Goal: Task Accomplishment & Management: Manage account settings

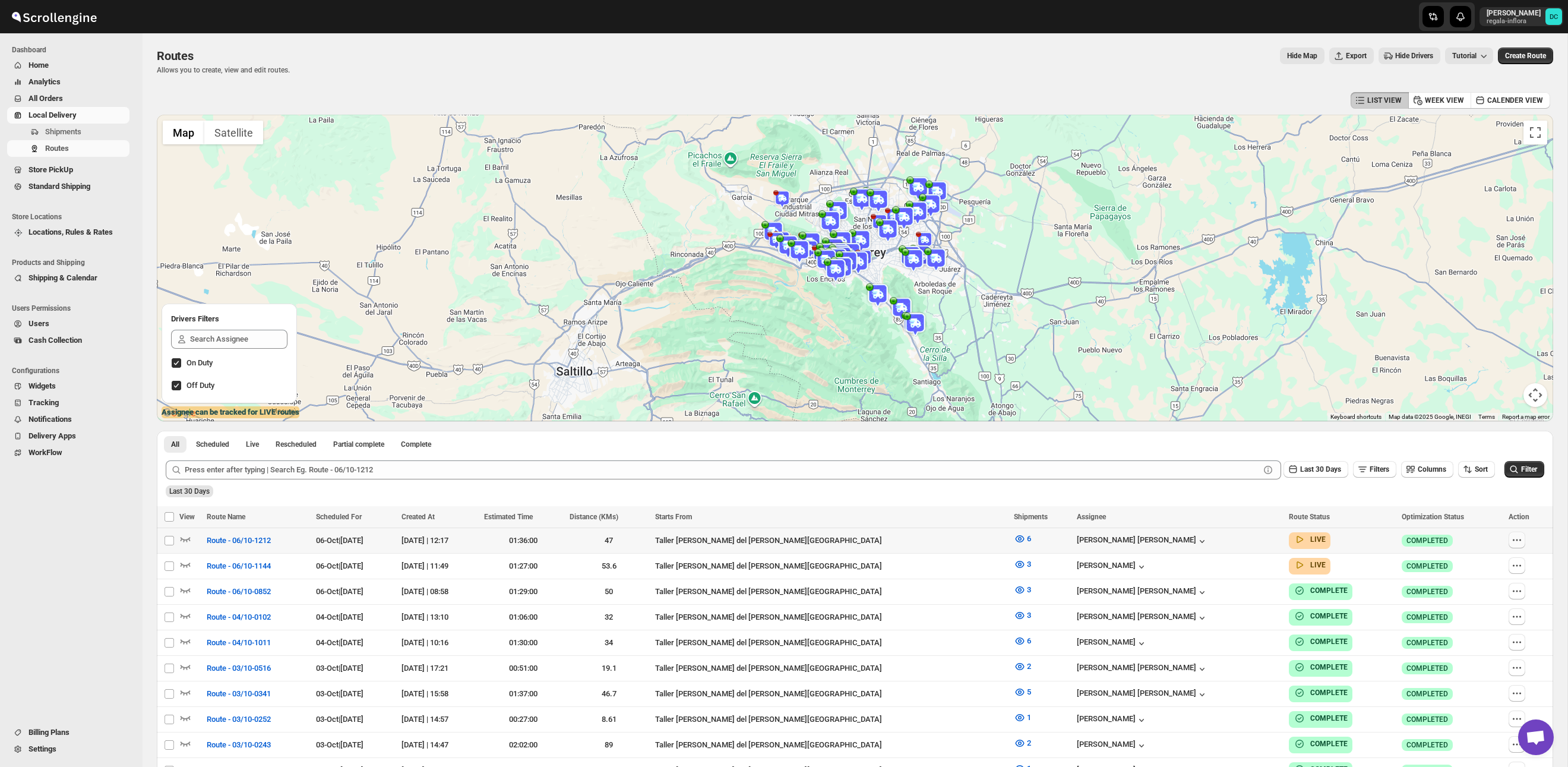
click at [1511, 538] on icon "button" at bounding box center [1517, 539] width 12 height 12
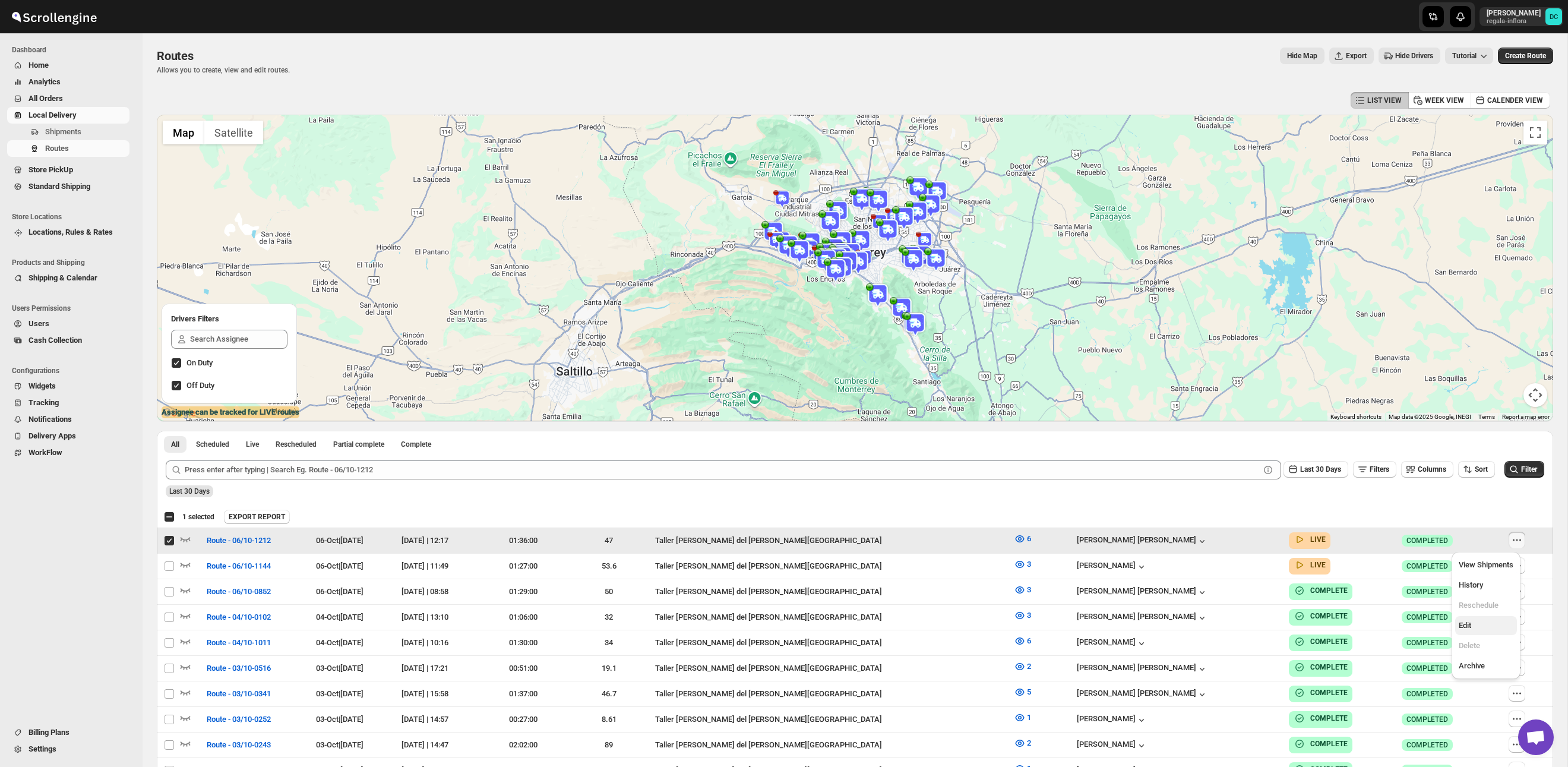
click at [1480, 625] on span "Edit" at bounding box center [1486, 625] width 55 height 12
checkbox input "false"
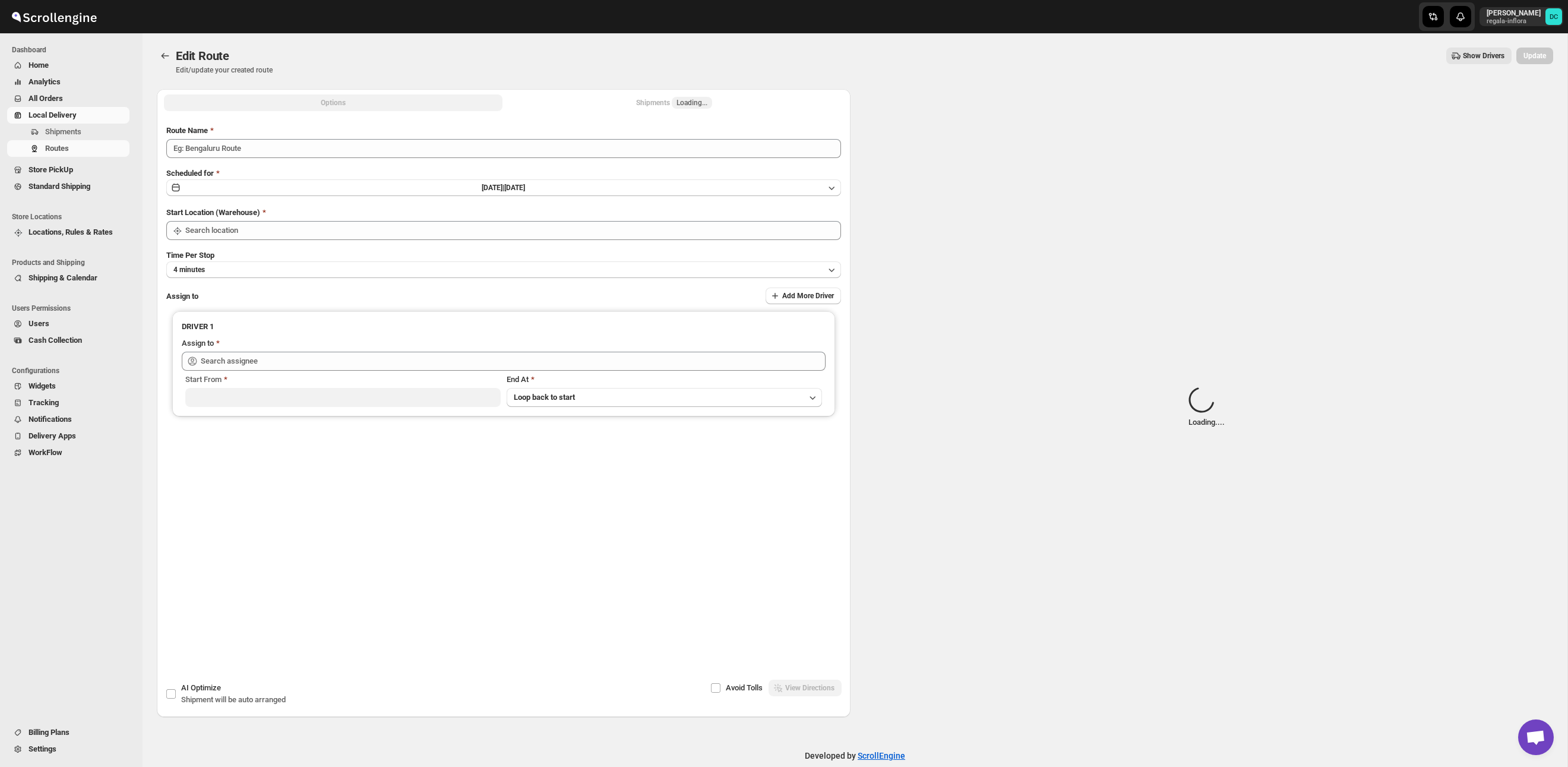
type input "Route - 06/10-1212"
type input "Taller [PERSON_NAME] del [PERSON_NAME][GEOGRAPHIC_DATA]"
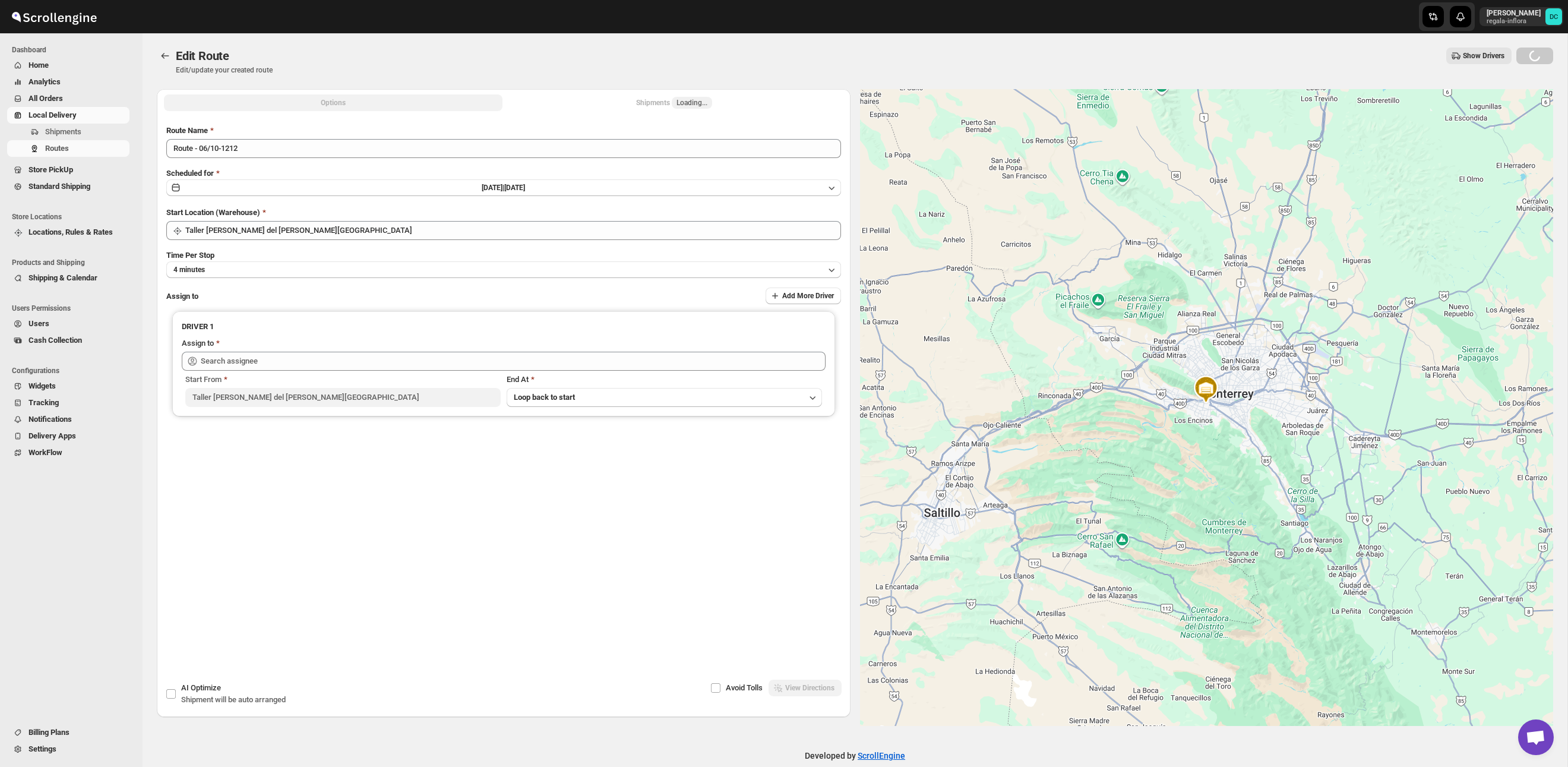
type input "[PERSON_NAME] [PERSON_NAME] ([EMAIL_ADDRESS][DOMAIN_NAME])"
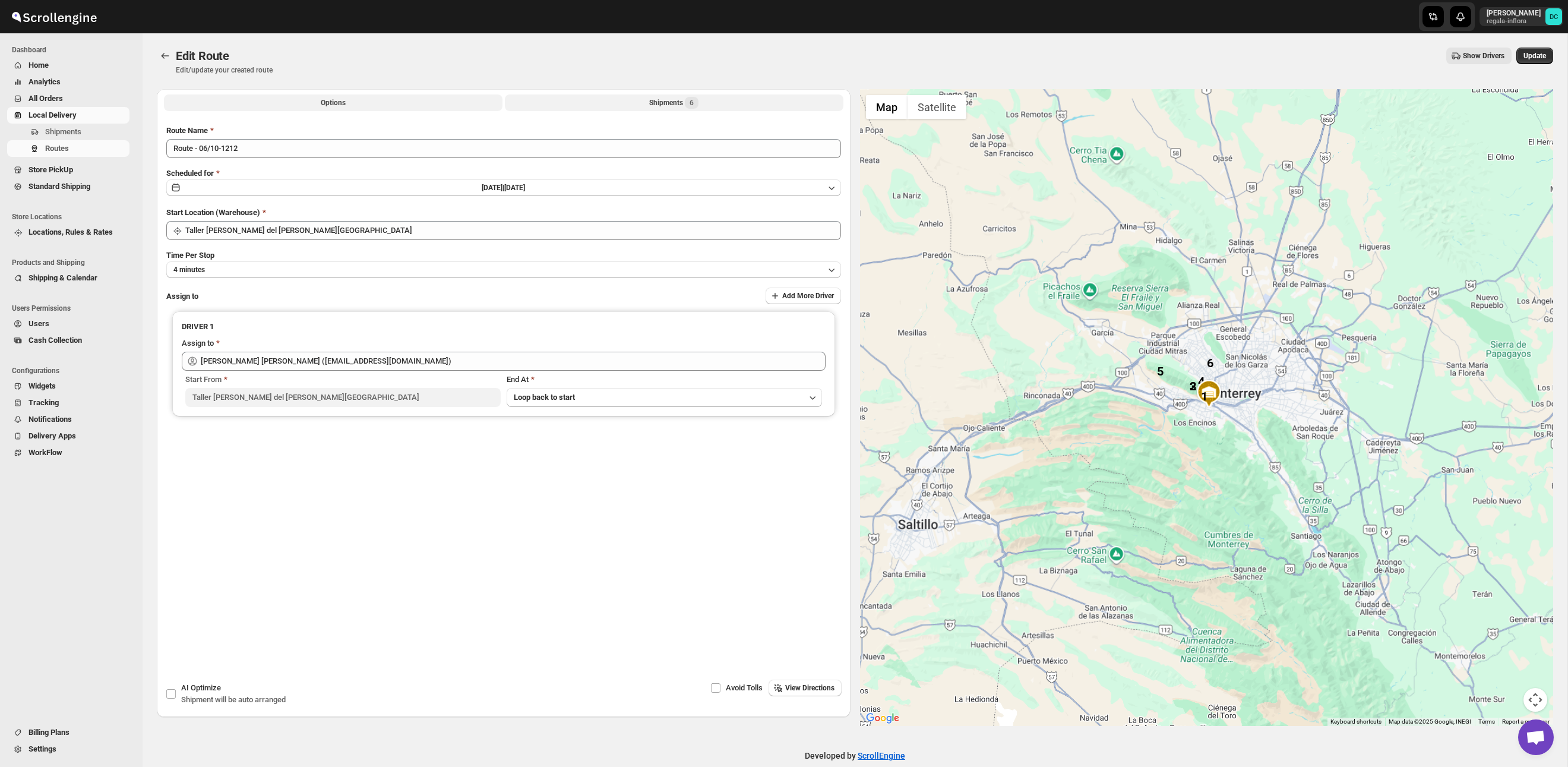
click at [727, 105] on button "Shipments 6" at bounding box center [673, 103] width 338 height 17
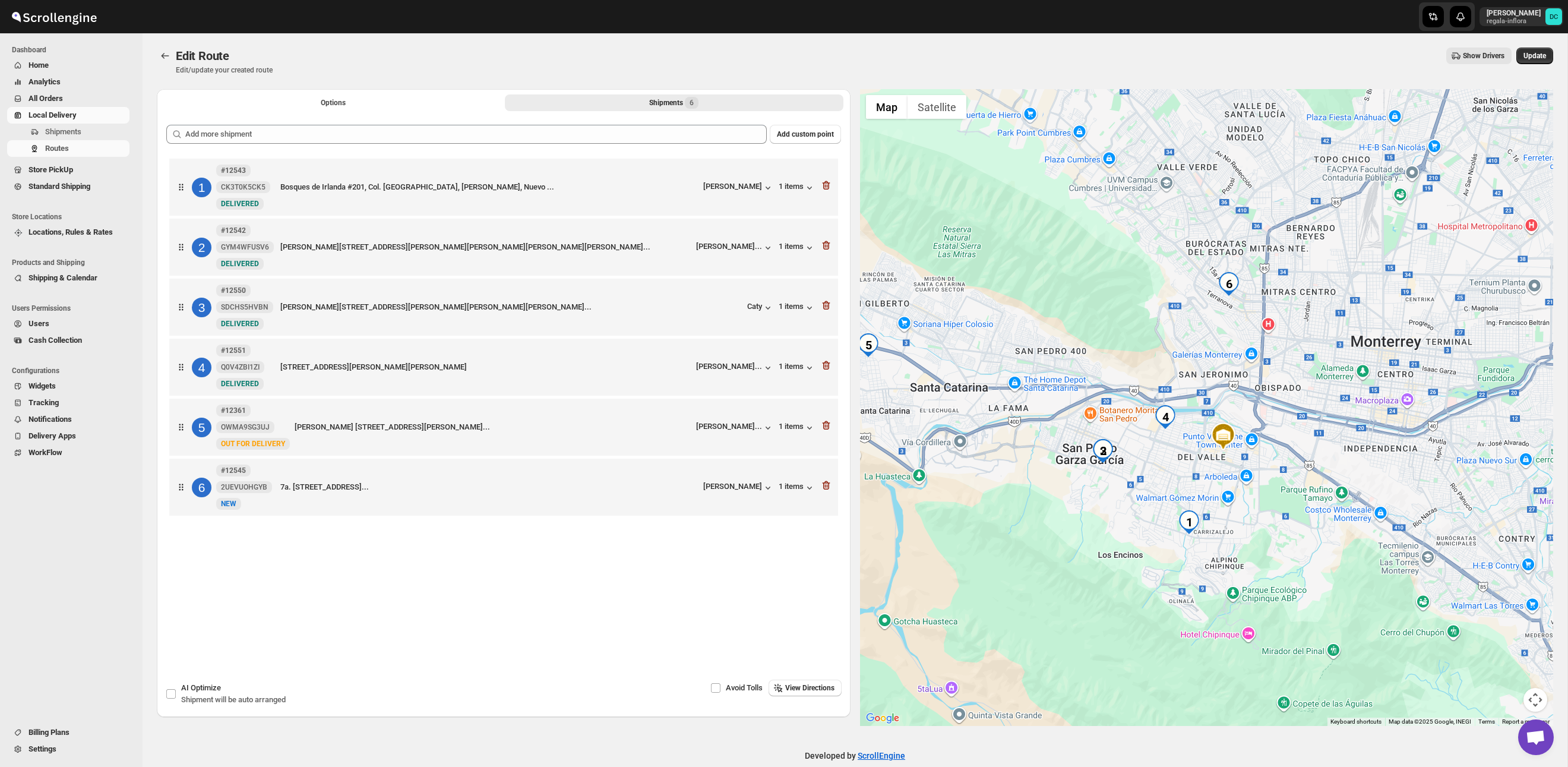
drag, startPoint x: 1201, startPoint y: 277, endPoint x: 1218, endPoint y: 322, distance: 48.1
click at [1218, 322] on div at bounding box center [1206, 408] width 694 height 637
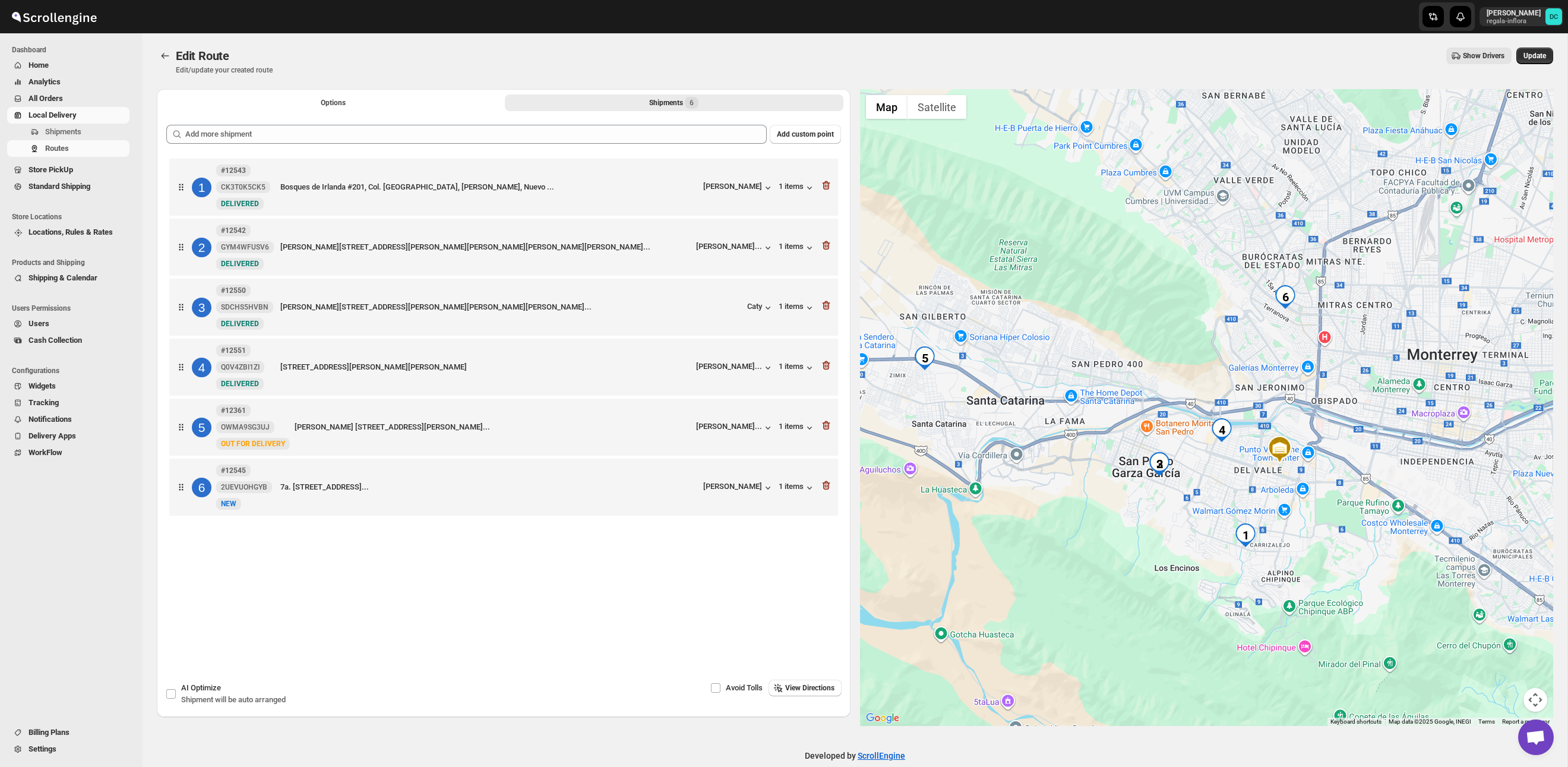
drag, startPoint x: 1112, startPoint y: 322, endPoint x: 1151, endPoint y: 330, distance: 39.8
click at [1151, 330] on div at bounding box center [1206, 408] width 694 height 637
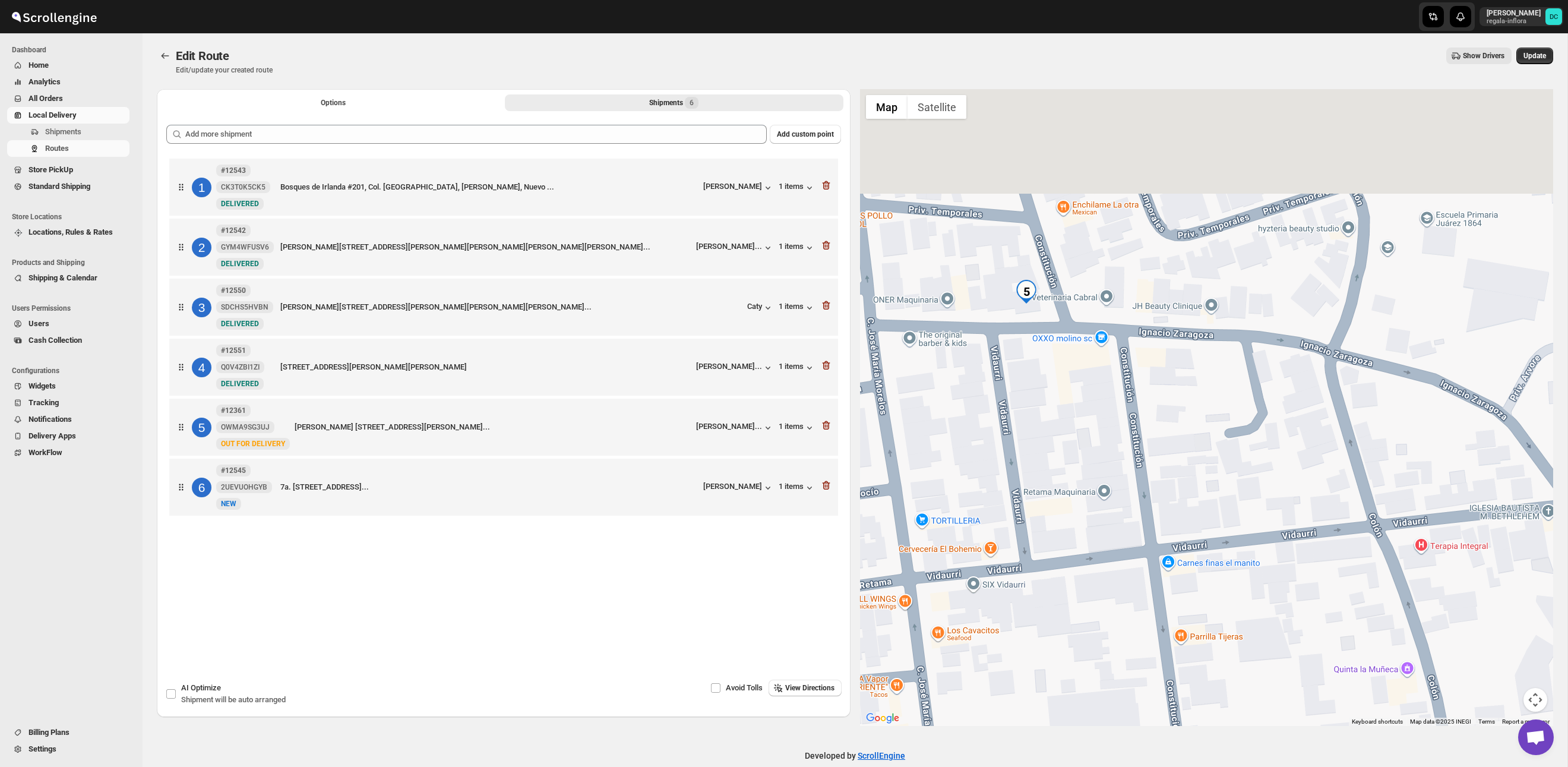
drag, startPoint x: 1041, startPoint y: 222, endPoint x: 1051, endPoint y: 412, distance: 190.3
click at [1051, 412] on div at bounding box center [1206, 408] width 694 height 637
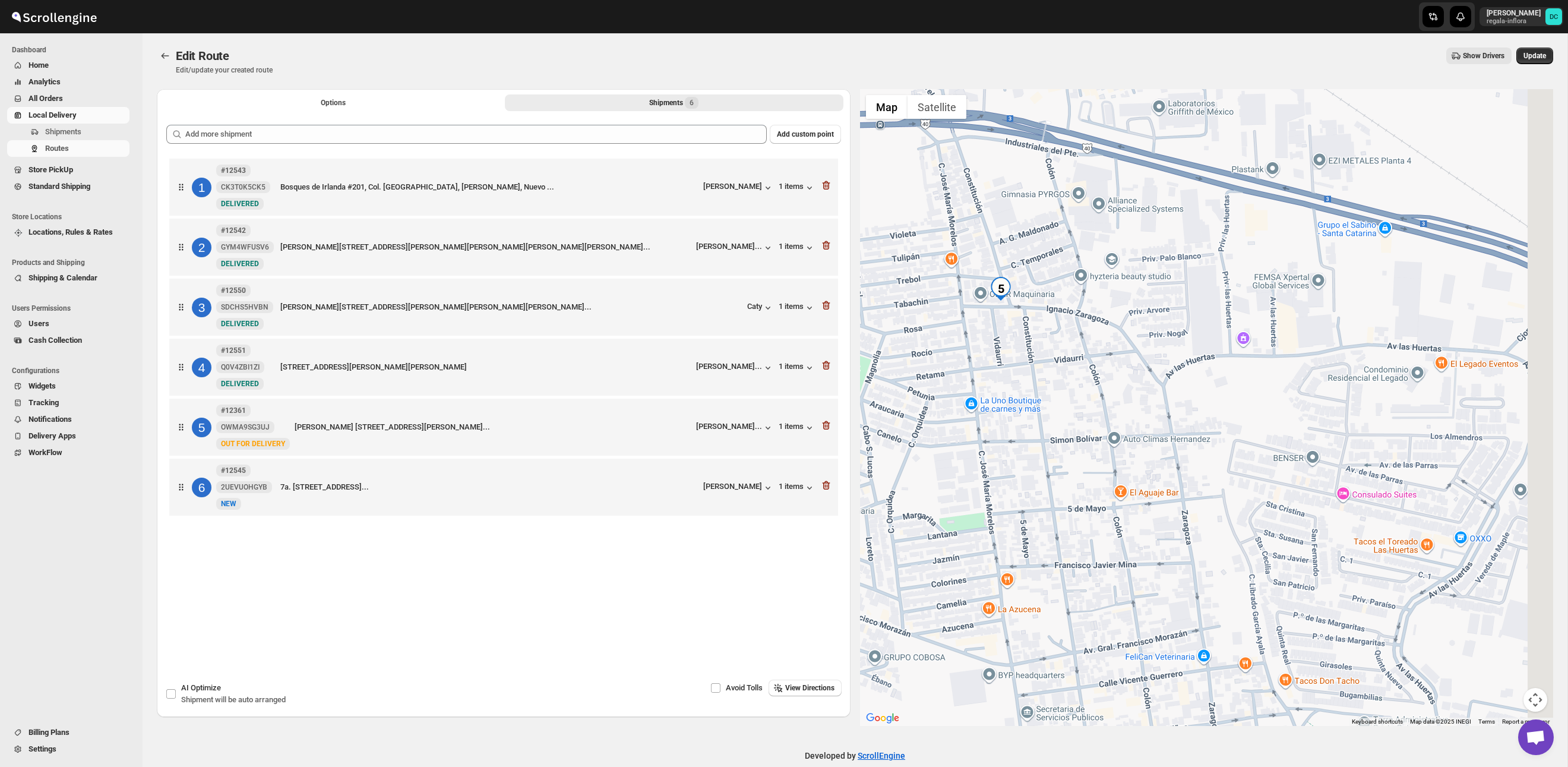
drag, startPoint x: 1307, startPoint y: 543, endPoint x: 1287, endPoint y: 499, distance: 48.3
click at [1287, 499] on div at bounding box center [1206, 408] width 694 height 637
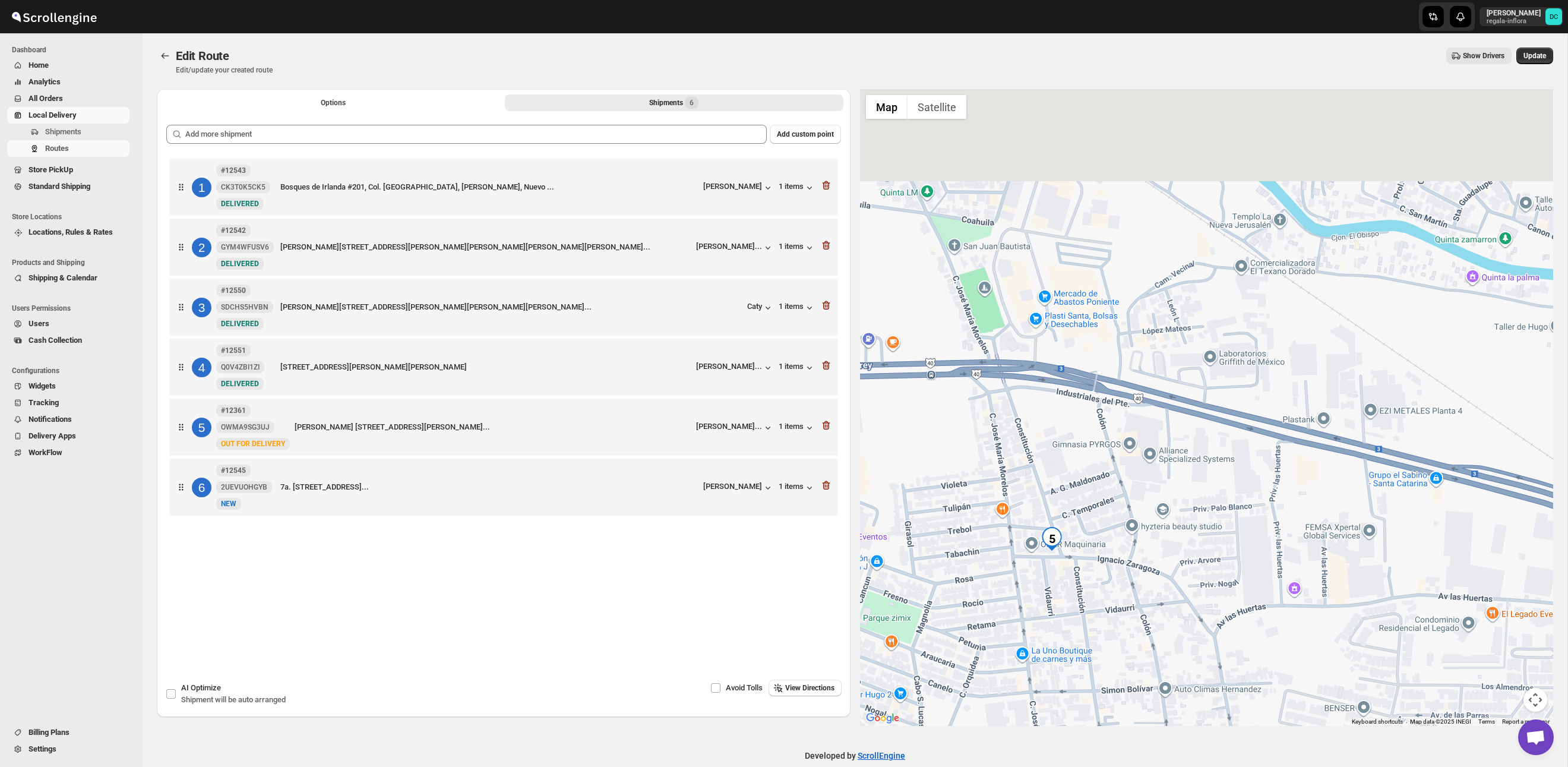
drag, startPoint x: 1144, startPoint y: 284, endPoint x: 1199, endPoint y: 545, distance: 266.7
click at [1199, 545] on div at bounding box center [1206, 408] width 694 height 637
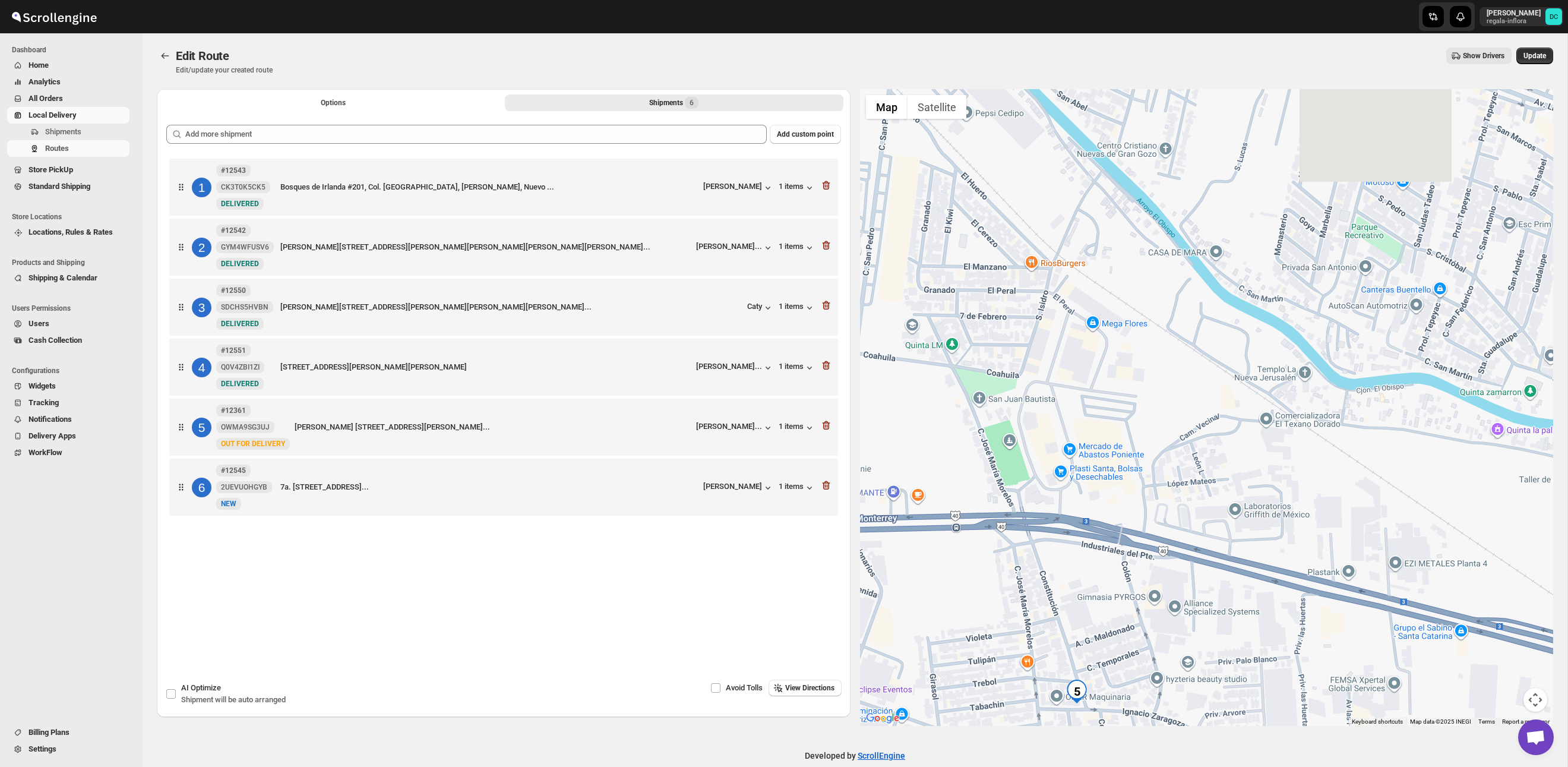
drag, startPoint x: 1214, startPoint y: 351, endPoint x: 1212, endPoint y: 523, distance: 172.0
click at [1212, 523] on div at bounding box center [1206, 408] width 694 height 637
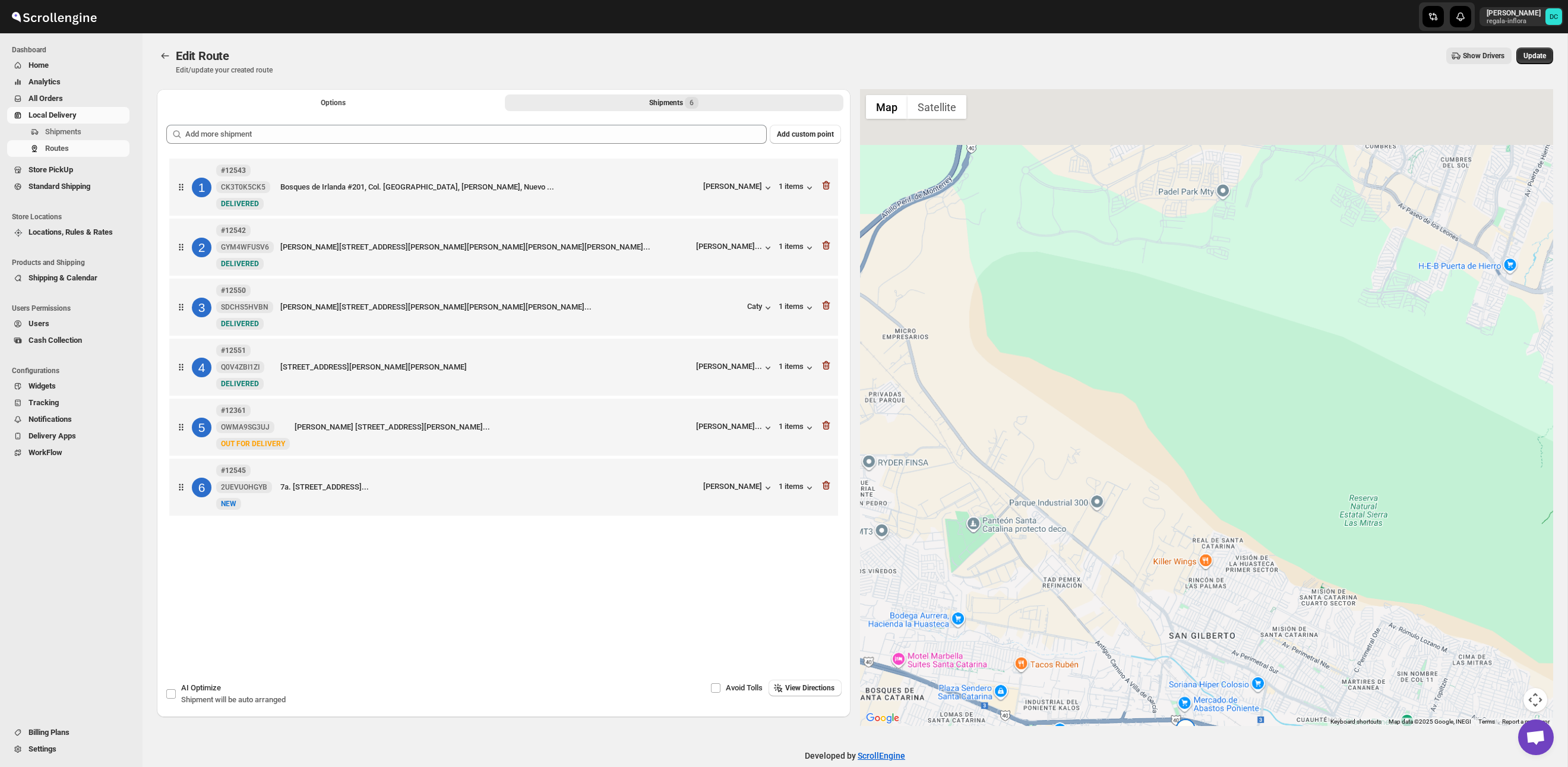
drag, startPoint x: 1227, startPoint y: 384, endPoint x: 1210, endPoint y: 518, distance: 135.1
click at [1210, 518] on div at bounding box center [1206, 408] width 694 height 637
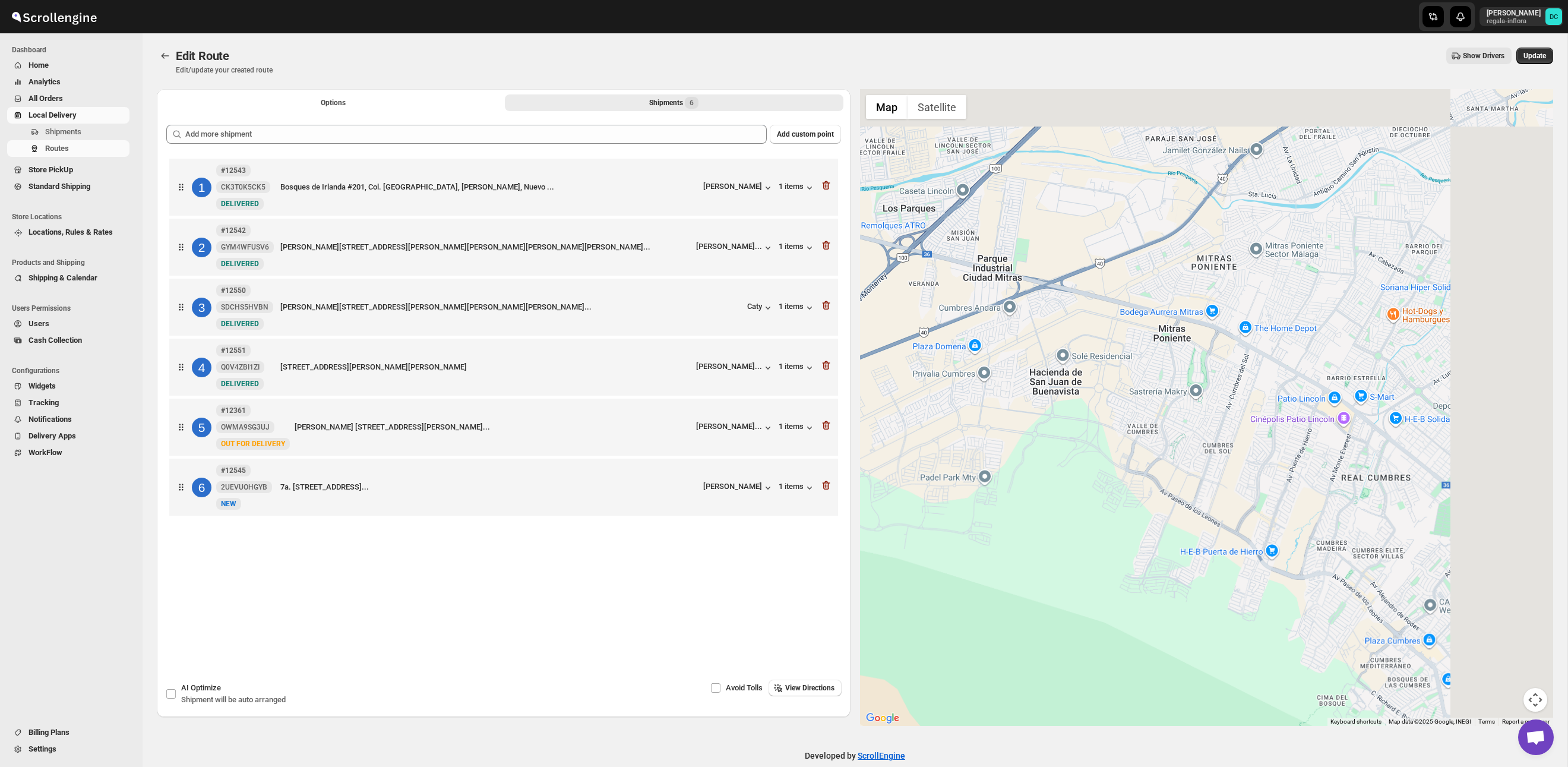
drag, startPoint x: 1206, startPoint y: 425, endPoint x: 1132, endPoint y: 458, distance: 81.0
click at [1132, 459] on div at bounding box center [1206, 408] width 694 height 637
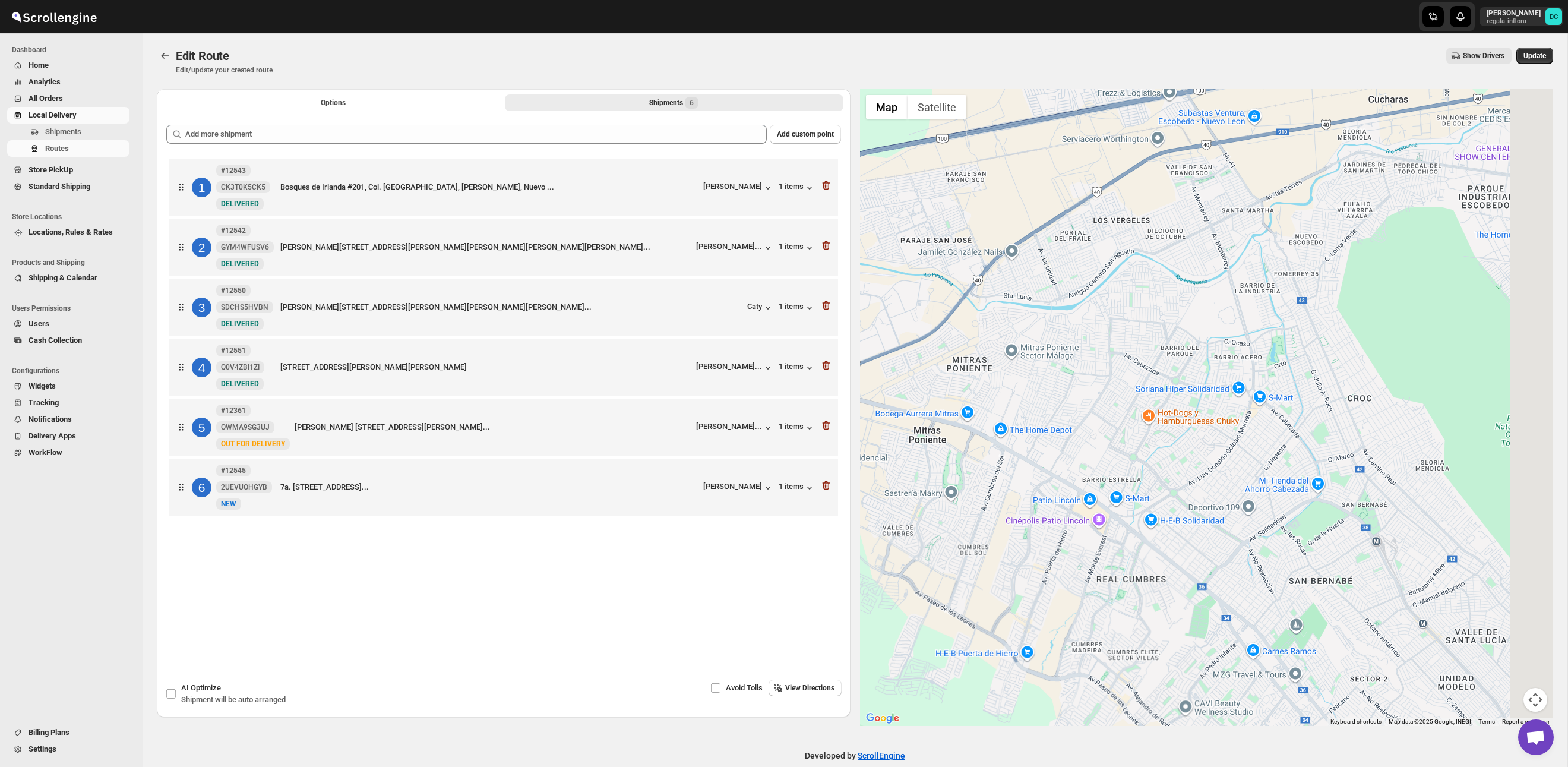
drag, startPoint x: 1221, startPoint y: 420, endPoint x: 1205, endPoint y: 425, distance: 16.8
click at [1205, 425] on div at bounding box center [1206, 408] width 694 height 637
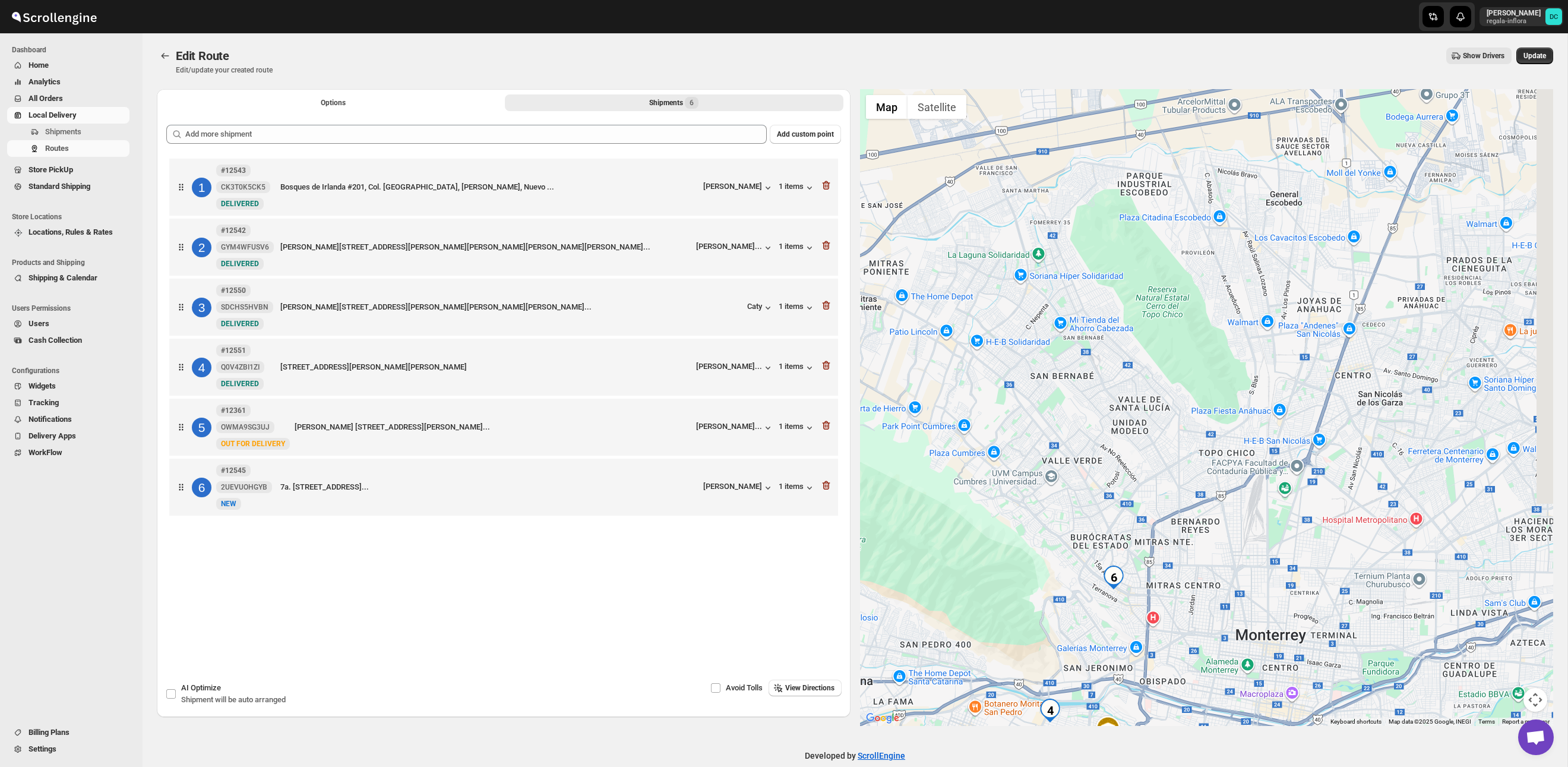
drag, startPoint x: 1378, startPoint y: 525, endPoint x: 1179, endPoint y: 406, distance: 231.9
click at [1144, 367] on div at bounding box center [1206, 408] width 694 height 637
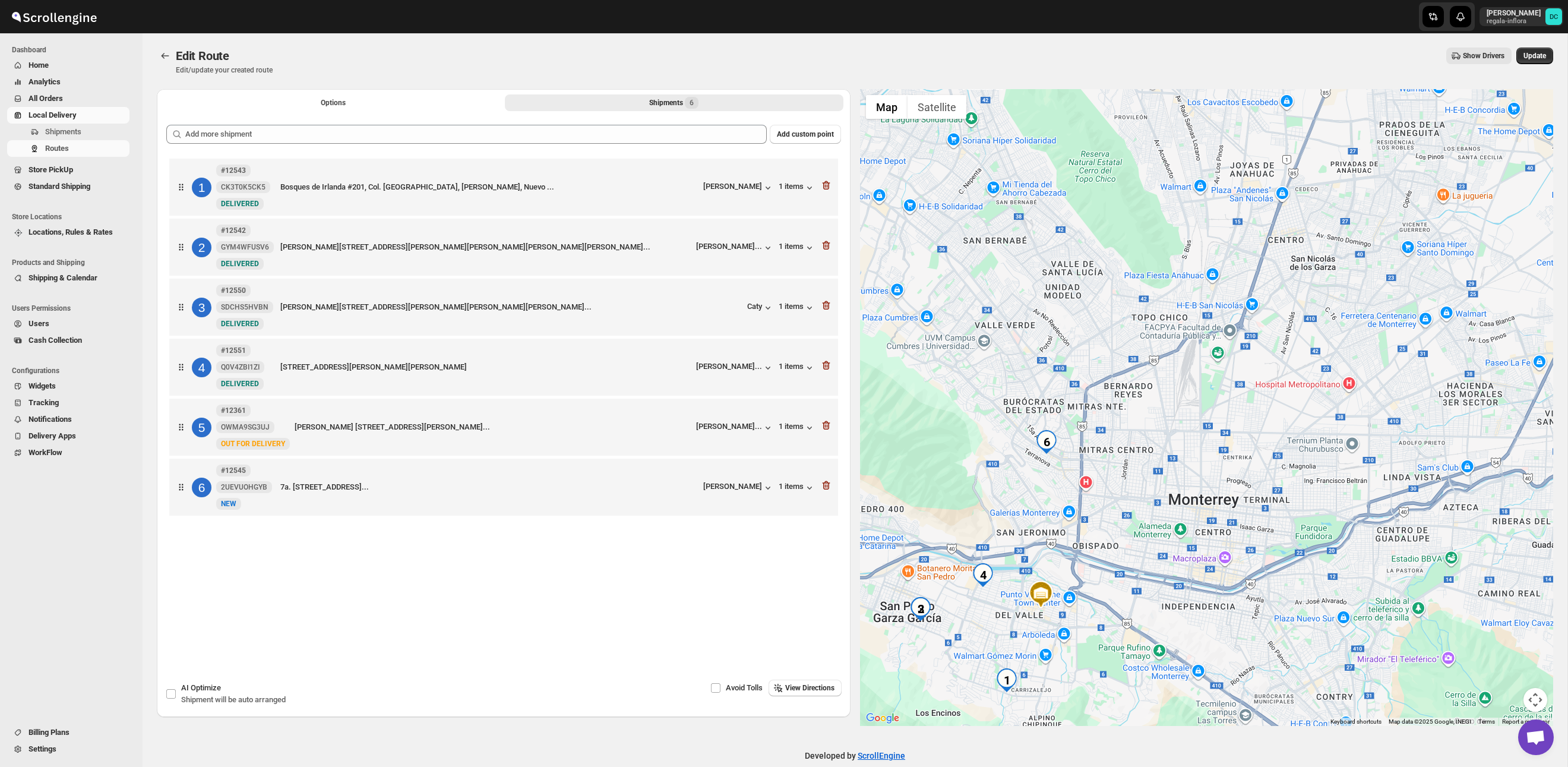
drag, startPoint x: 1221, startPoint y: 447, endPoint x: 1028, endPoint y: 432, distance: 193.6
click at [1155, 341] on div at bounding box center [1206, 408] width 694 height 637
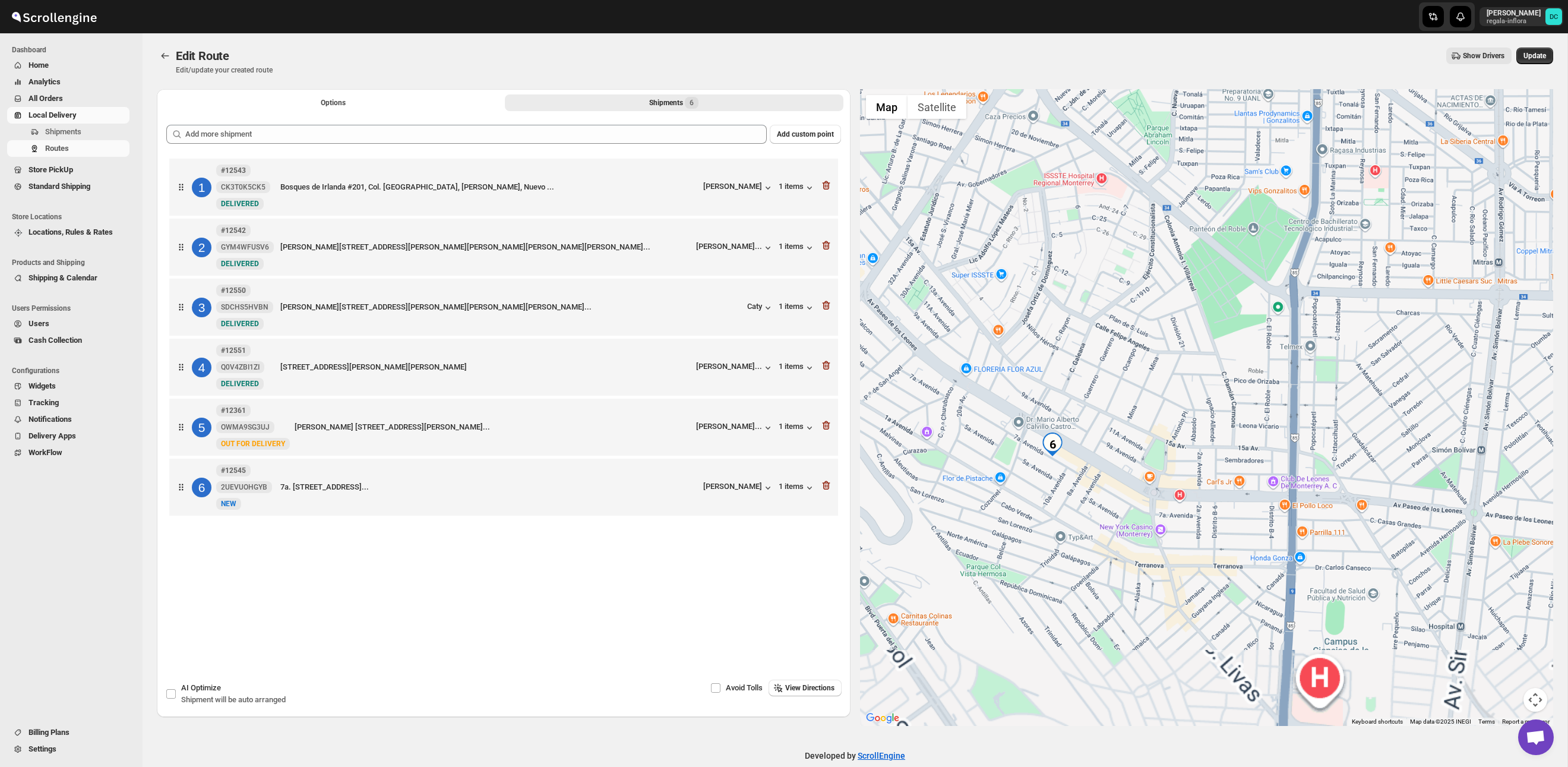
drag, startPoint x: 1109, startPoint y: 439, endPoint x: 1096, endPoint y: 386, distance: 54.6
click at [1127, 345] on div at bounding box center [1206, 408] width 694 height 637
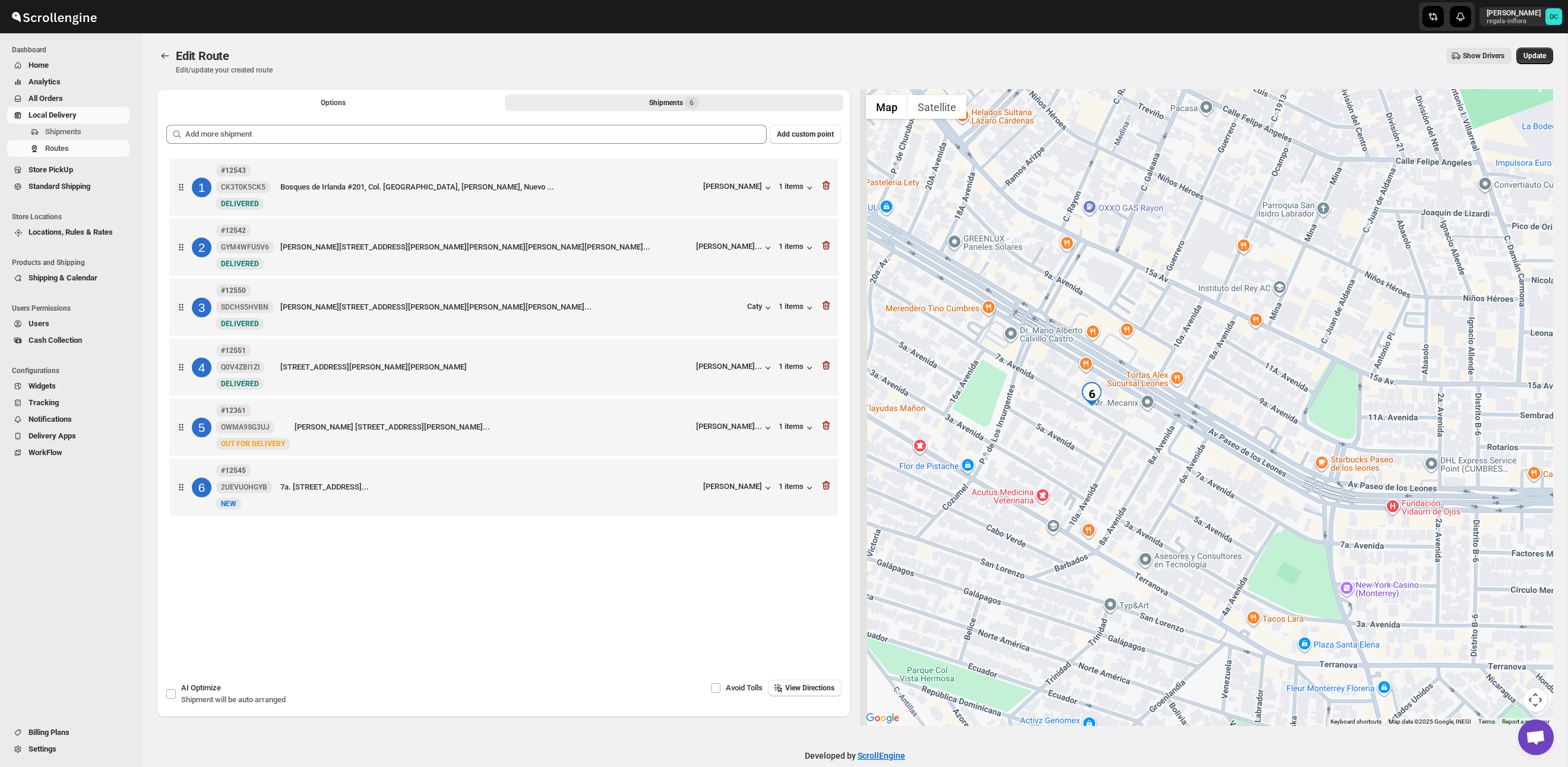
drag, startPoint x: 1080, startPoint y: 408, endPoint x: 1160, endPoint y: 406, distance: 80.0
click at [1160, 406] on div at bounding box center [1206, 408] width 694 height 637
click at [168, 55] on icon "Routes" at bounding box center [165, 55] width 12 height 12
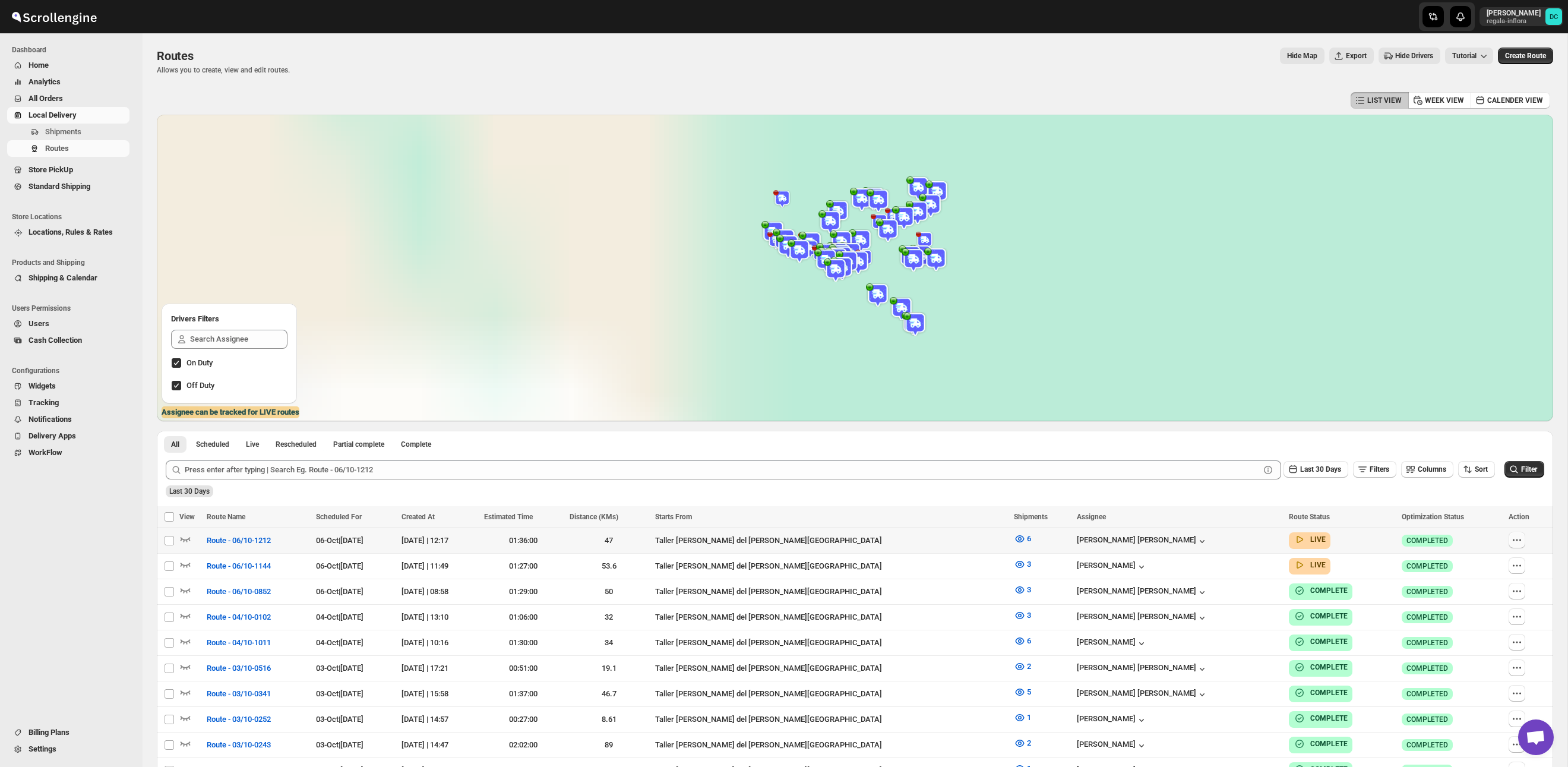
click at [1513, 534] on button "button" at bounding box center [1517, 539] width 17 height 17
checkbox input "true"
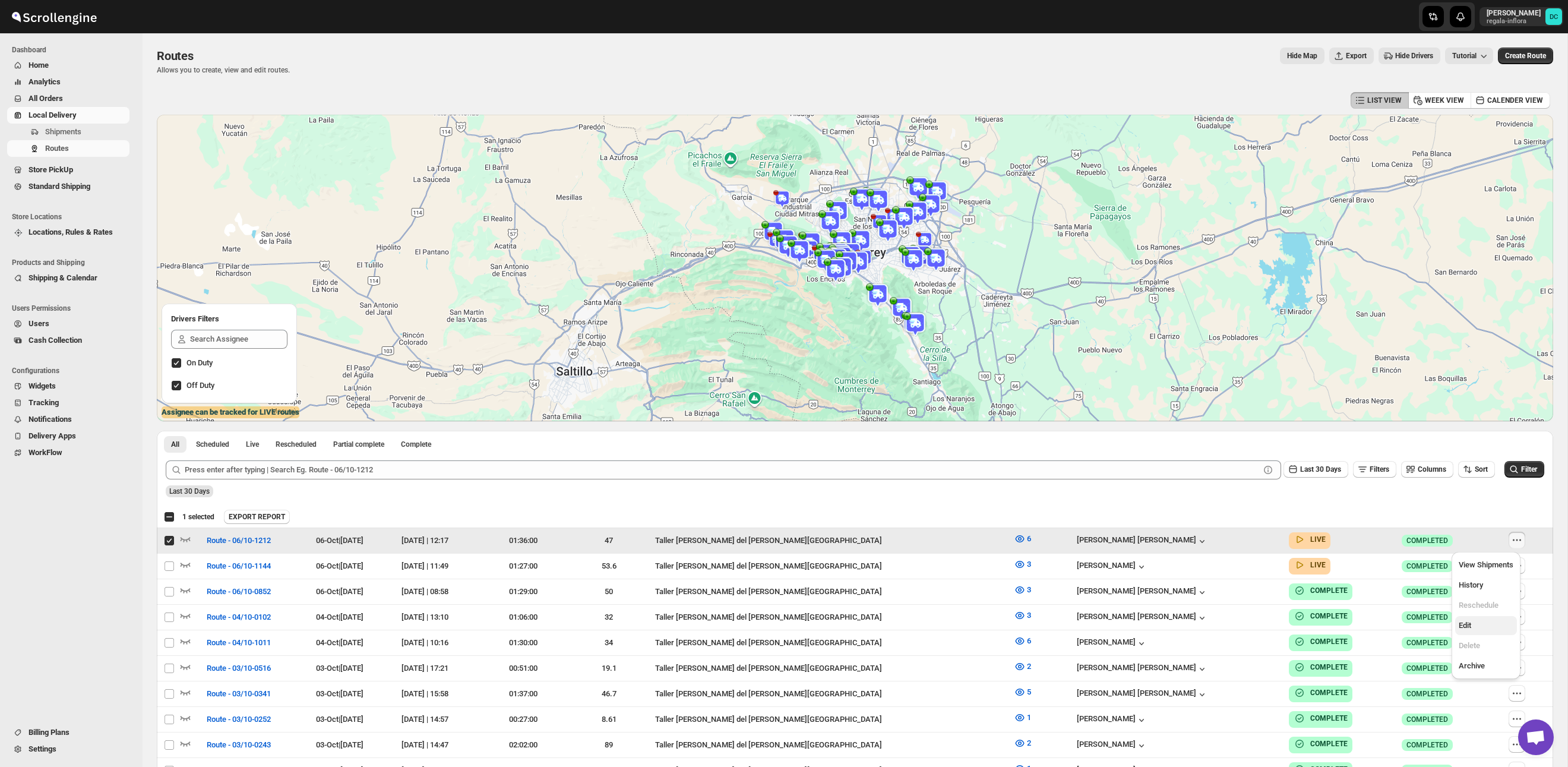
click at [1490, 627] on span "Edit" at bounding box center [1486, 625] width 55 height 12
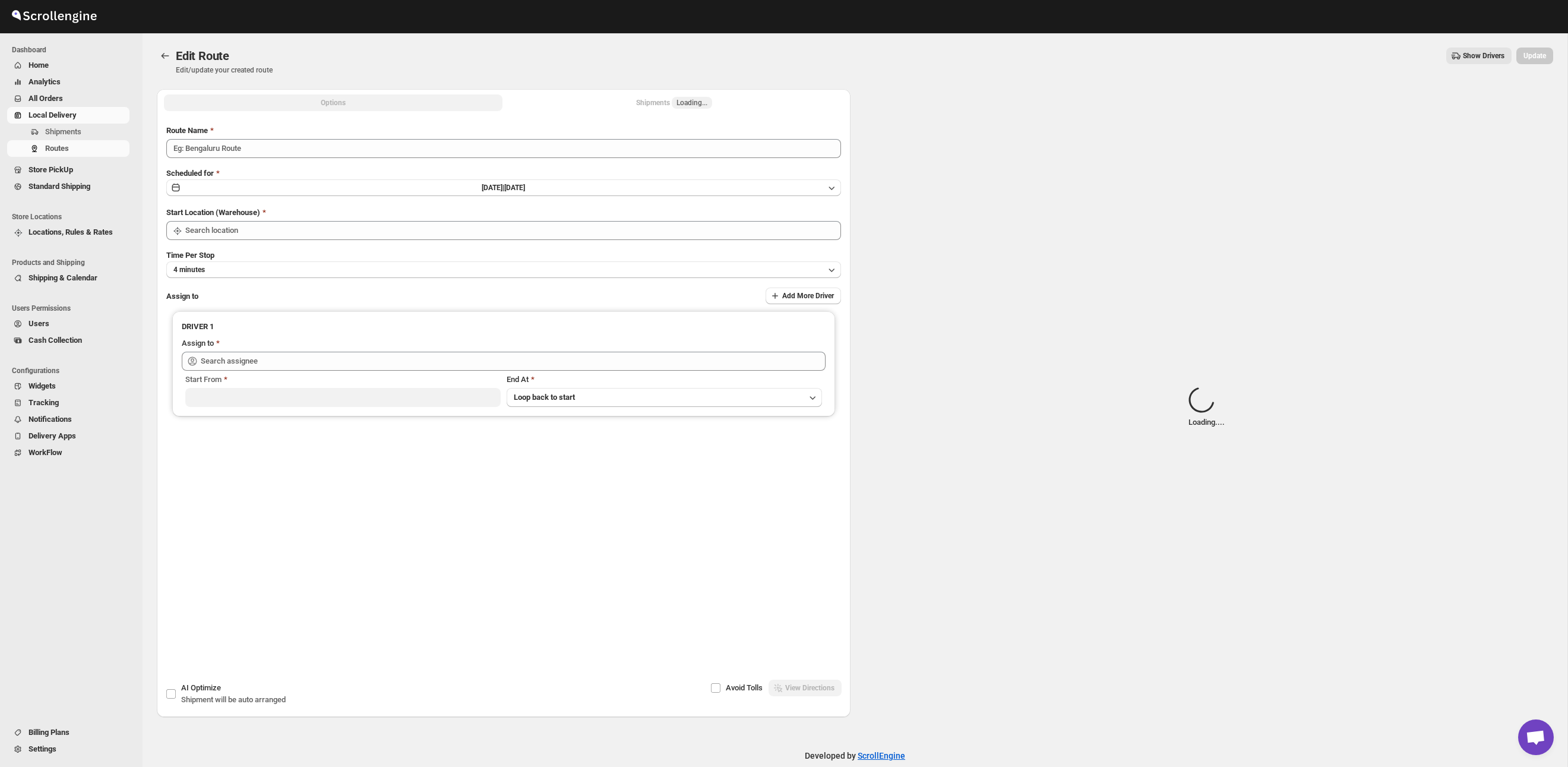
type input "Route - 06/10-1212"
type input "Taller [PERSON_NAME] del [PERSON_NAME][GEOGRAPHIC_DATA]"
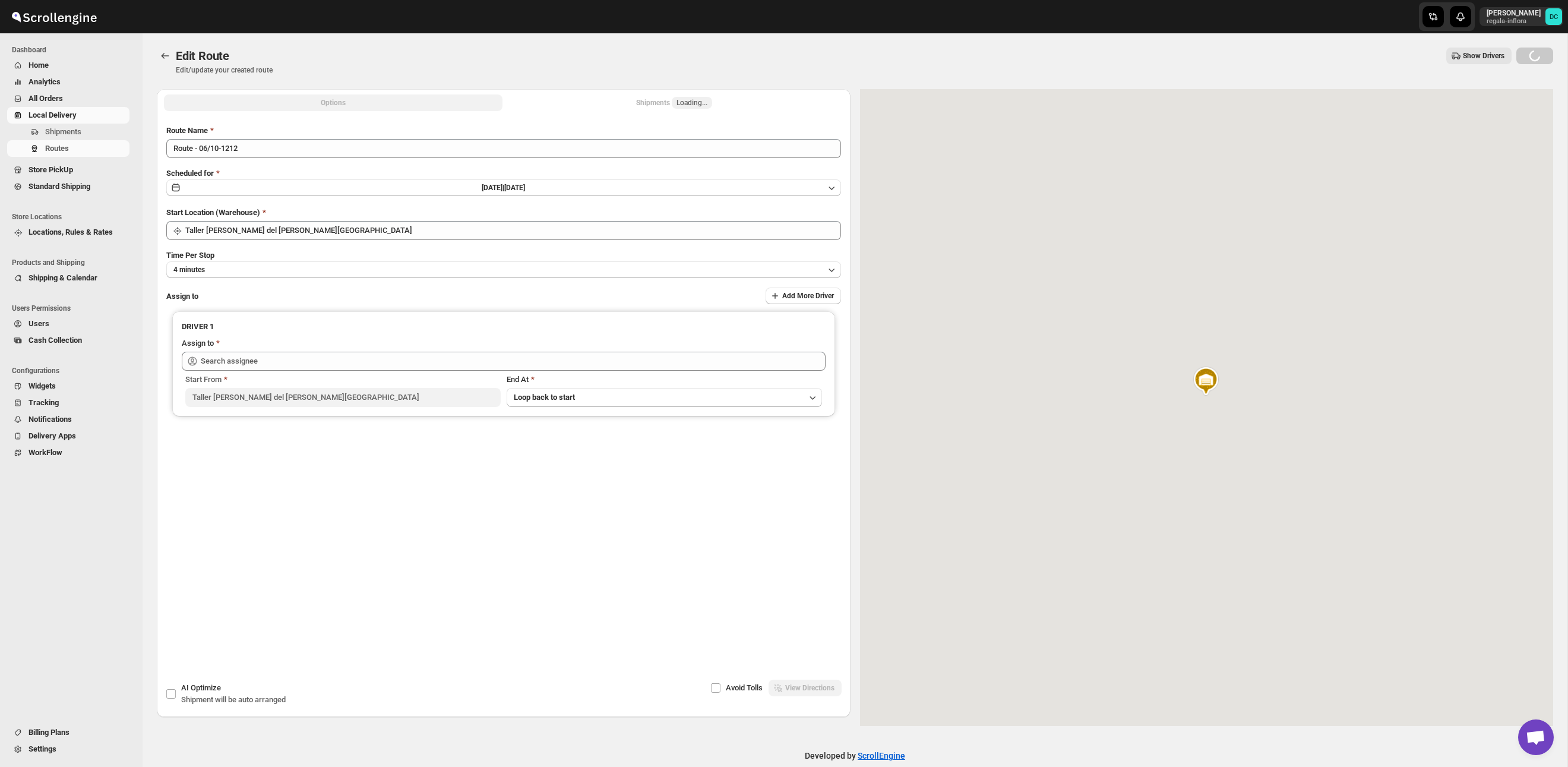
type input "[PERSON_NAME] [PERSON_NAME] ([EMAIL_ADDRESS][DOMAIN_NAME])"
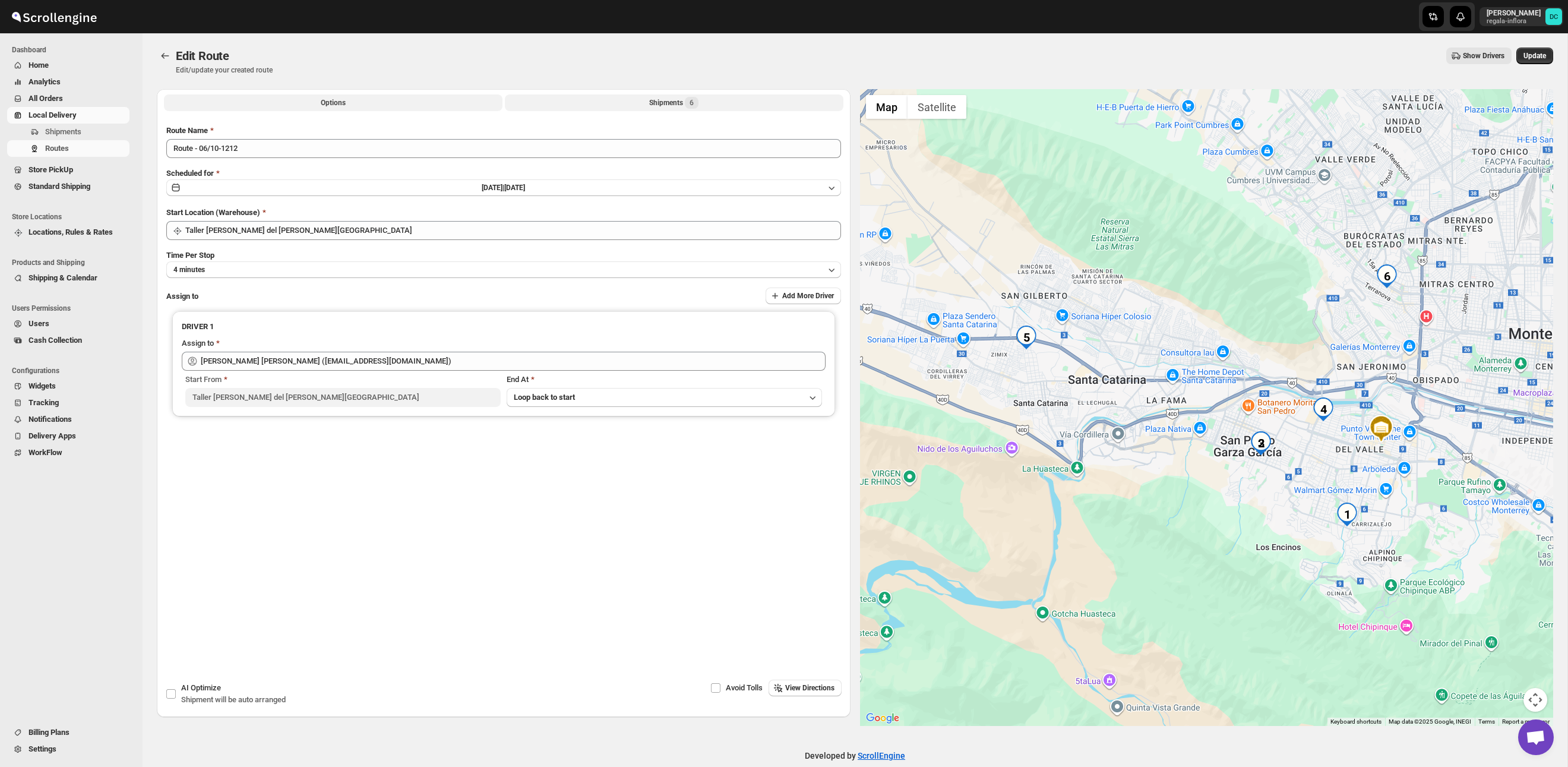
click at [663, 109] on button "Shipments 6" at bounding box center [673, 103] width 338 height 17
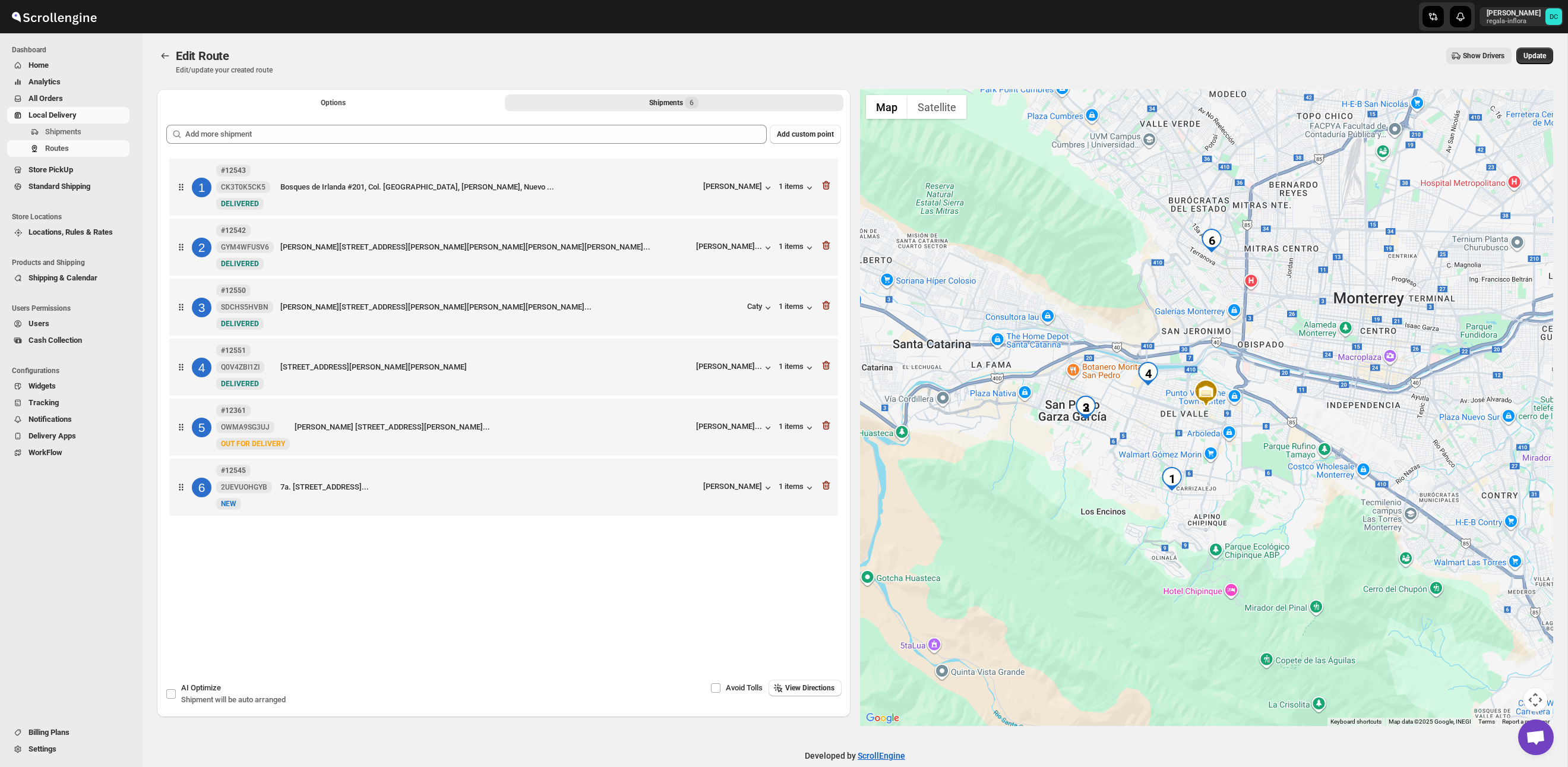
click at [63, 94] on span "All Orders" at bounding box center [45, 98] width 35 height 9
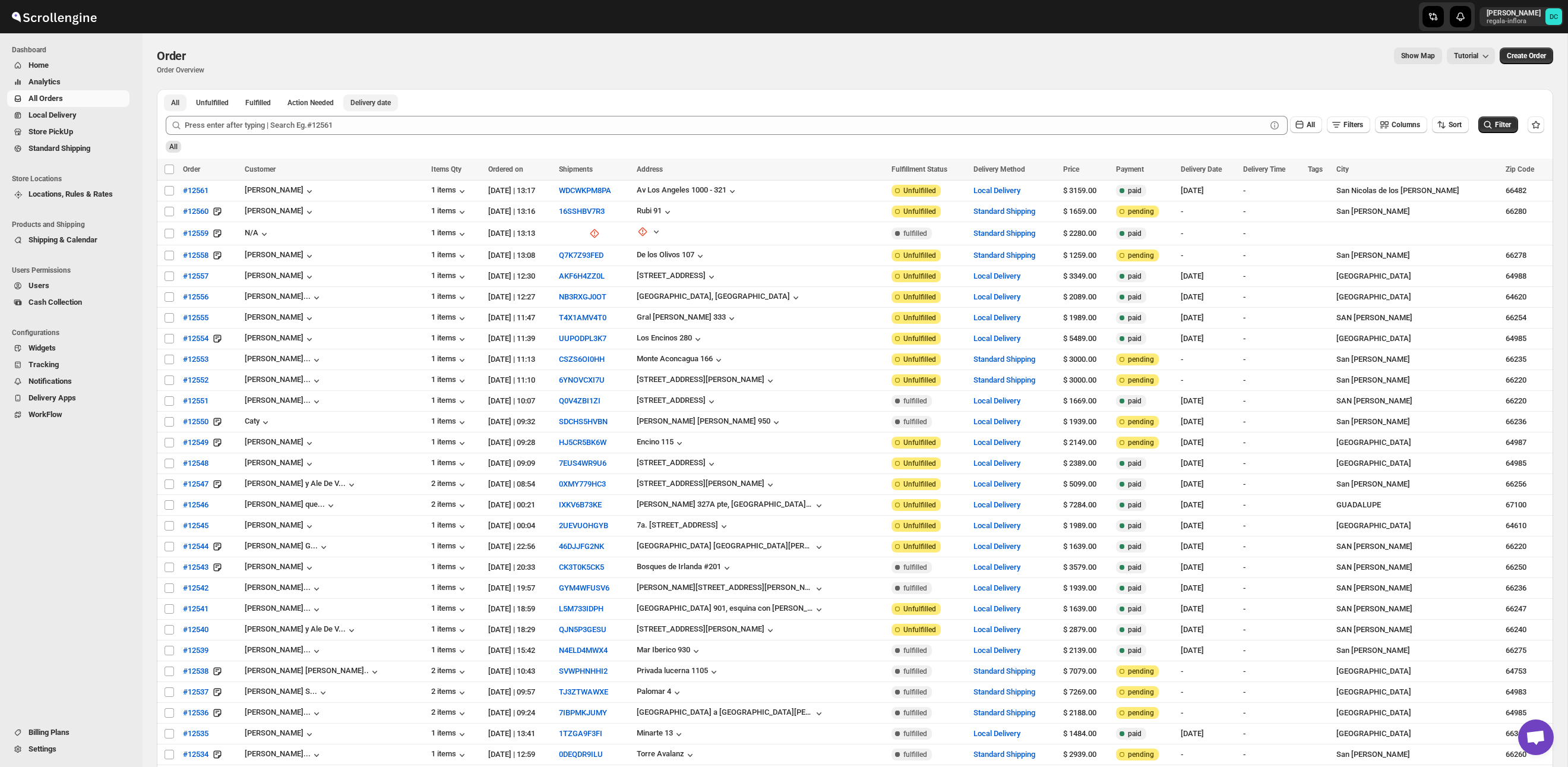
click at [379, 106] on span "Delivery date" at bounding box center [371, 103] width 40 height 10
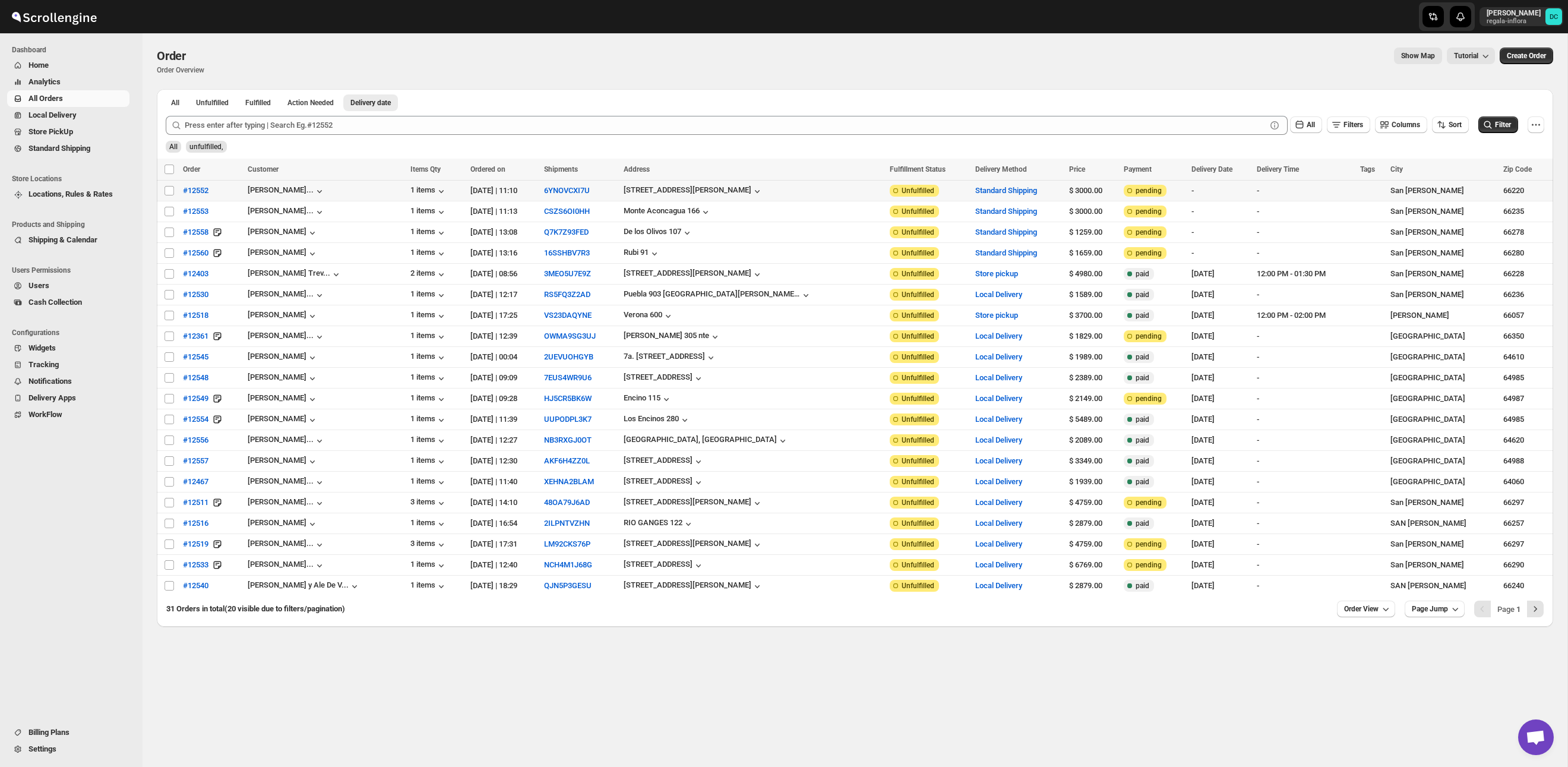
drag, startPoint x: 167, startPoint y: 195, endPoint x: 168, endPoint y: 203, distance: 8.1
click at [167, 195] on input "Select order" at bounding box center [170, 191] width 10 height 10
checkbox input "true"
click at [167, 211] on input "Select order" at bounding box center [170, 211] width 10 height 10
checkbox input "true"
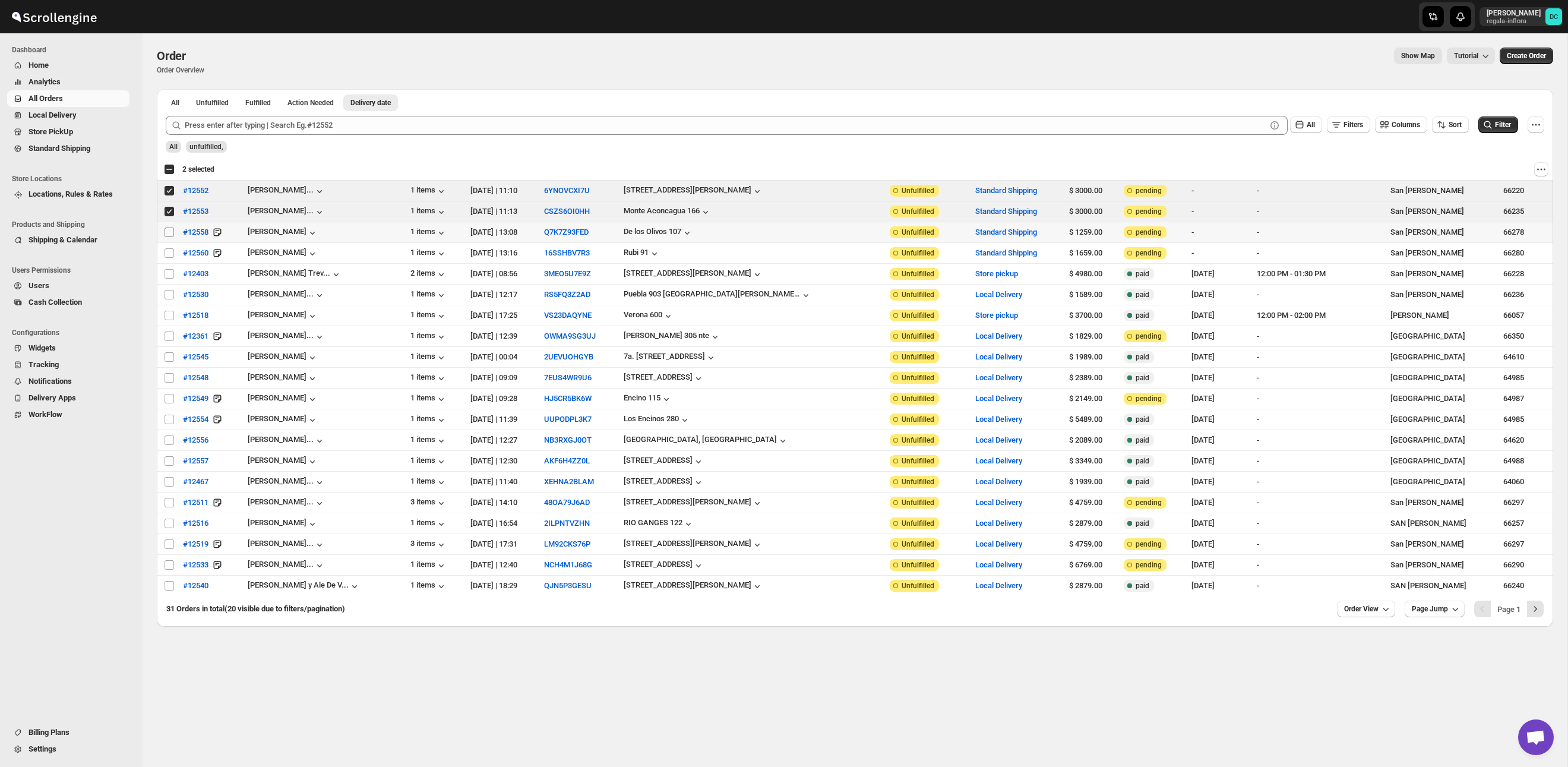
click at [170, 231] on input "Select order" at bounding box center [170, 232] width 10 height 10
checkbox input "true"
click at [169, 252] on input "Select order" at bounding box center [170, 253] width 10 height 10
checkbox input "true"
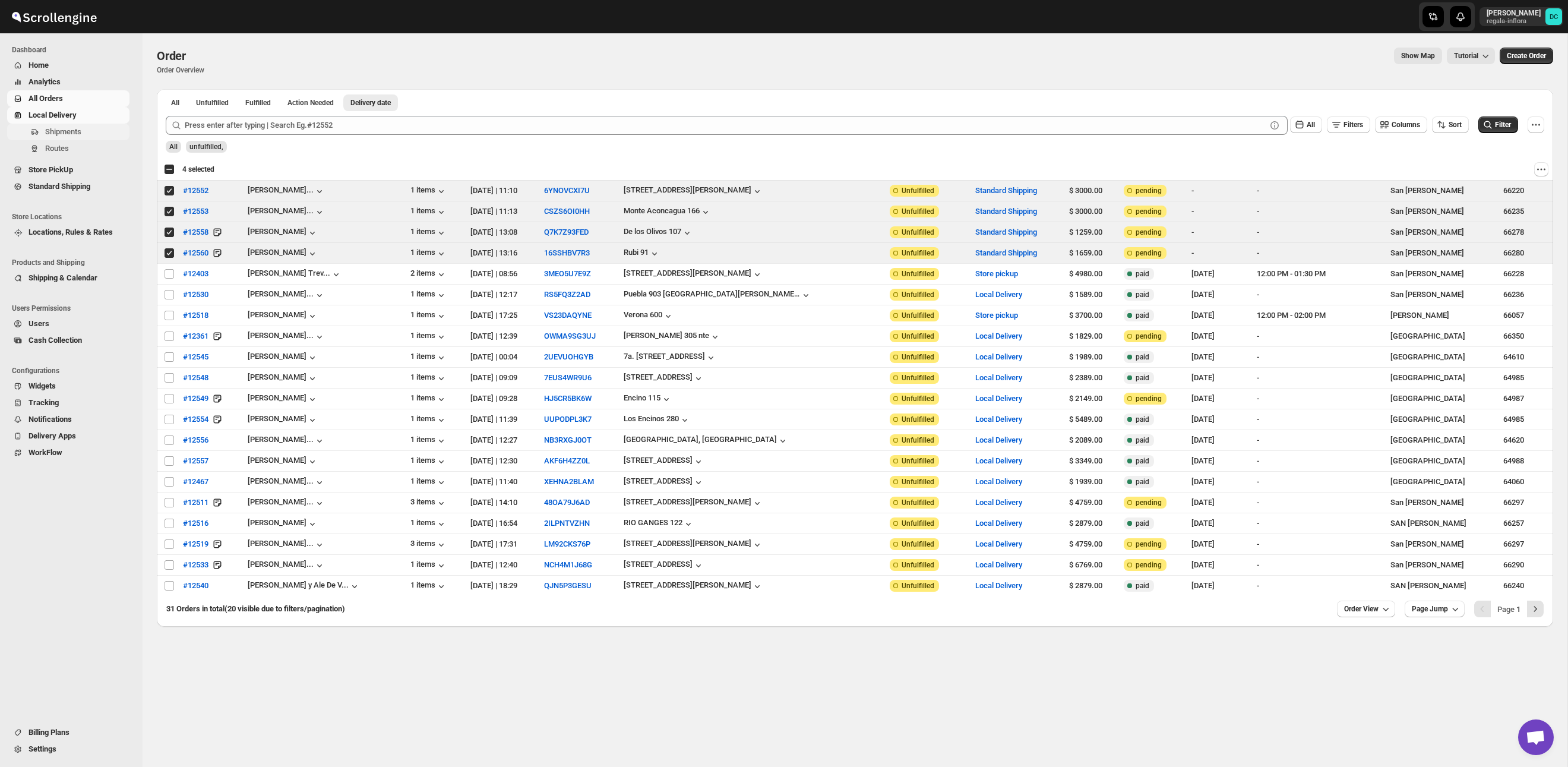
click at [84, 130] on span "Shipments" at bounding box center [86, 132] width 82 height 12
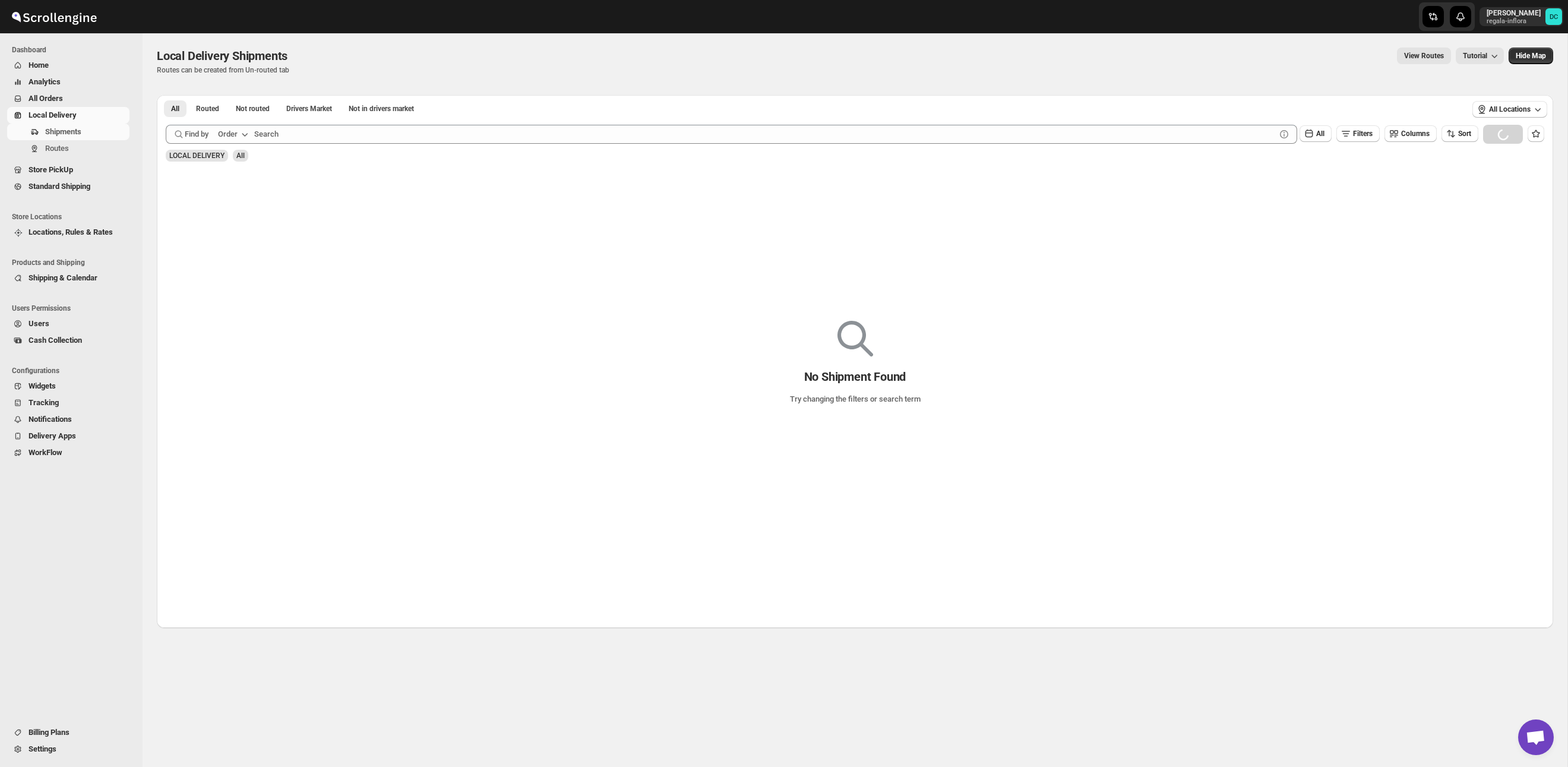
click at [63, 95] on span "All Orders" at bounding box center [45, 98] width 35 height 9
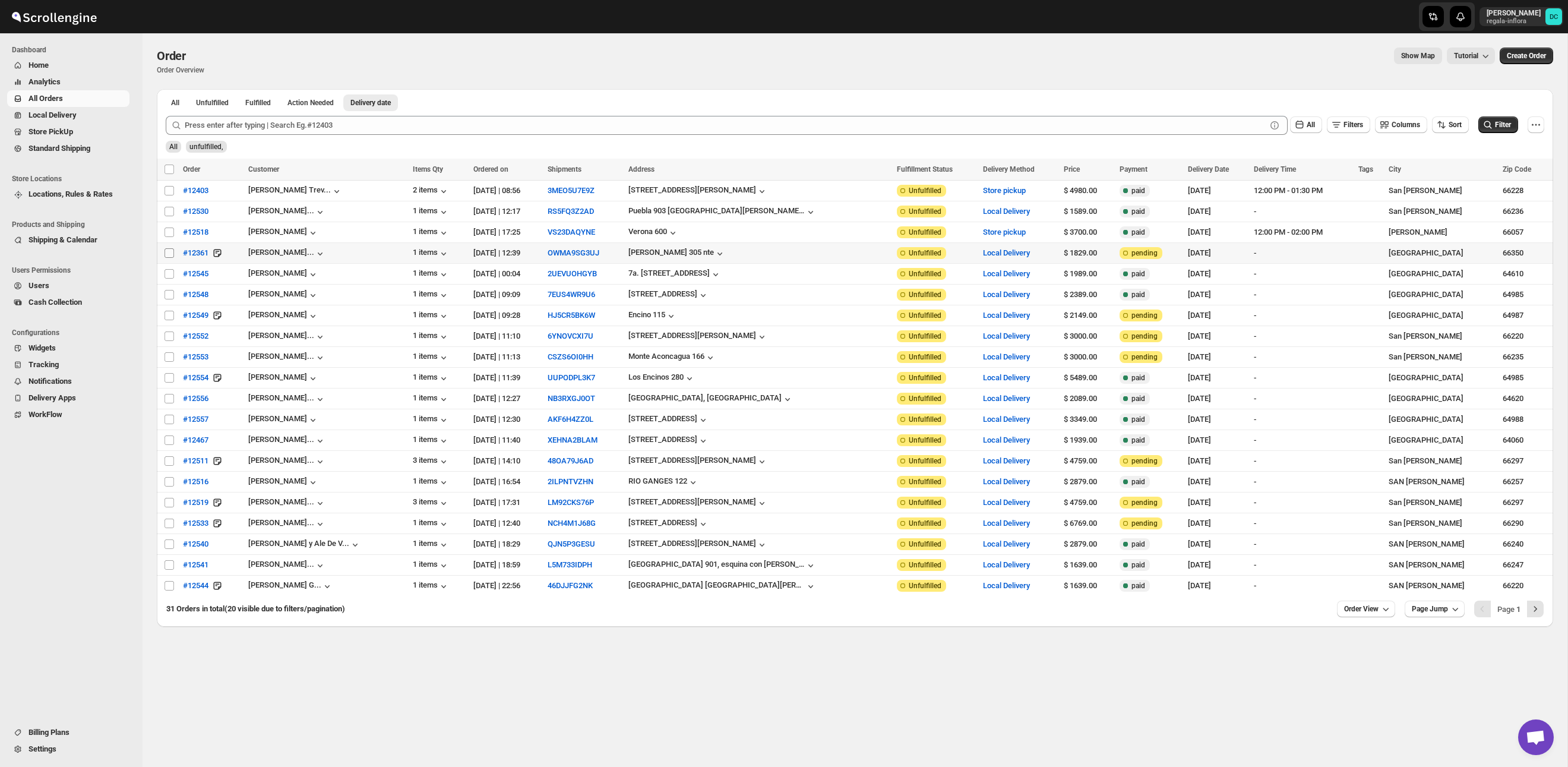
click at [171, 254] on input "Select order" at bounding box center [170, 253] width 10 height 10
checkbox input "true"
click at [170, 274] on input "Select order" at bounding box center [170, 274] width 10 height 10
checkbox input "true"
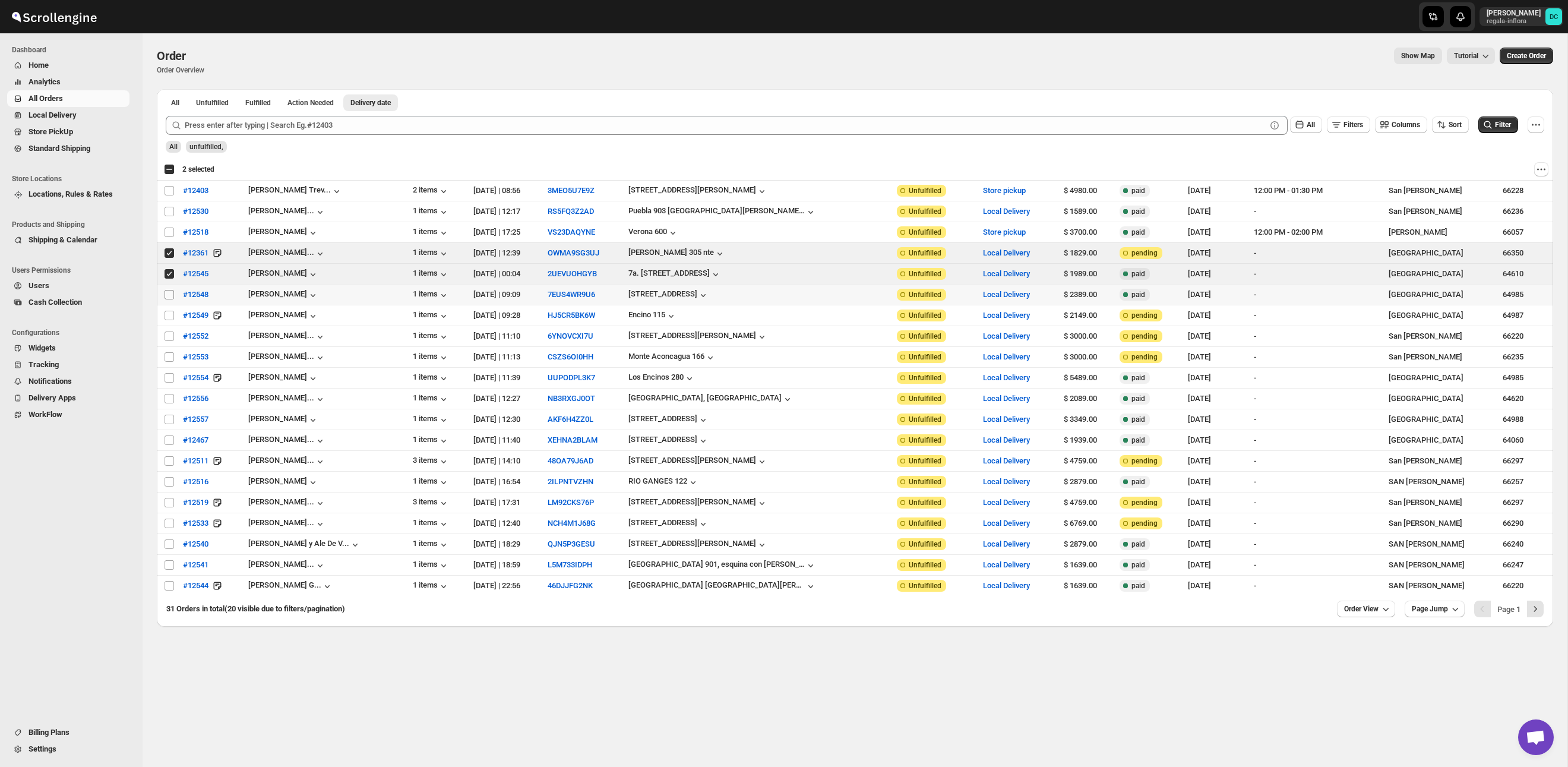
click at [170, 295] on input "Select order" at bounding box center [170, 295] width 10 height 10
checkbox input "true"
click at [170, 316] on input "Select order" at bounding box center [170, 316] width 10 height 10
checkbox input "true"
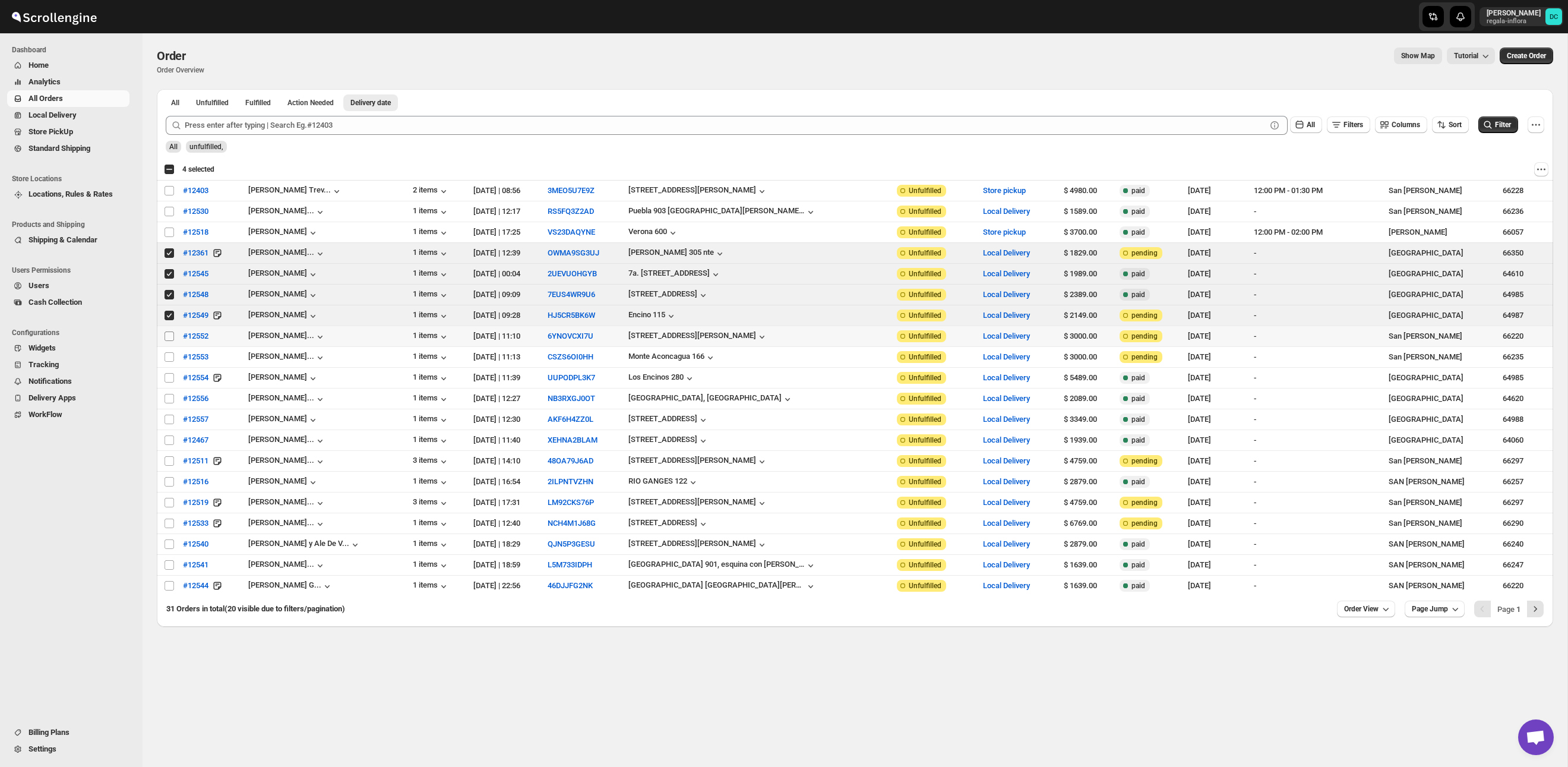
click at [167, 338] on input "Select order" at bounding box center [170, 336] width 10 height 10
checkbox input "true"
click at [168, 351] on td "Select order" at bounding box center [168, 358] width 23 height 21
checkbox input "true"
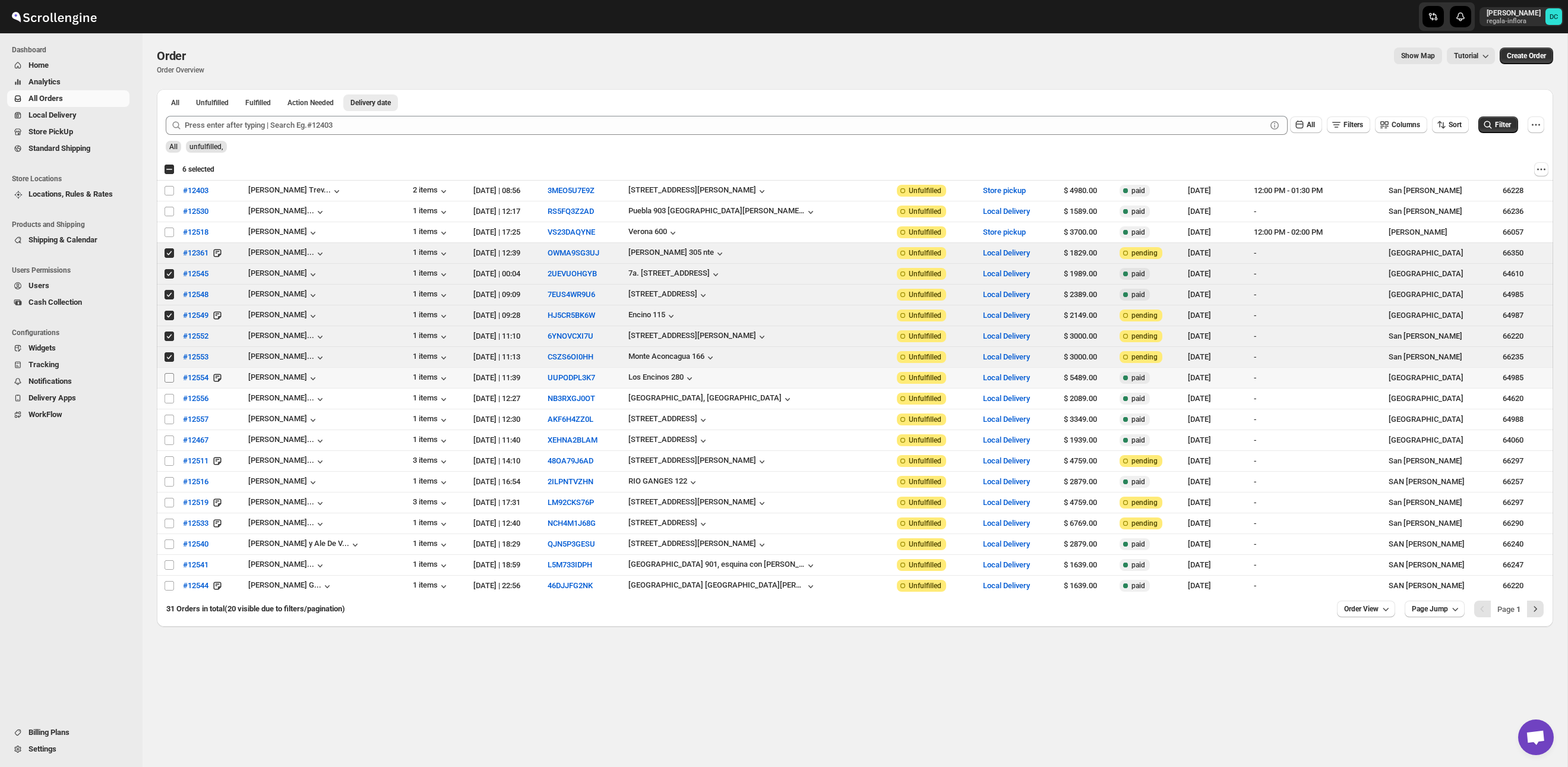
click at [166, 378] on input "Select order" at bounding box center [170, 378] width 10 height 10
checkbox input "true"
click at [168, 402] on input "Select order" at bounding box center [170, 399] width 10 height 10
checkbox input "true"
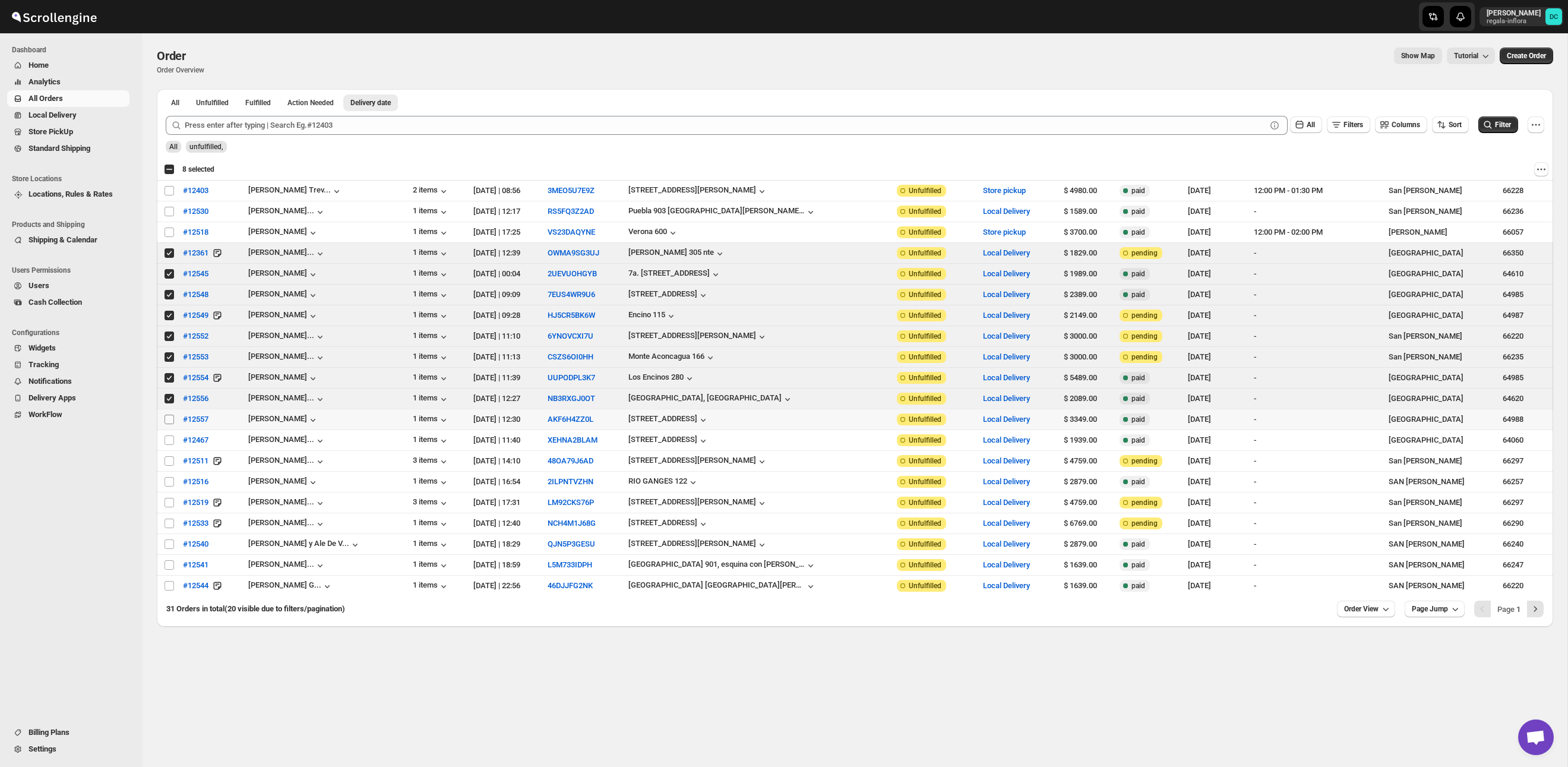
click at [171, 420] on input "Select order" at bounding box center [170, 420] width 10 height 10
checkbox input "true"
click at [84, 137] on span "Shipments" at bounding box center [86, 132] width 82 height 12
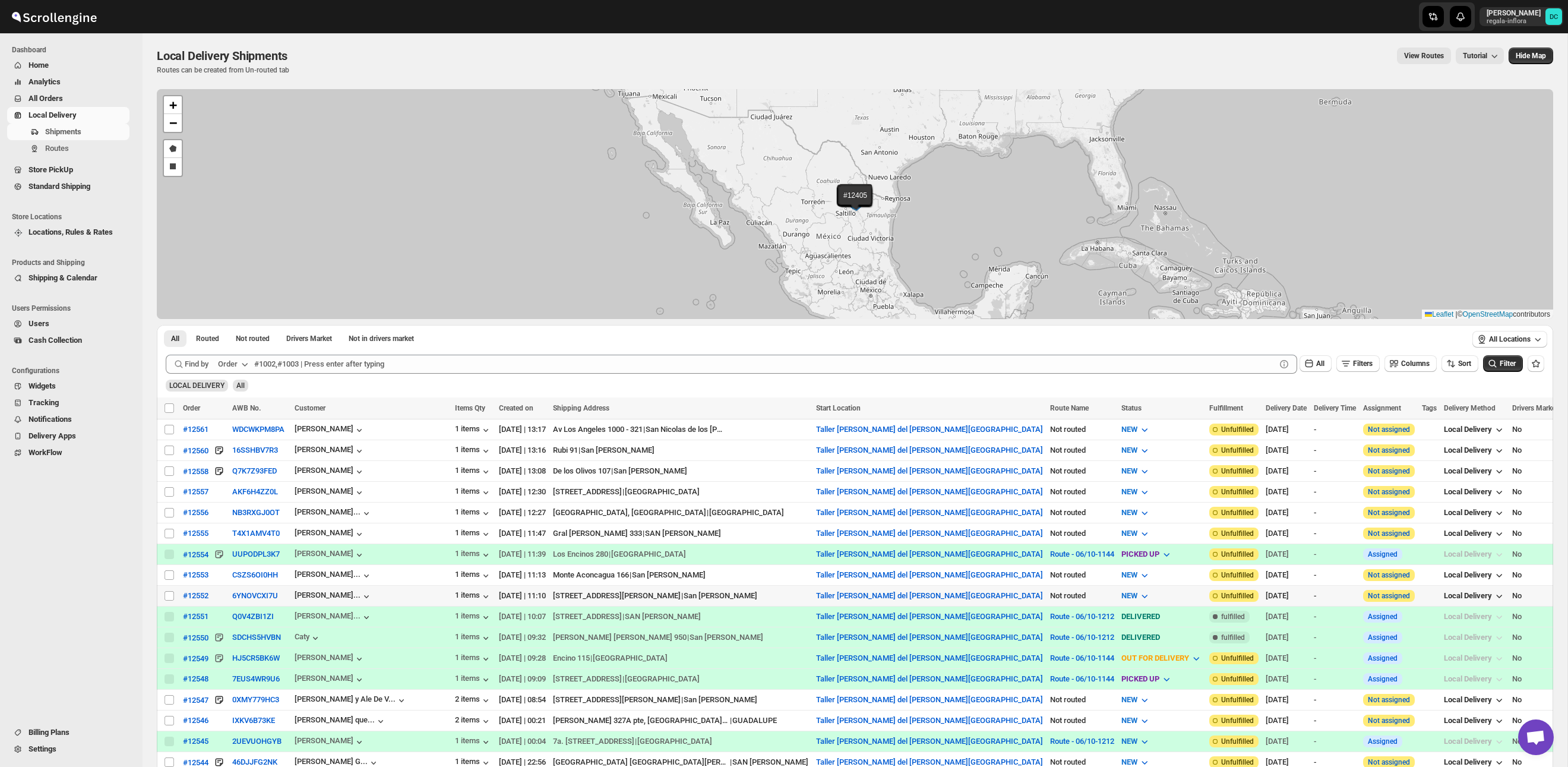
drag, startPoint x: 168, startPoint y: 595, endPoint x: 172, endPoint y: 584, distance: 11.7
click at [168, 595] on input "Select shipment" at bounding box center [170, 596] width 10 height 10
checkbox input "true"
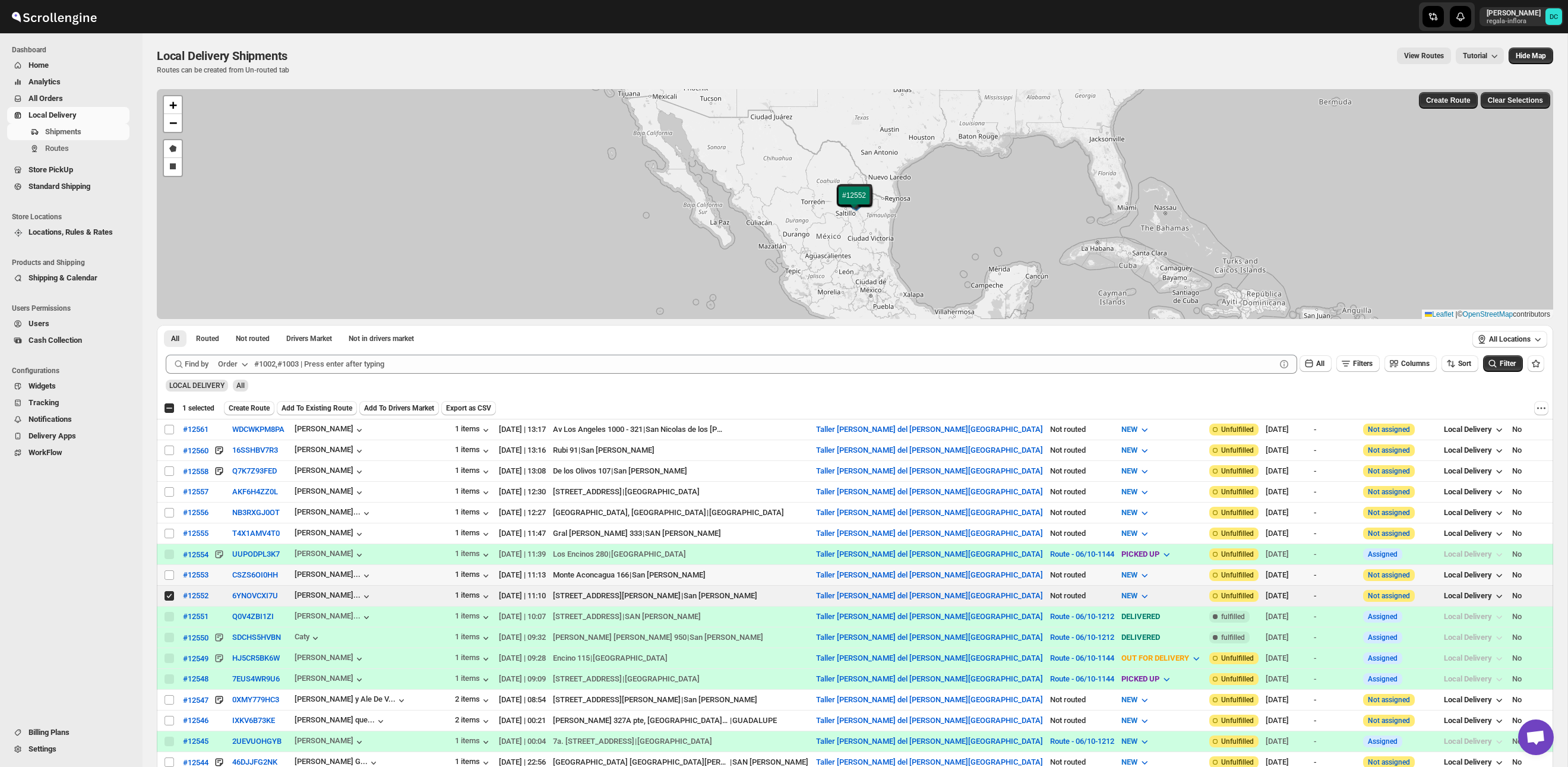
click at [172, 581] on td "Select shipment" at bounding box center [168, 576] width 23 height 21
checkbox input "true"
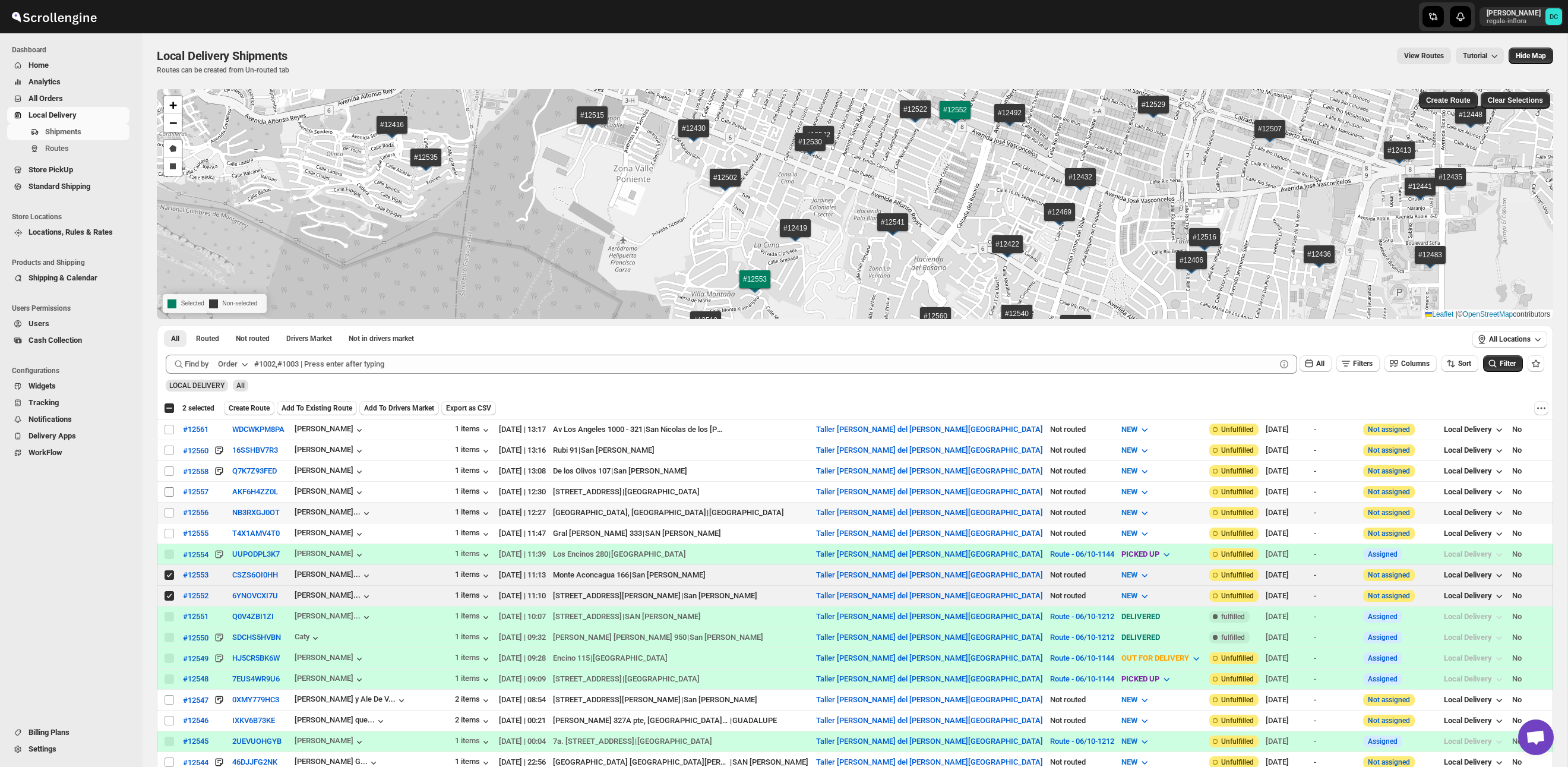
drag, startPoint x: 172, startPoint y: 514, endPoint x: 170, endPoint y: 494, distance: 20.1
click at [172, 511] on input "Select shipment" at bounding box center [170, 513] width 10 height 10
checkbox input "true"
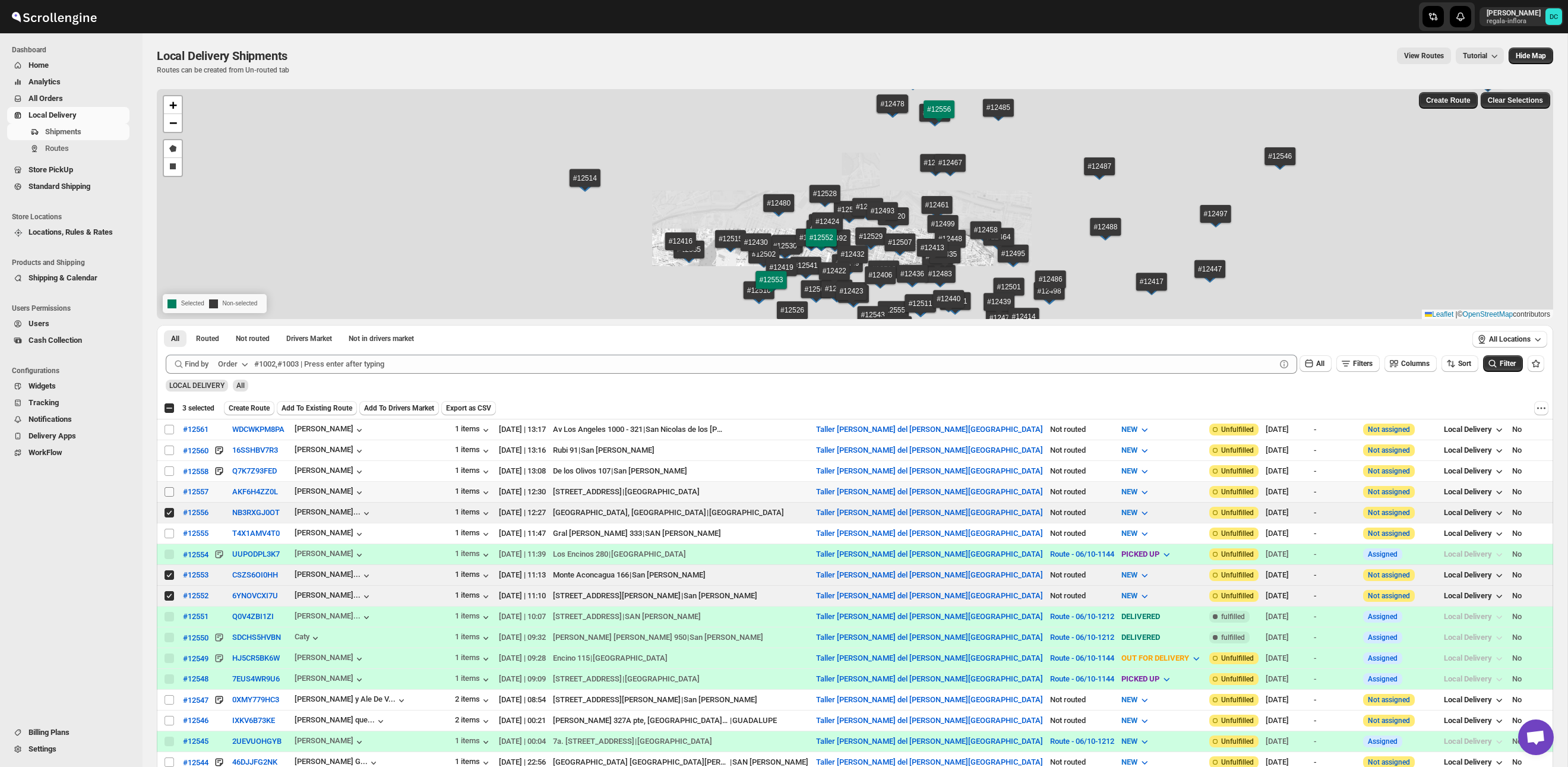
click at [170, 493] on input "Select shipment" at bounding box center [170, 492] width 10 height 10
checkbox input "true"
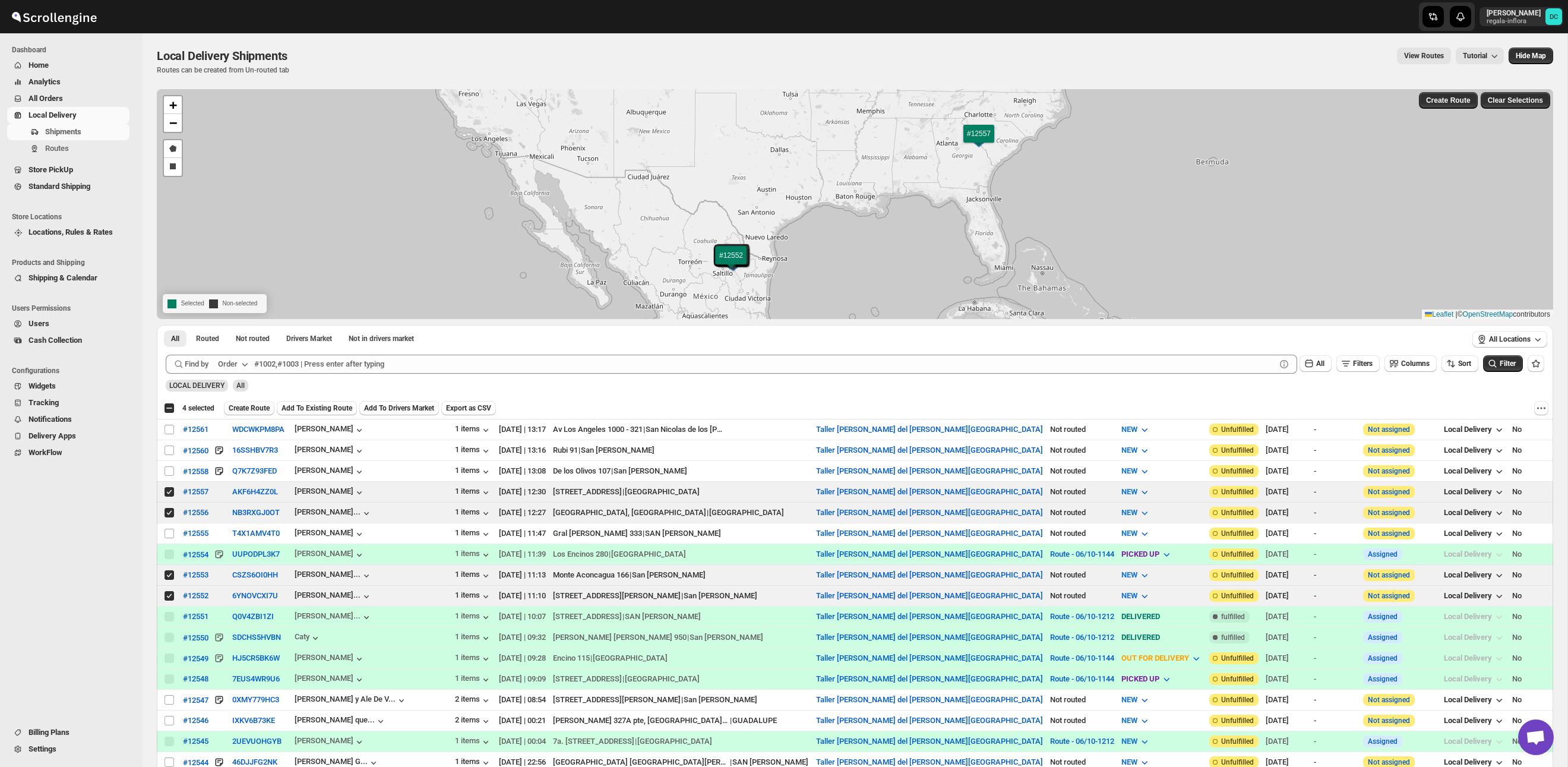
click at [258, 406] on span "Create Route" at bounding box center [249, 408] width 41 height 10
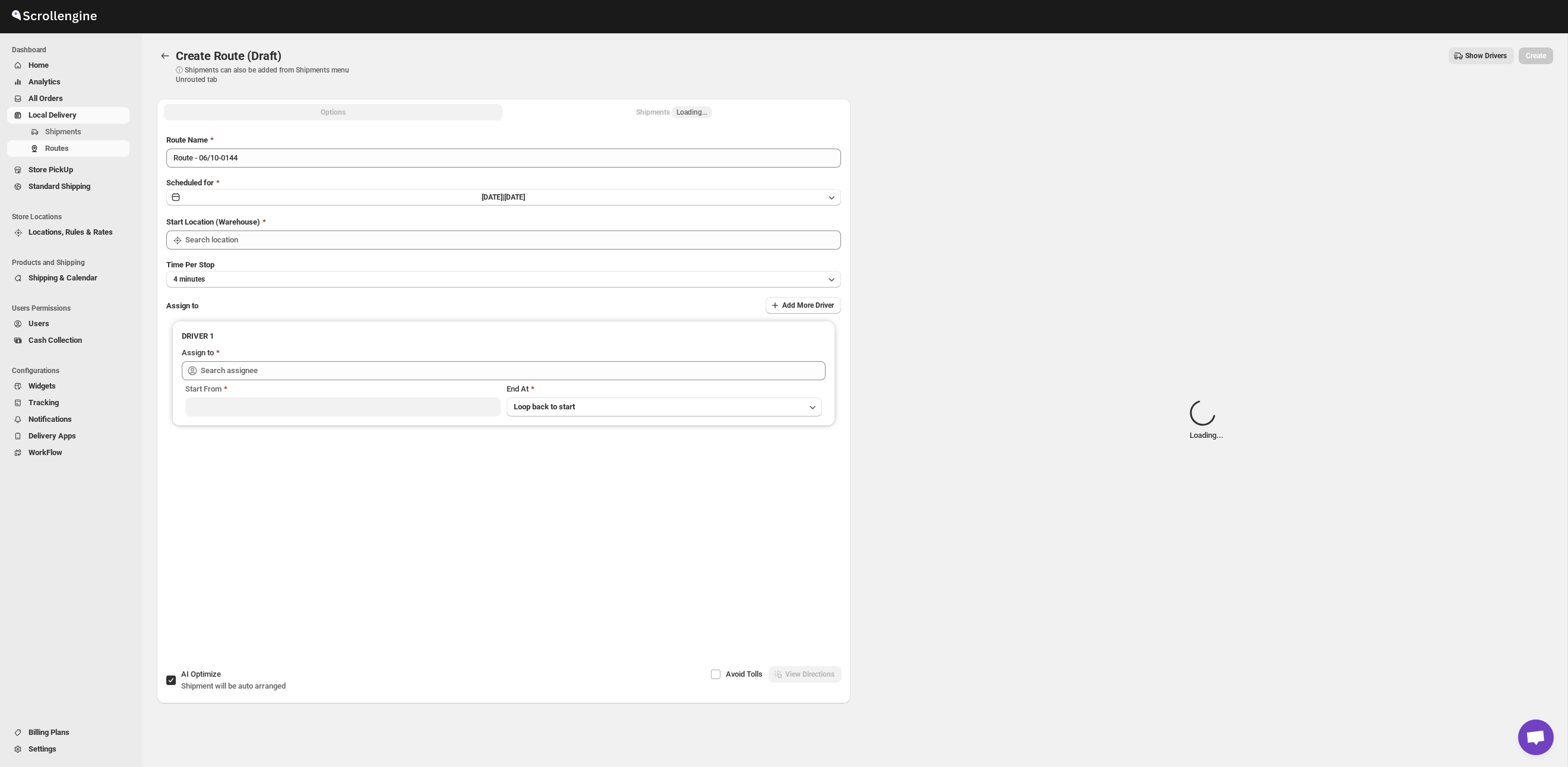
type input "Taller [PERSON_NAME] del [PERSON_NAME][GEOGRAPHIC_DATA]"
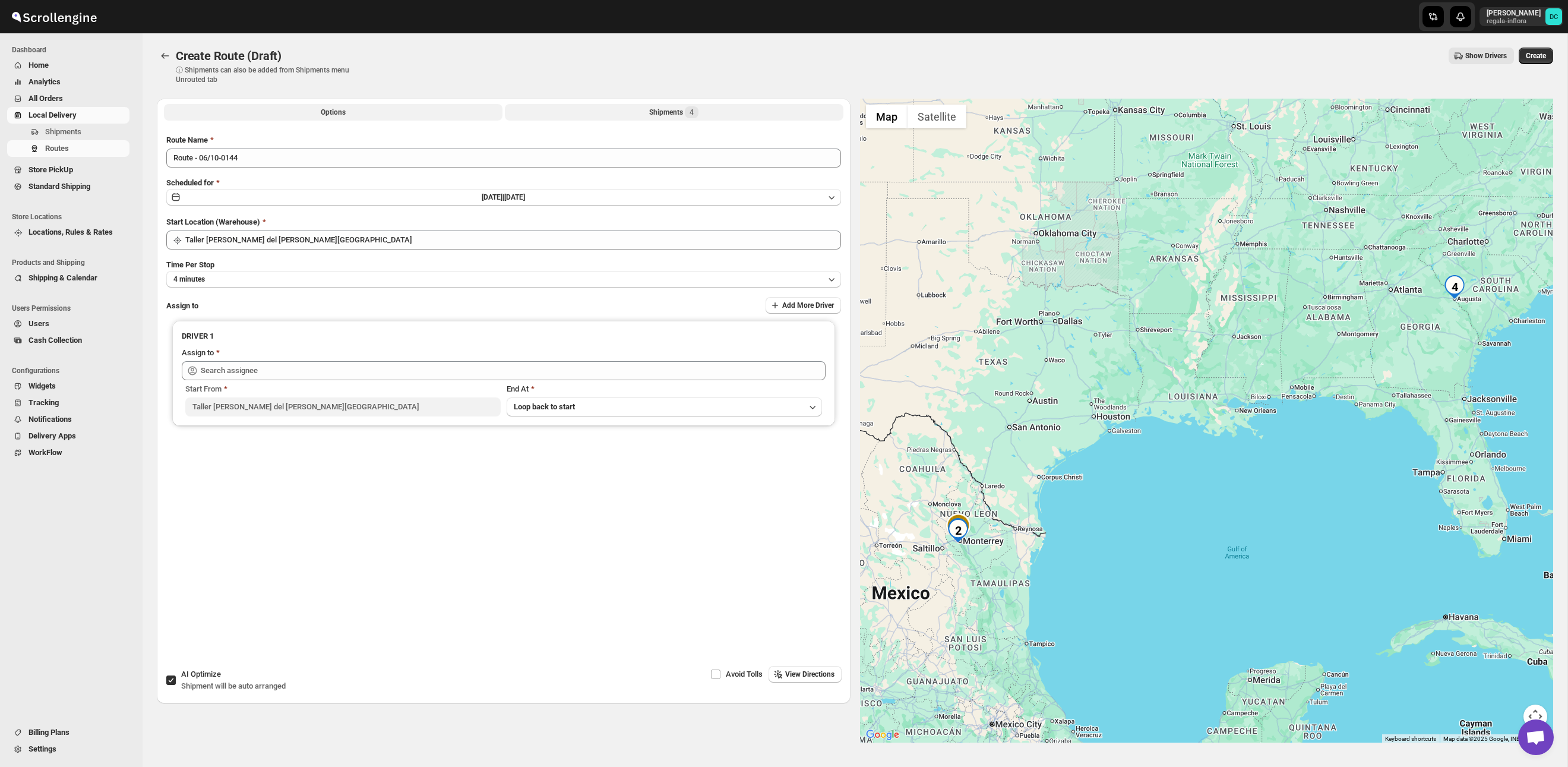
click at [618, 117] on button "Shipments 4" at bounding box center [673, 112] width 338 height 17
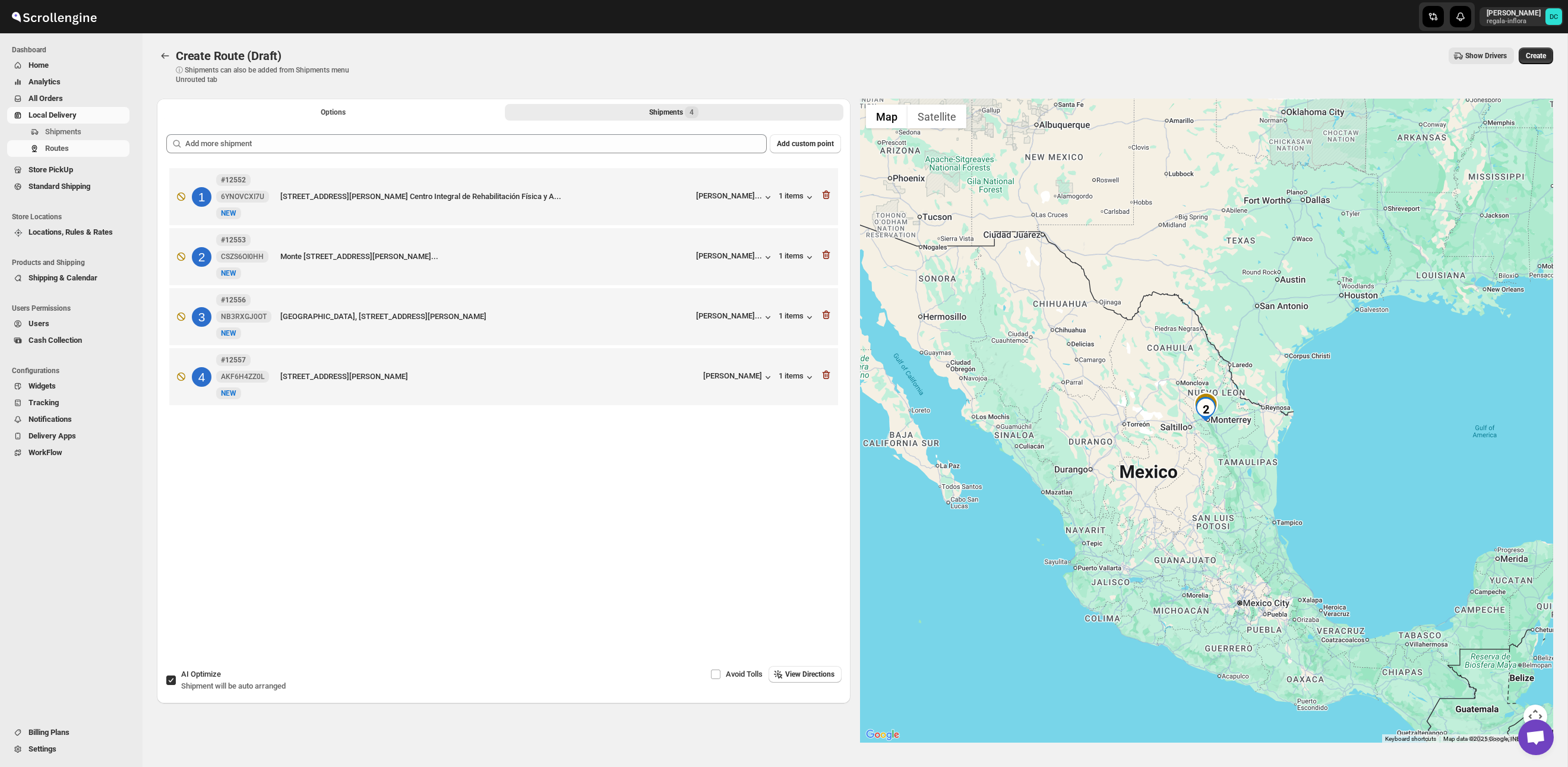
click at [307, 108] on button "Options" at bounding box center [333, 112] width 338 height 17
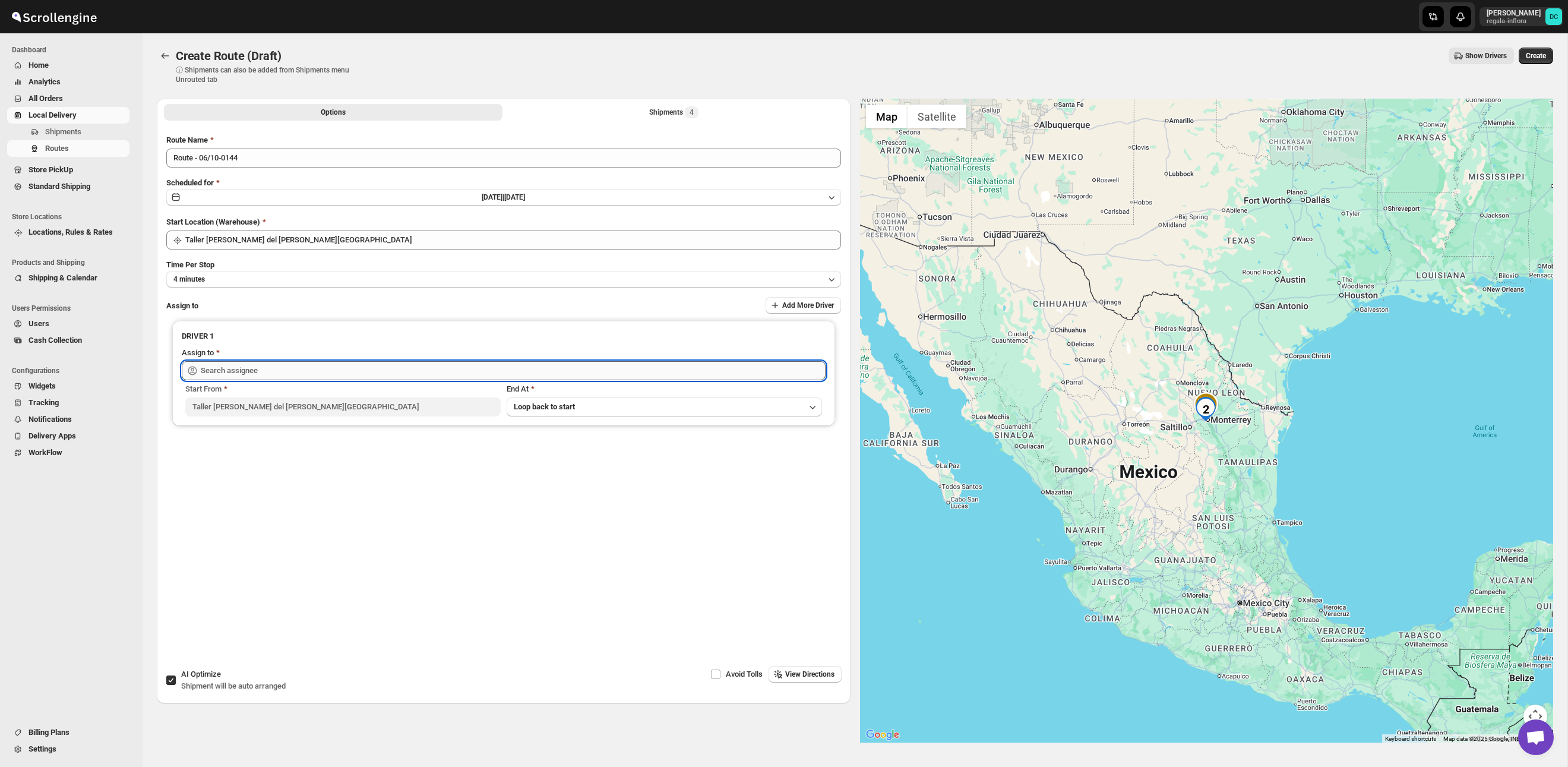
click at [379, 367] on input "text" at bounding box center [513, 371] width 624 height 19
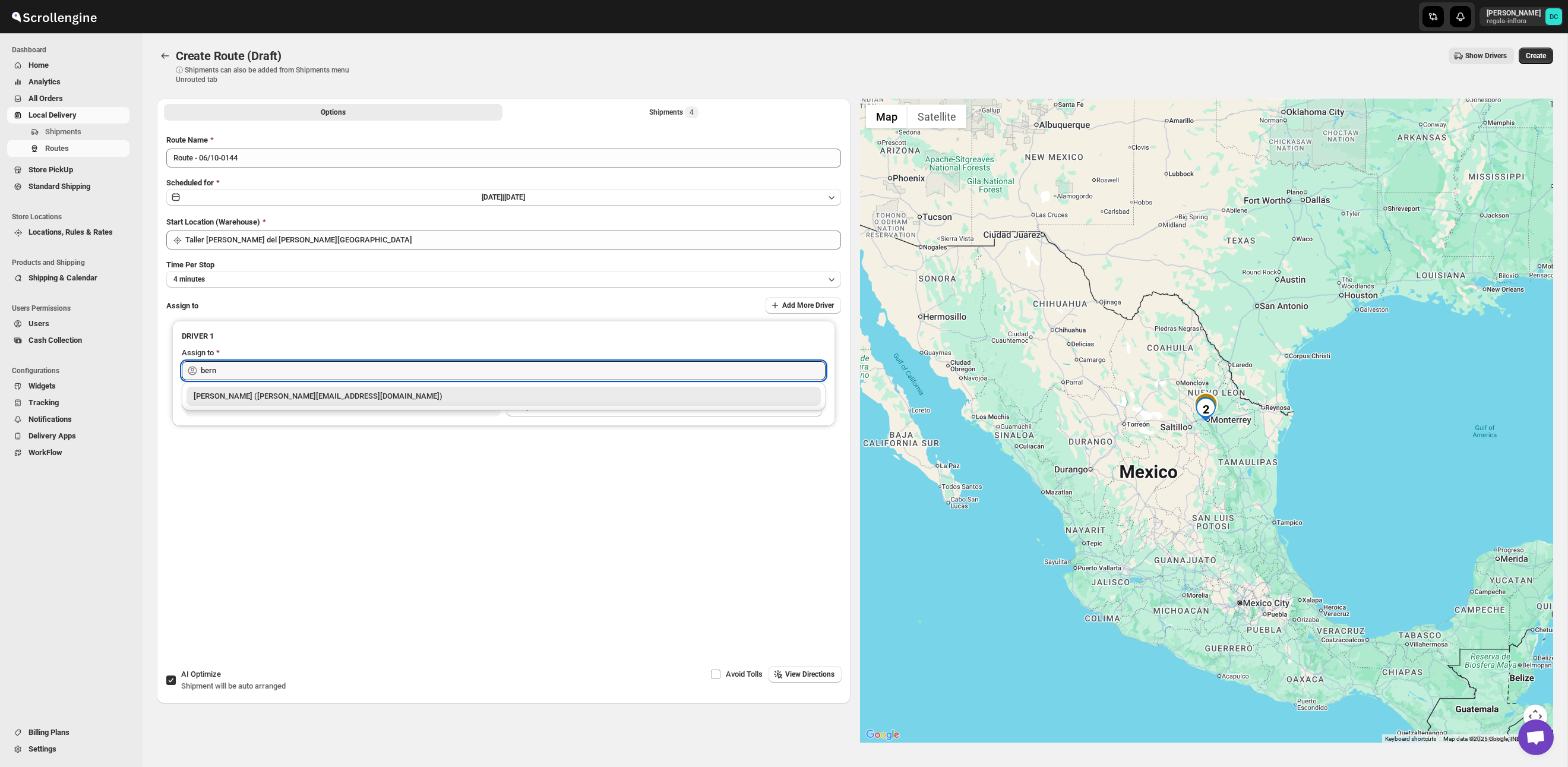
click at [371, 391] on div "[PERSON_NAME] ([PERSON_NAME][EMAIL_ADDRESS][DOMAIN_NAME])" at bounding box center [504, 396] width 620 height 12
type input "[PERSON_NAME] ([PERSON_NAME][EMAIL_ADDRESS][DOMAIN_NAME])"
click at [1531, 57] on span "Create" at bounding box center [1536, 56] width 20 height 10
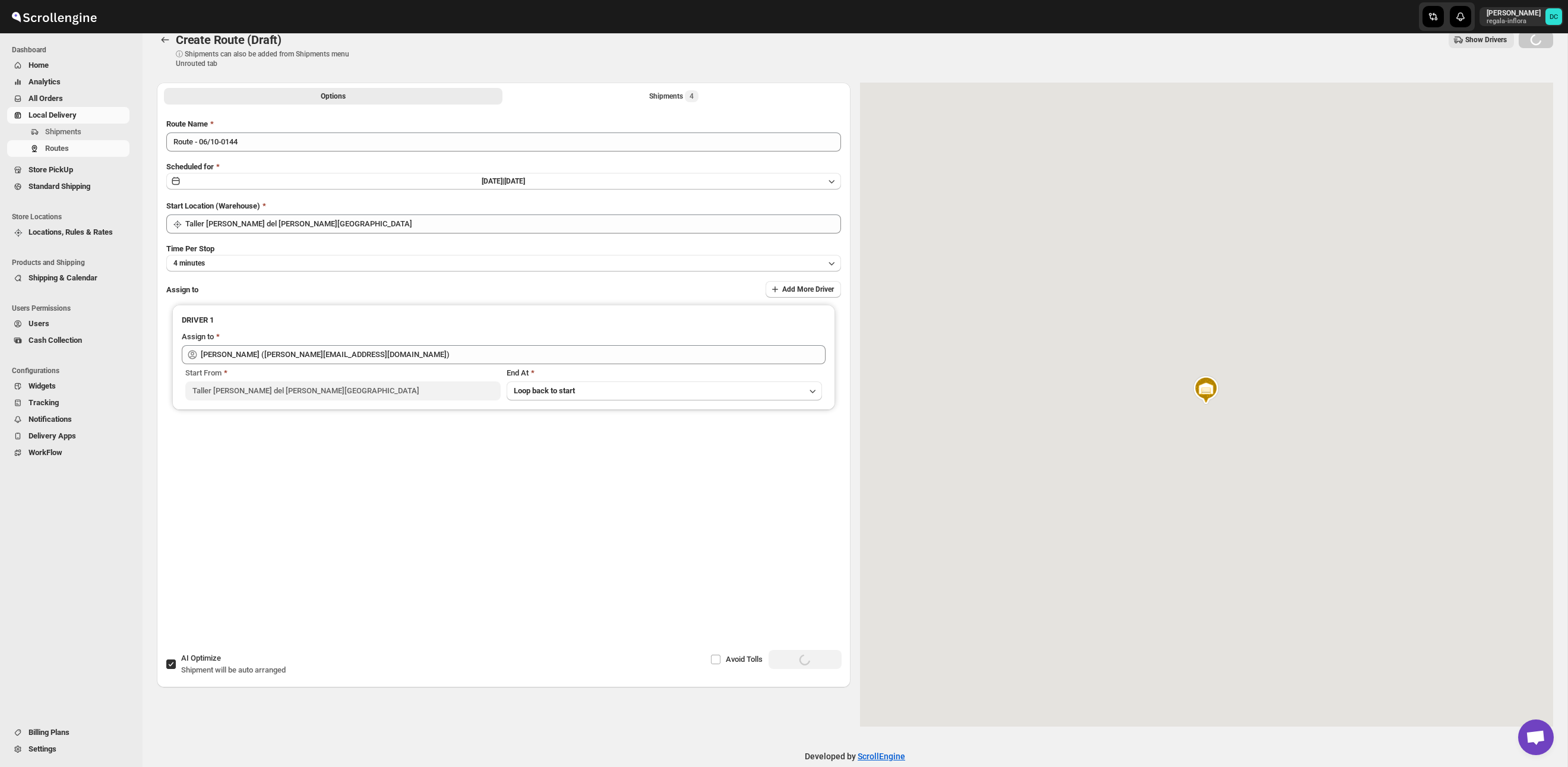
scroll to position [25, 0]
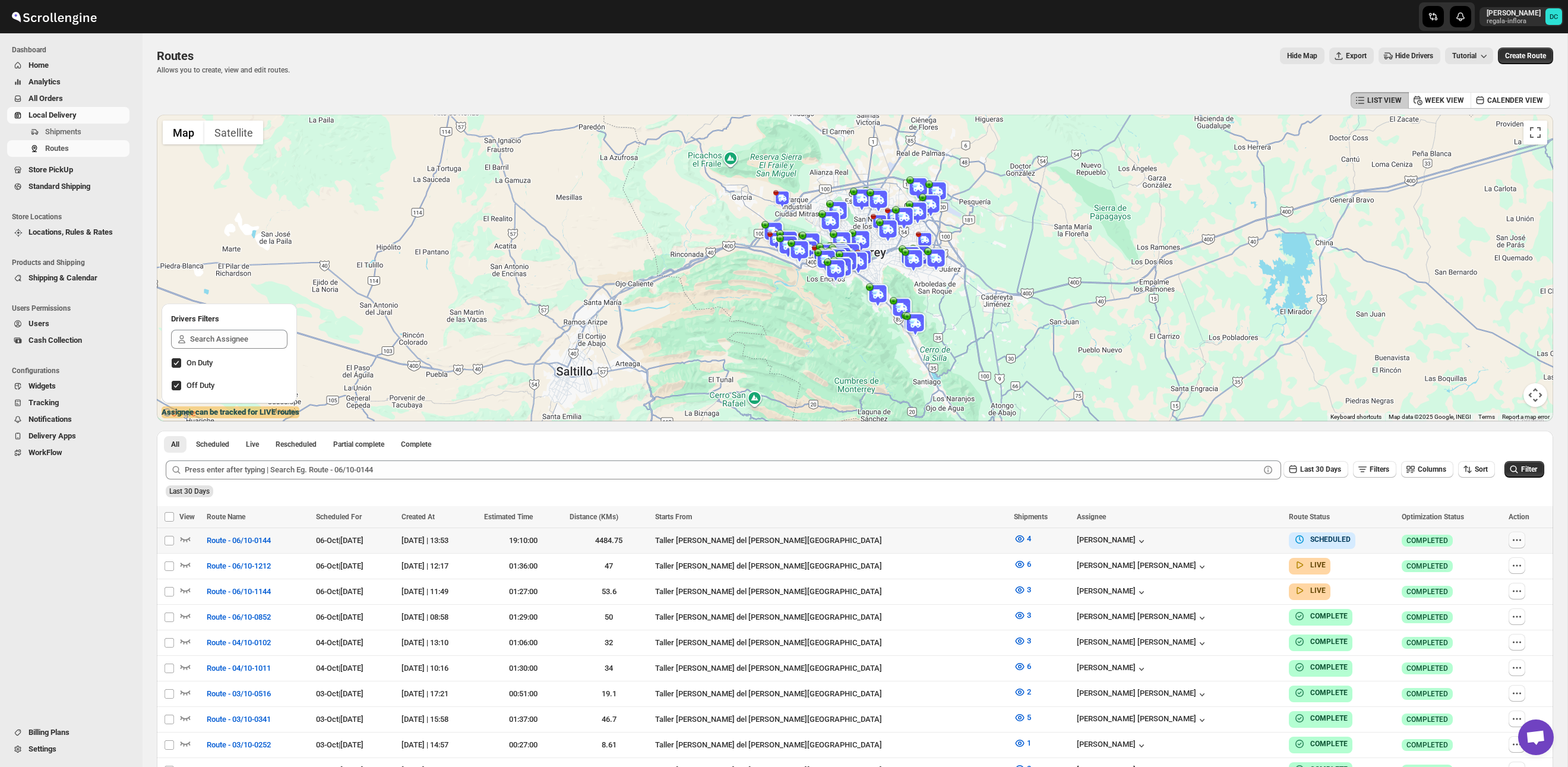
click at [1513, 543] on icon "button" at bounding box center [1517, 539] width 12 height 12
checkbox input "true"
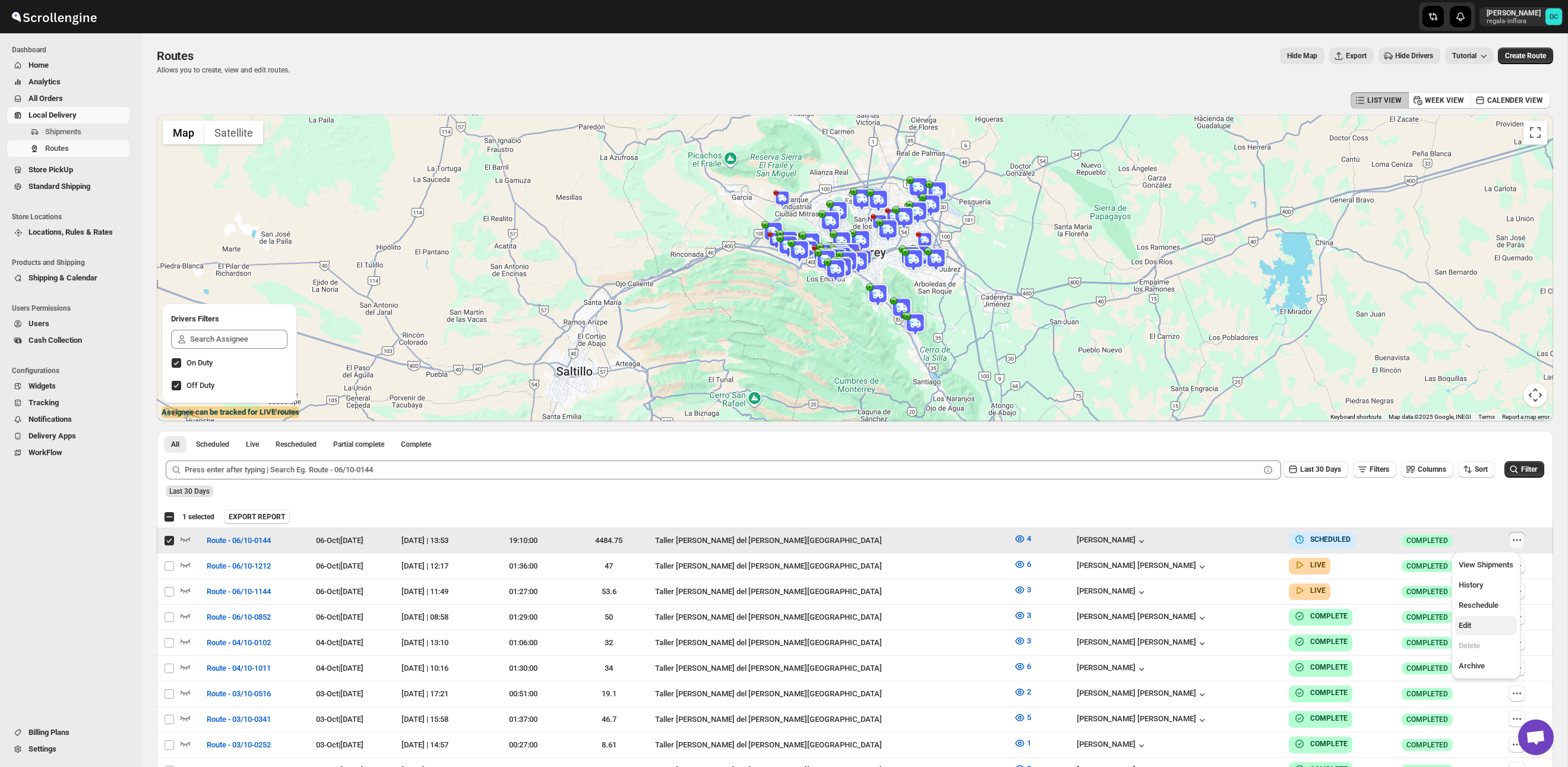
click at [1487, 623] on span "Edit" at bounding box center [1486, 625] width 55 height 12
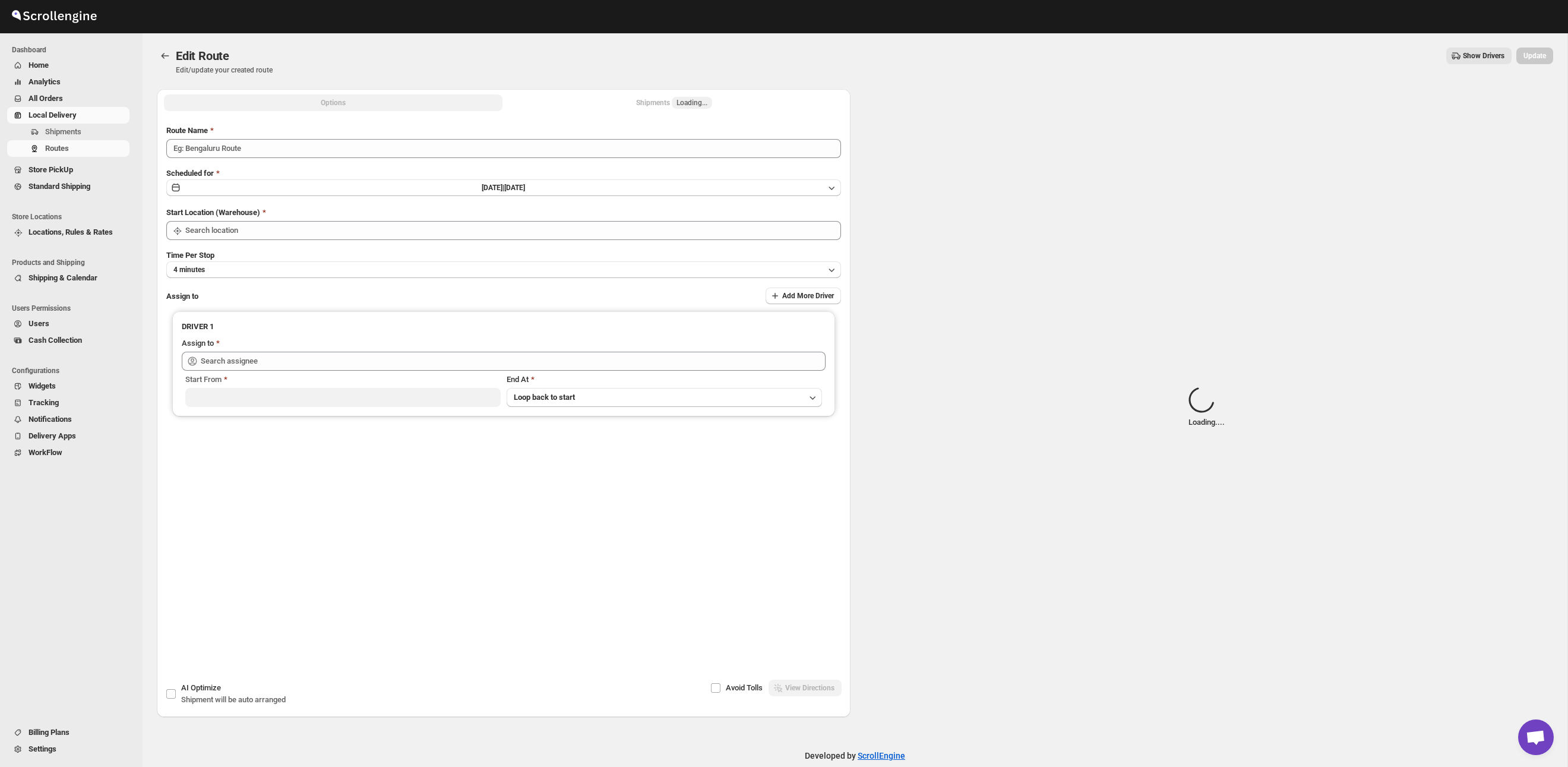
type input "Route - 06/10-0144"
type input "Taller [PERSON_NAME] del [PERSON_NAME][GEOGRAPHIC_DATA]"
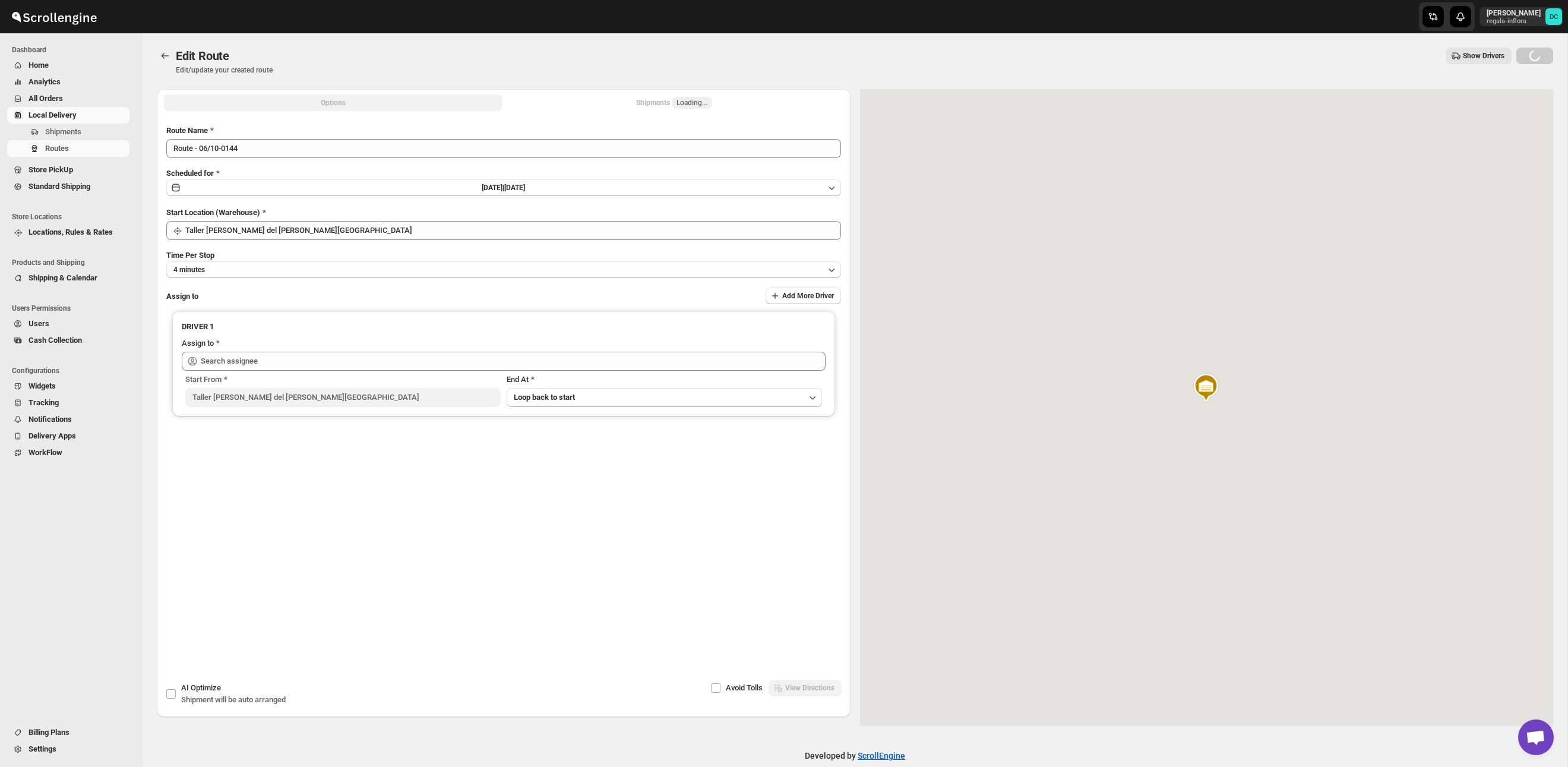
type input "[PERSON_NAME] ([PERSON_NAME][EMAIL_ADDRESS][DOMAIN_NAME])"
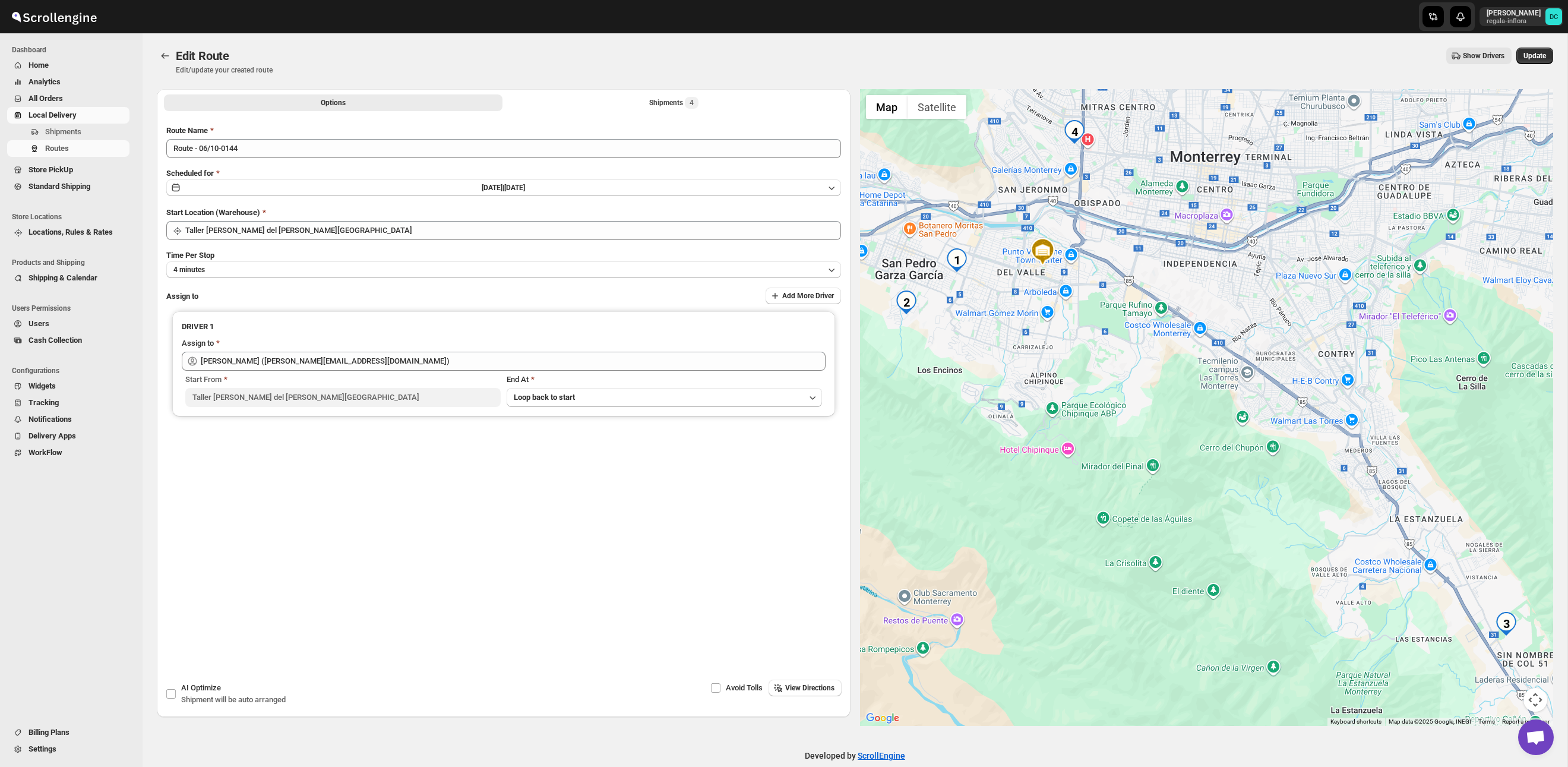
drag, startPoint x: 1380, startPoint y: 561, endPoint x: 1385, endPoint y: 566, distance: 7.1
click at [1413, 587] on div at bounding box center [1206, 408] width 694 height 637
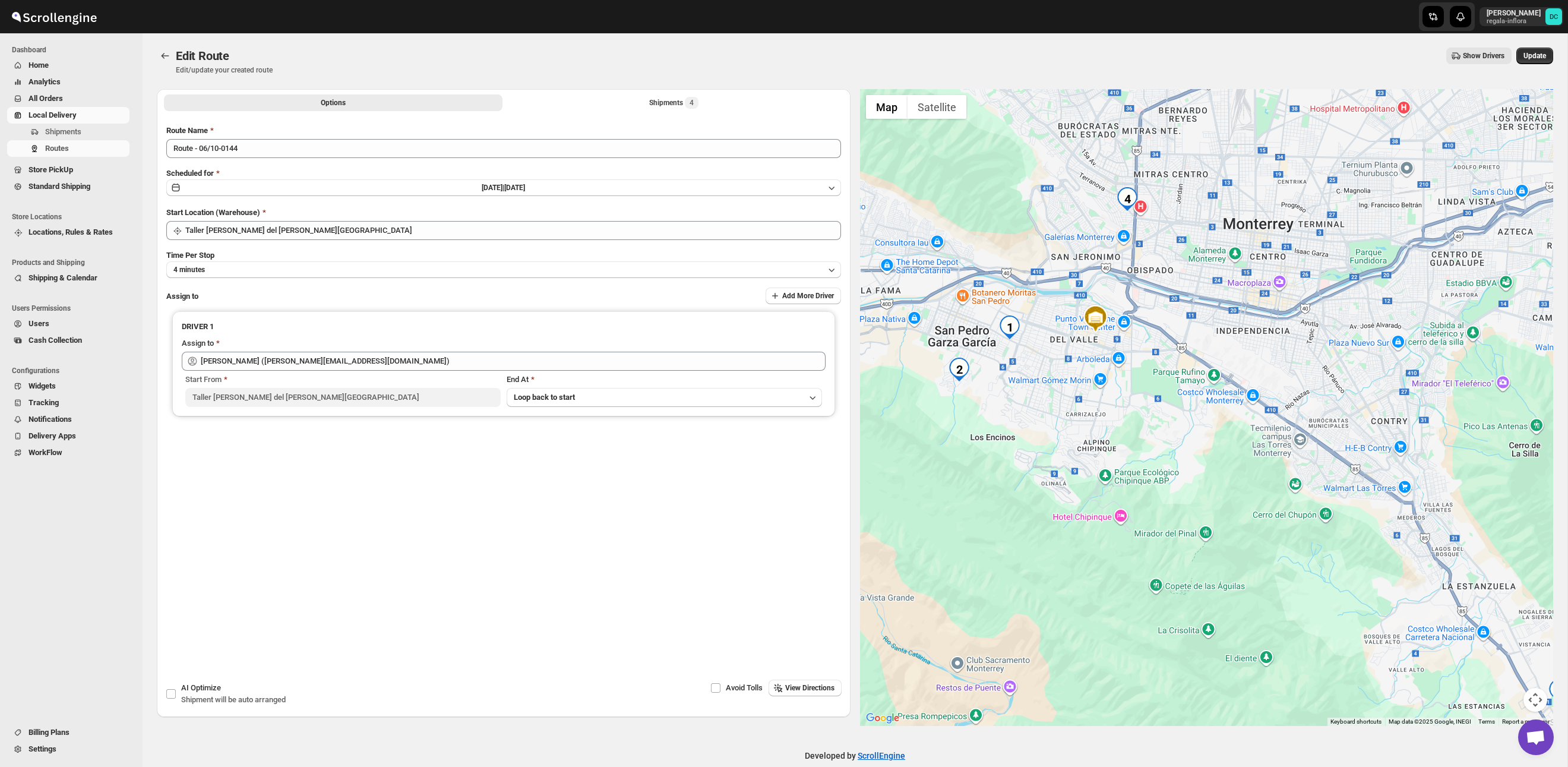
drag, startPoint x: 1218, startPoint y: 408, endPoint x: 1262, endPoint y: 465, distance: 72.0
click at [1262, 465] on div at bounding box center [1206, 408] width 694 height 637
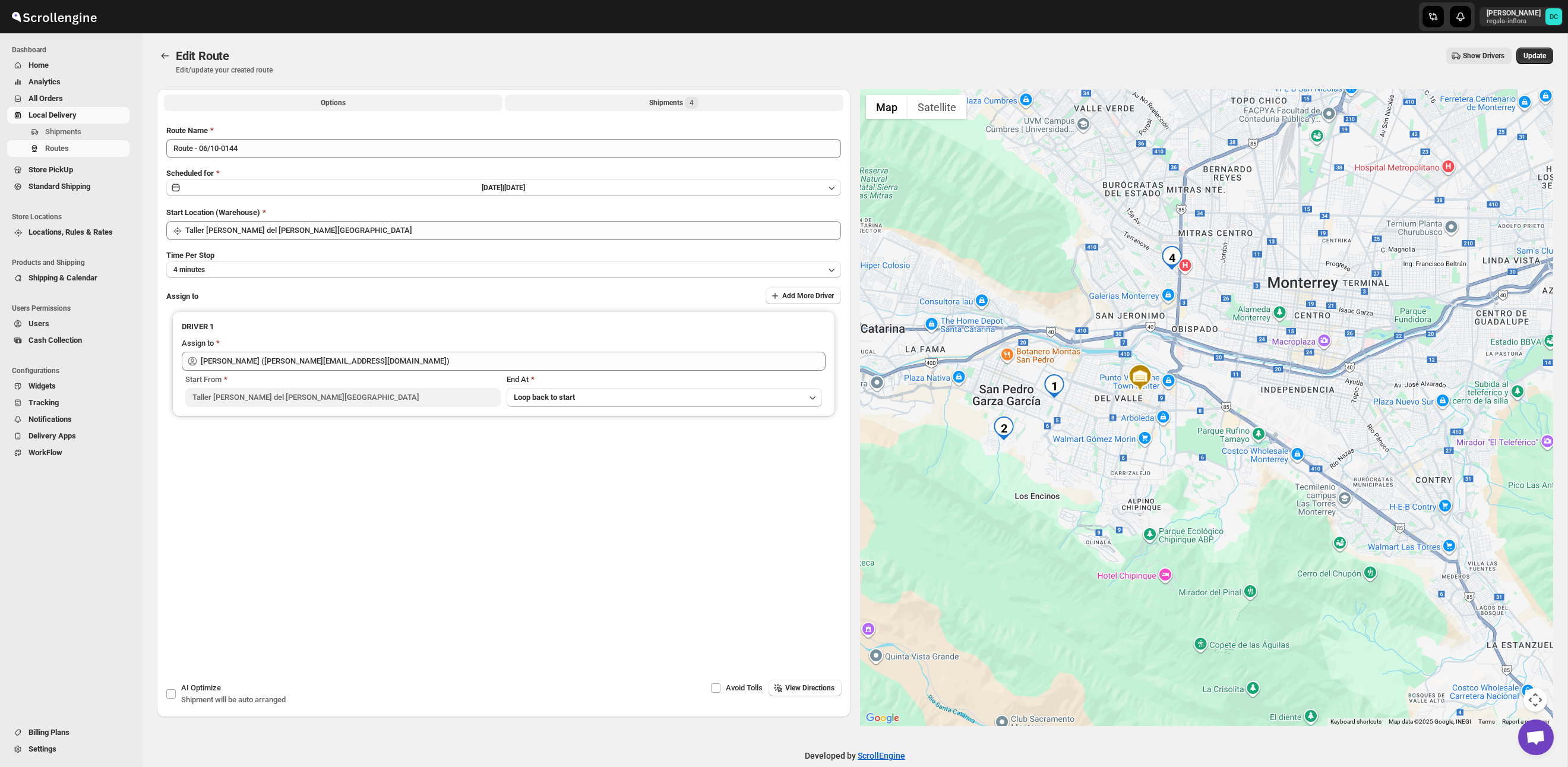
click at [734, 102] on button "Shipments 4" at bounding box center [673, 103] width 338 height 17
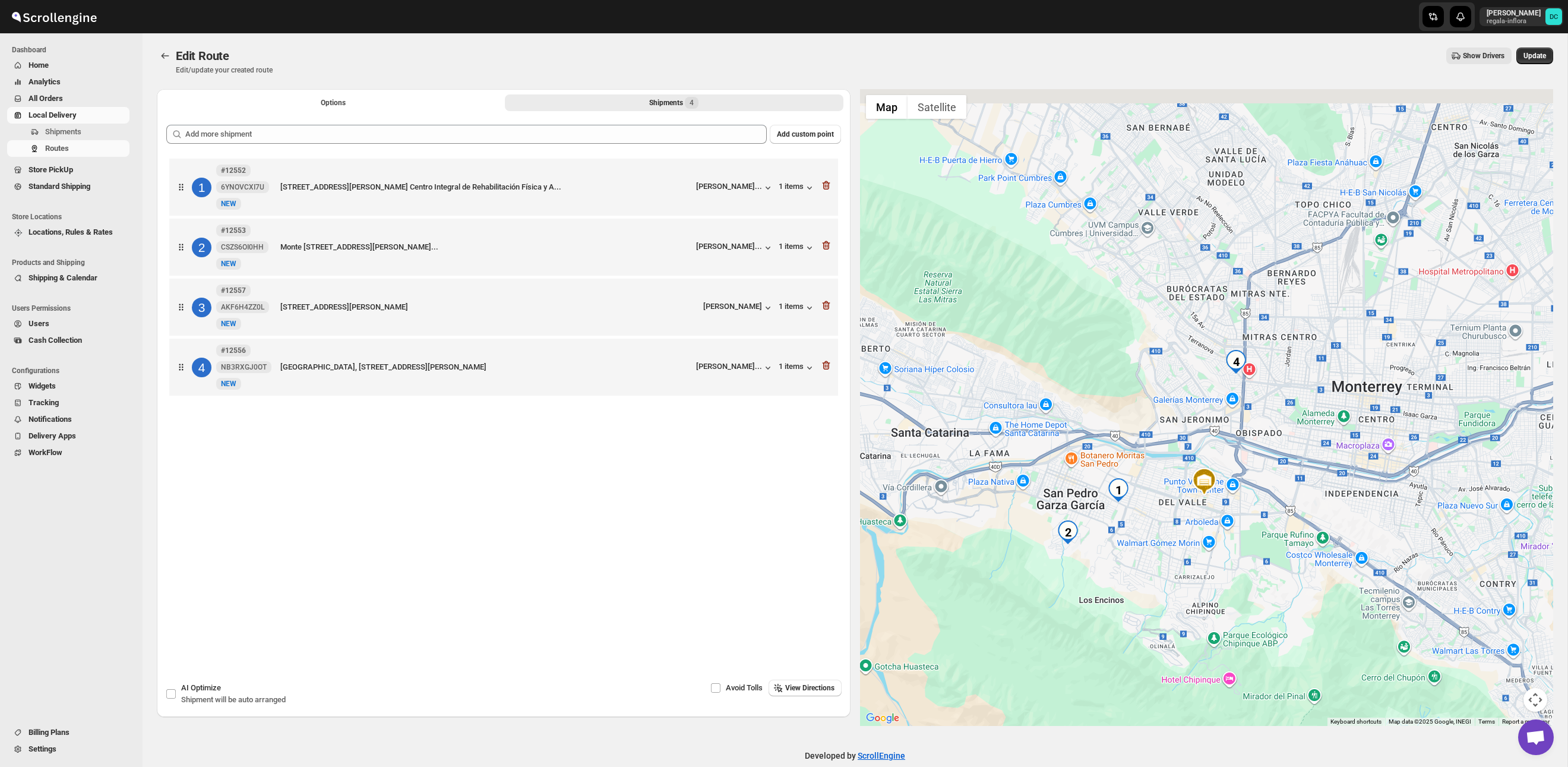
drag, startPoint x: 1227, startPoint y: 381, endPoint x: 1226, endPoint y: 481, distance: 100.0
click at [1226, 482] on div at bounding box center [1206, 408] width 694 height 637
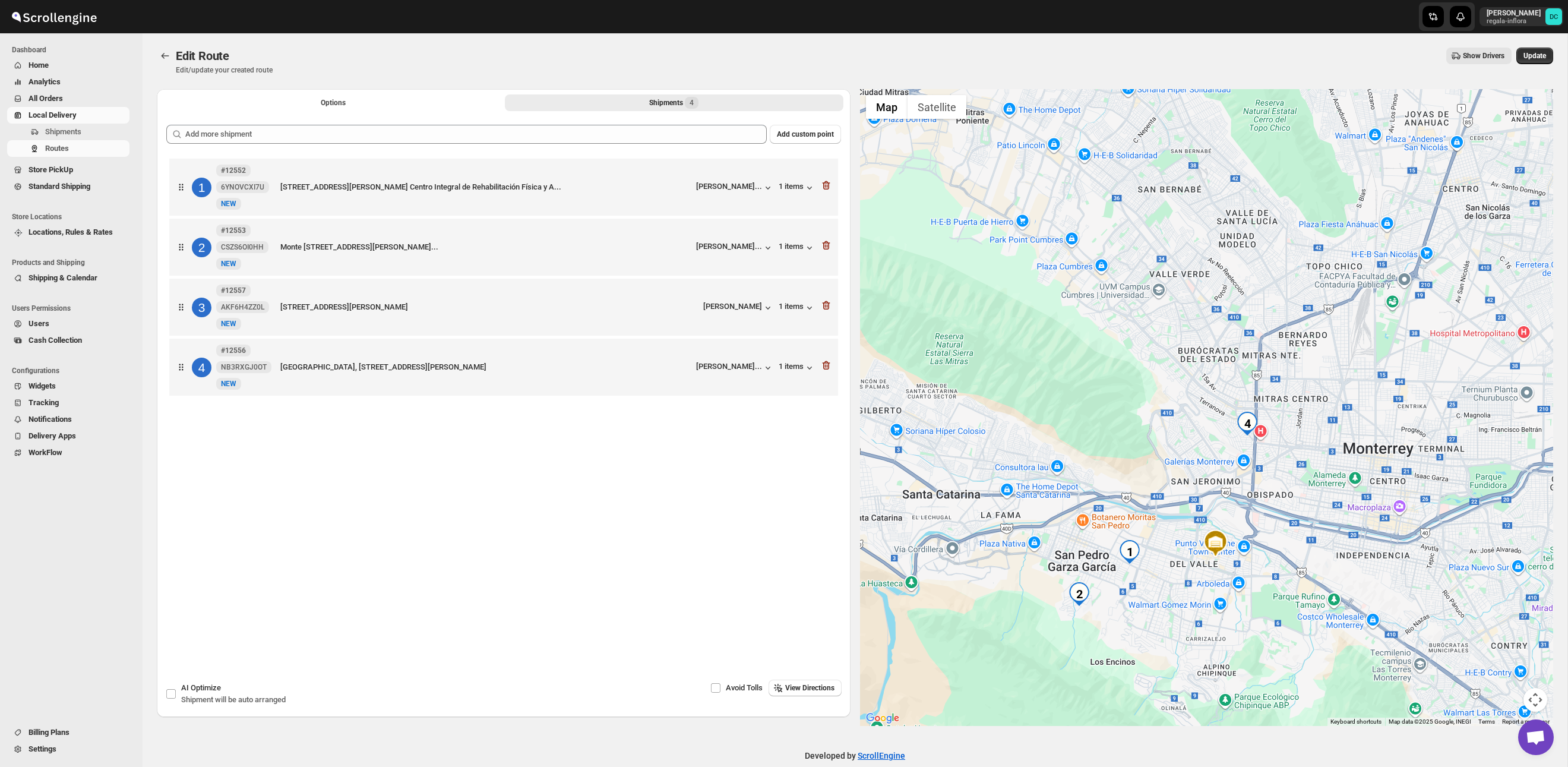
drag, startPoint x: 1162, startPoint y: 379, endPoint x: 1206, endPoint y: 531, distance: 158.2
click at [1206, 531] on div at bounding box center [1206, 408] width 694 height 637
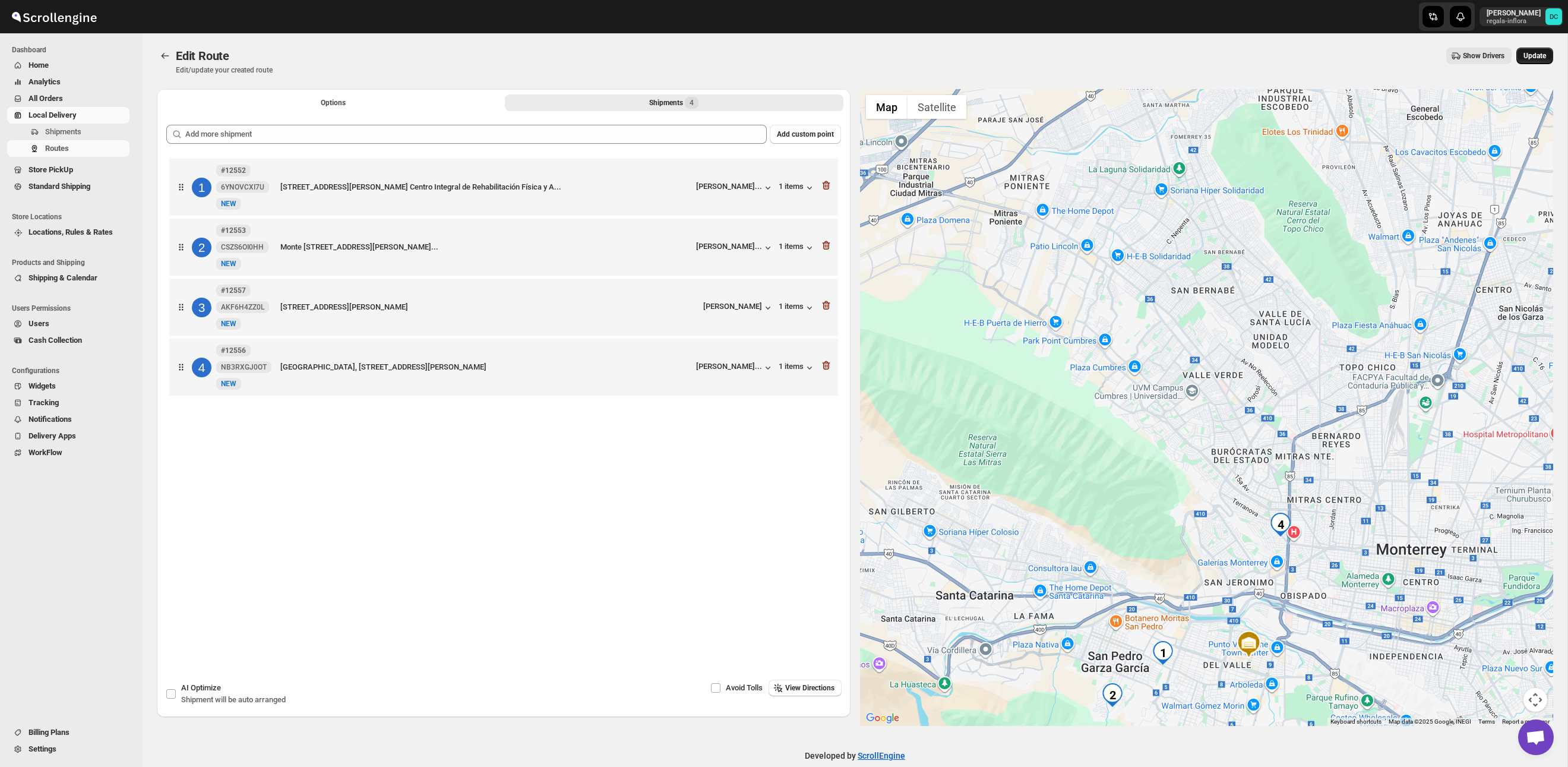
click at [1544, 61] on button "Update" at bounding box center [1535, 55] width 37 height 17
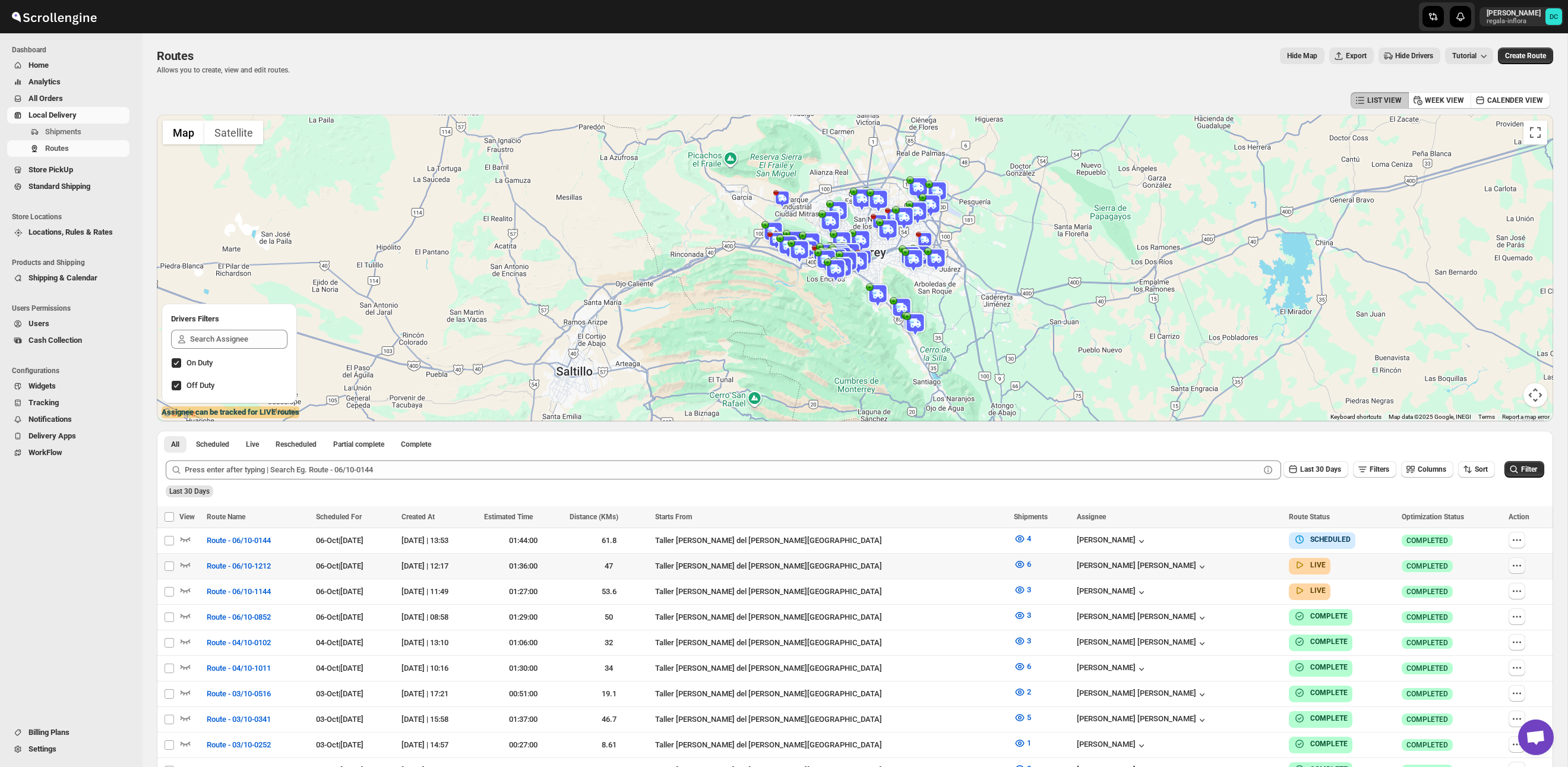
click at [1513, 557] on button "button" at bounding box center [1517, 565] width 17 height 17
checkbox input "true"
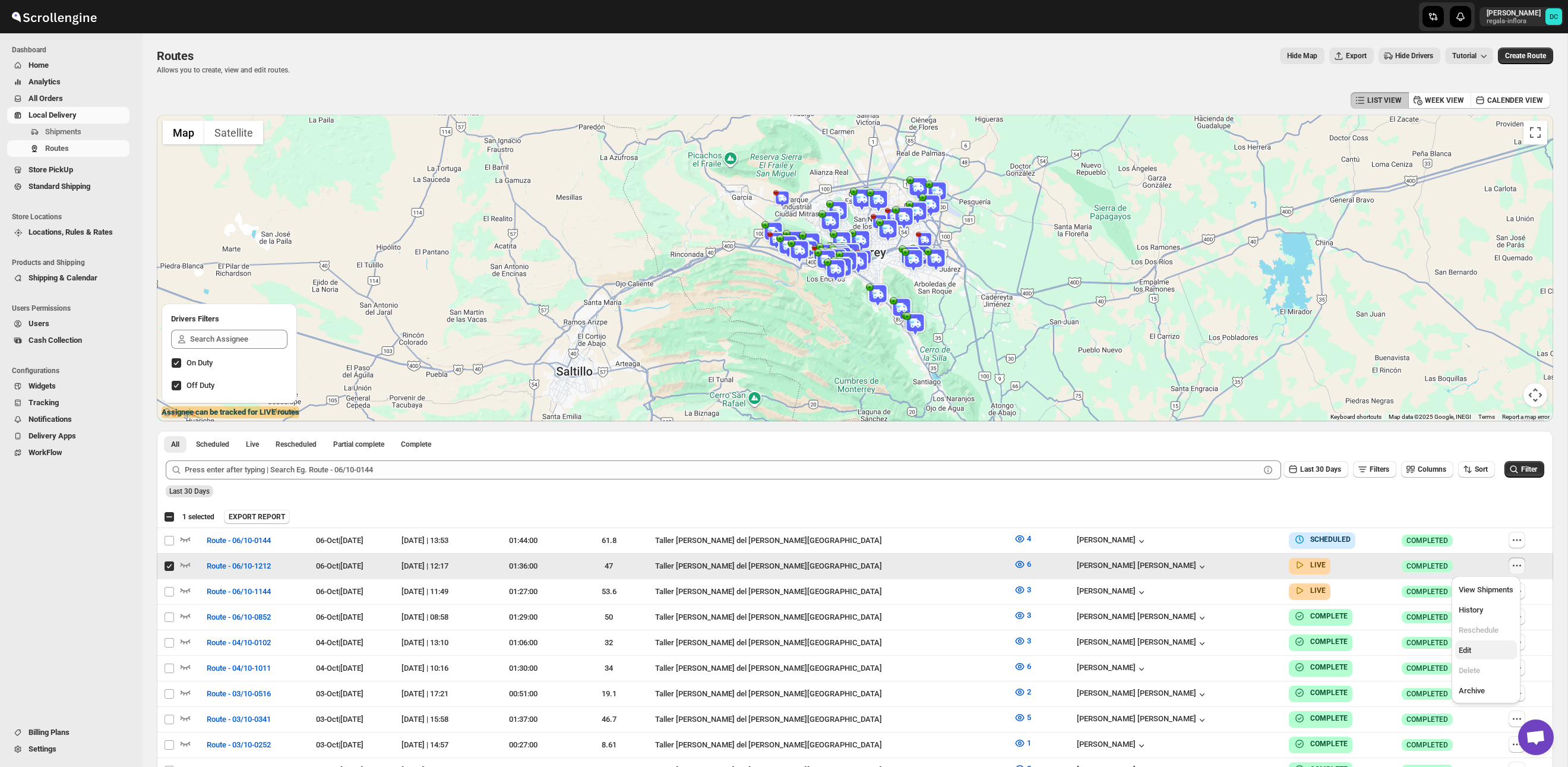
click at [1488, 649] on span "Edit" at bounding box center [1486, 650] width 55 height 12
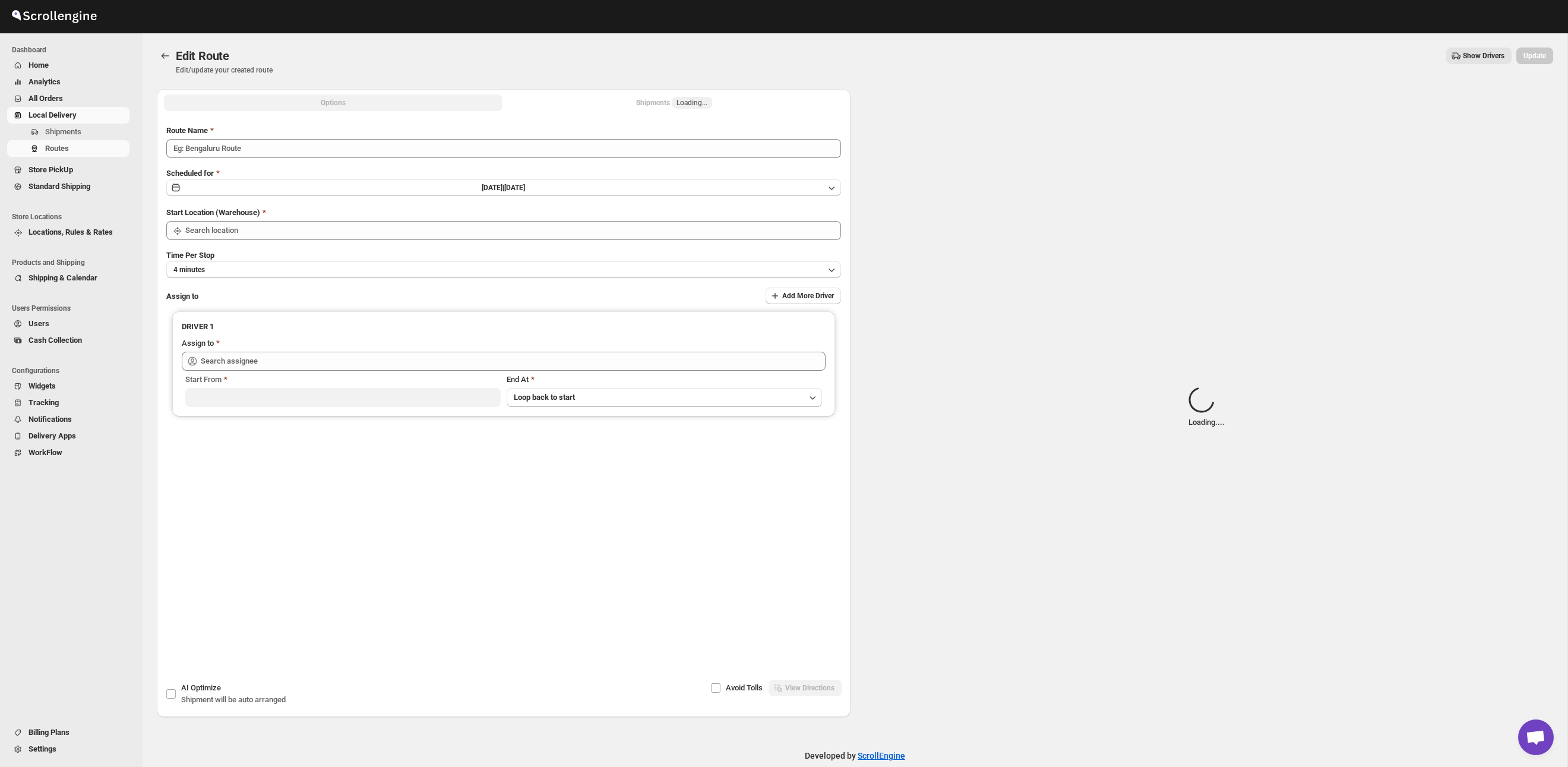
type input "Route - 06/10-1212"
type input "Taller [PERSON_NAME] del [PERSON_NAME][GEOGRAPHIC_DATA]"
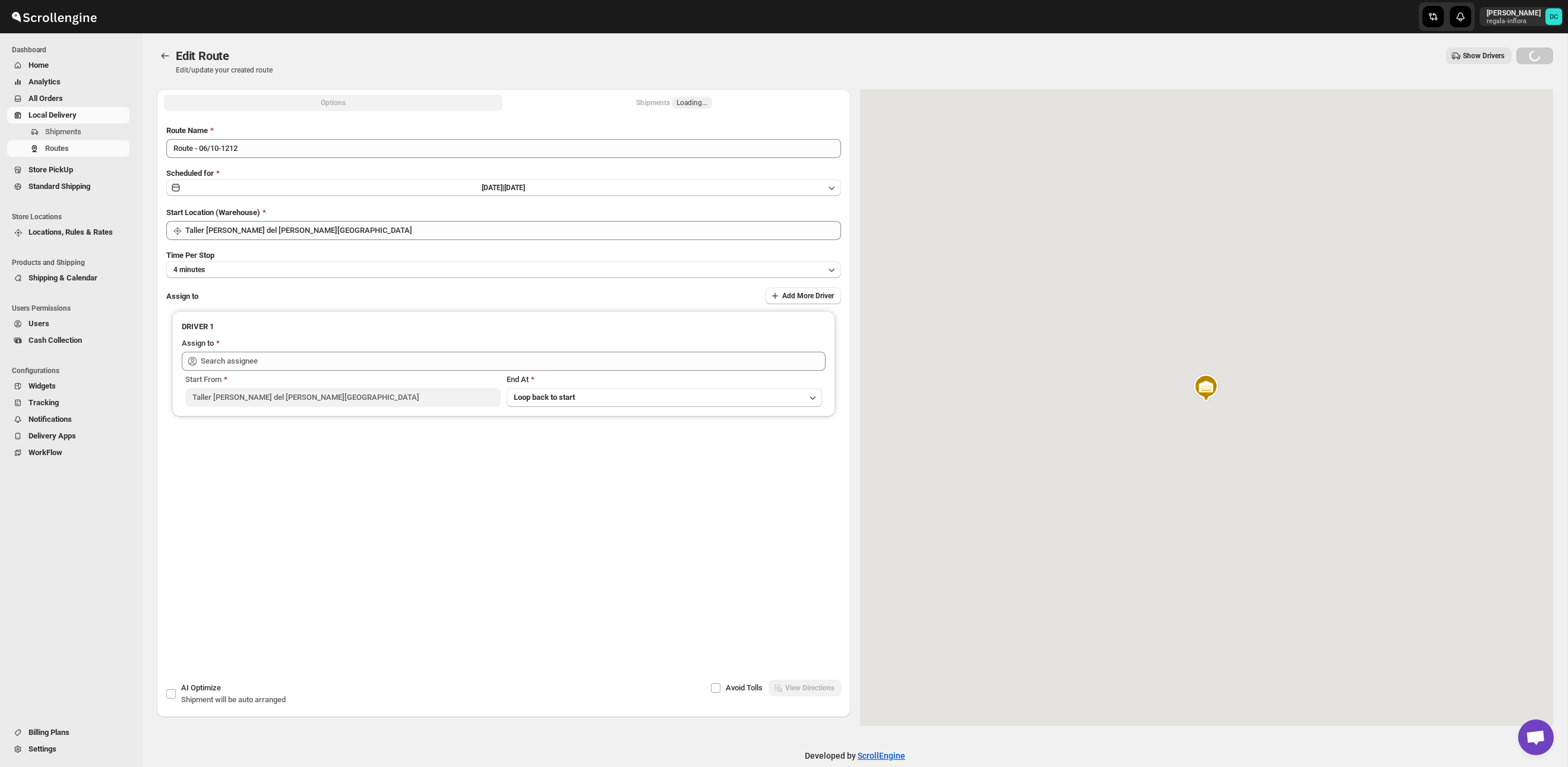
type input "[PERSON_NAME] [PERSON_NAME] ([EMAIL_ADDRESS][DOMAIN_NAME])"
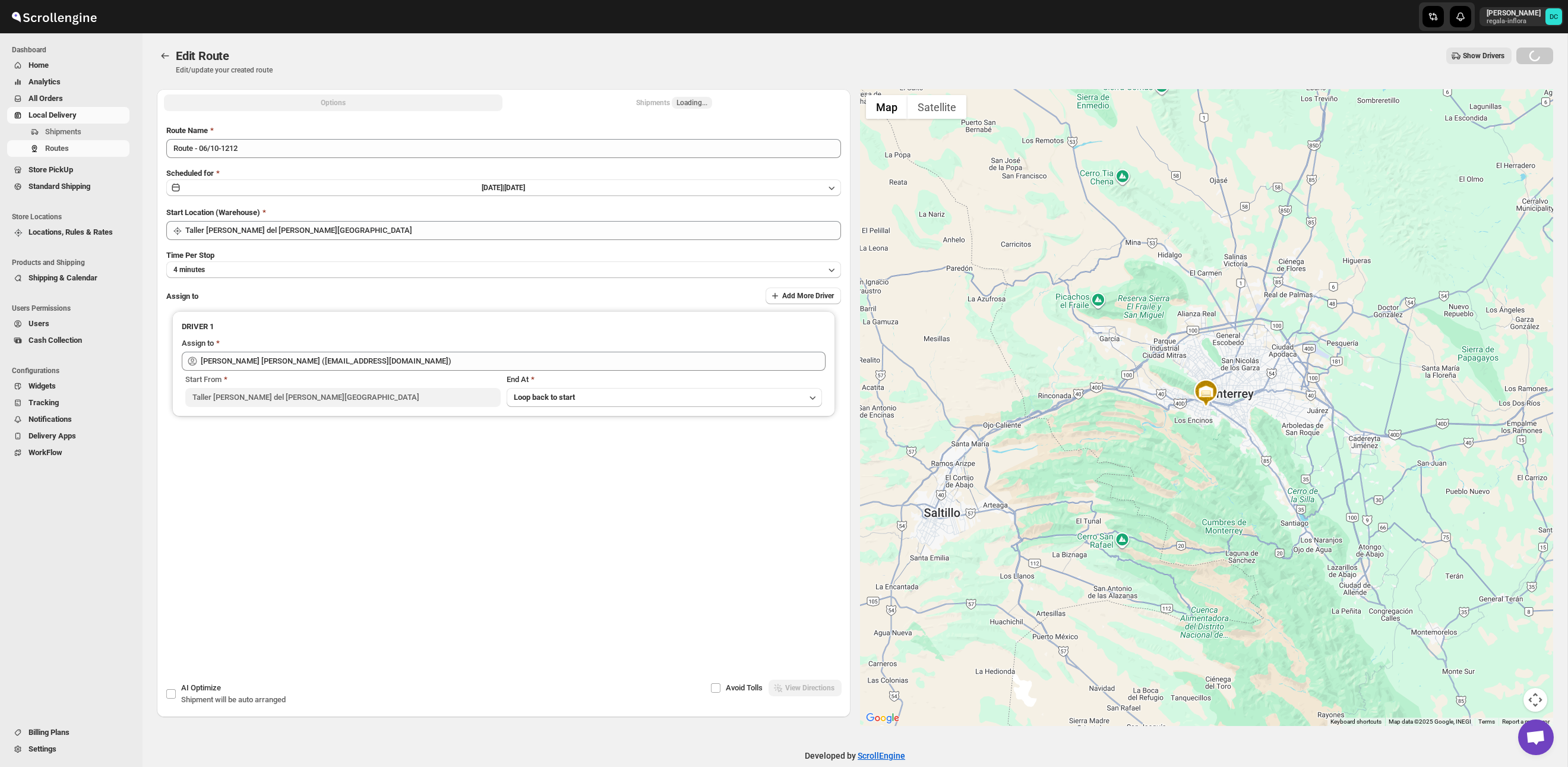
click at [645, 105] on button "Shipments Loading..." at bounding box center [673, 103] width 338 height 17
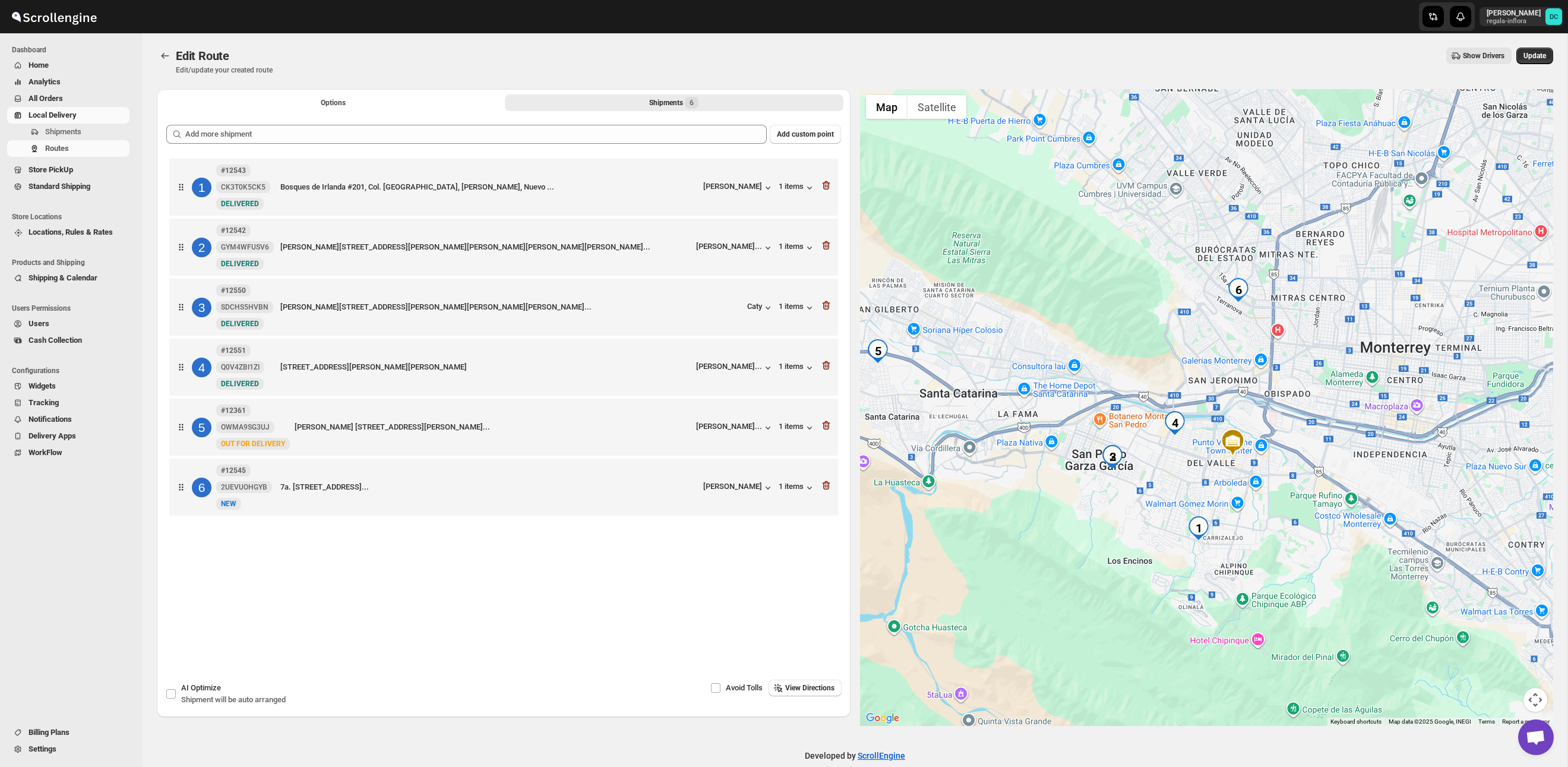
drag, startPoint x: 1218, startPoint y: 322, endPoint x: 1339, endPoint y: 401, distance: 144.5
click at [1339, 401] on div at bounding box center [1206, 408] width 694 height 637
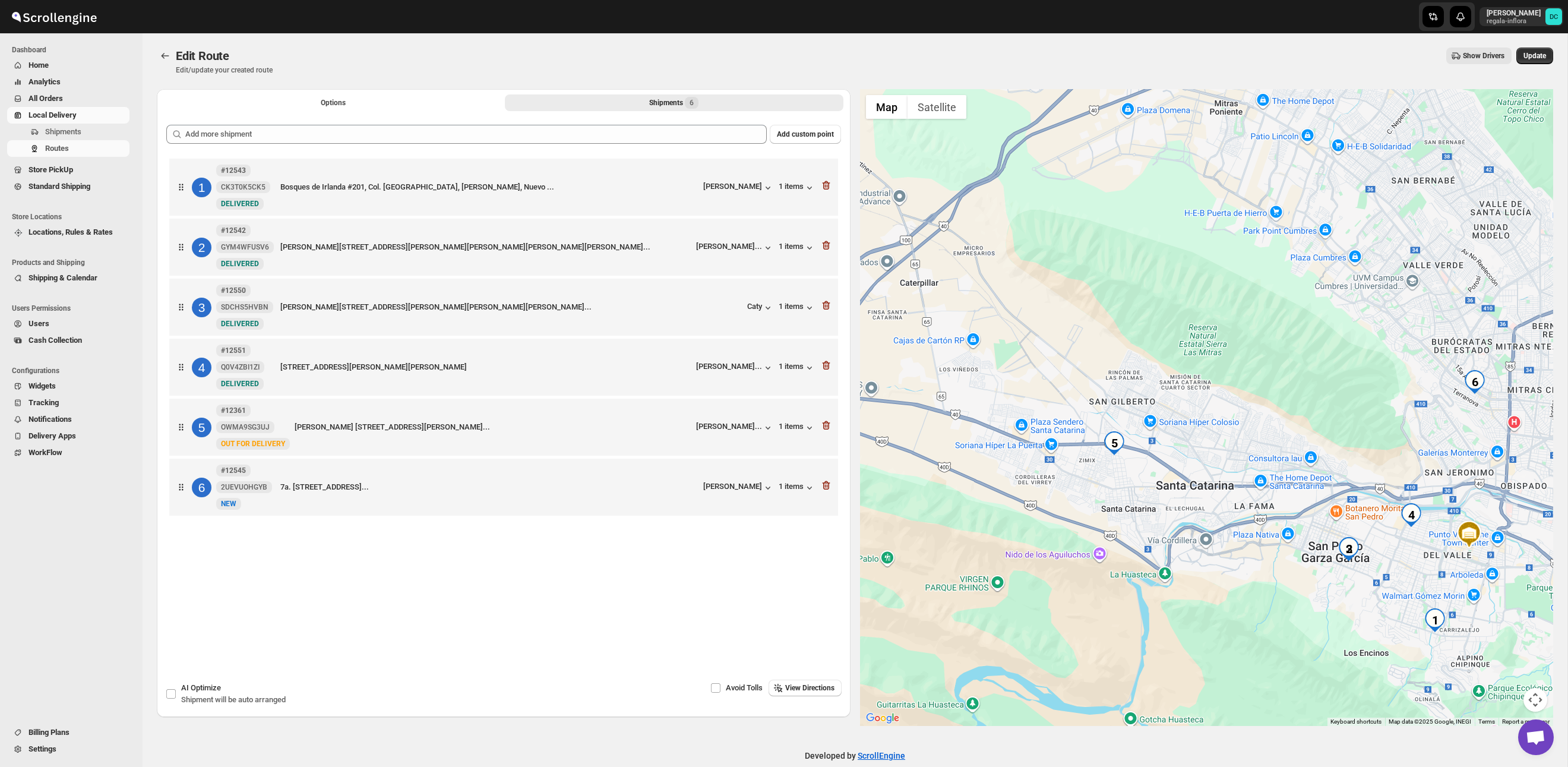
drag, startPoint x: 1084, startPoint y: 435, endPoint x: 1152, endPoint y: 416, distance: 70.6
click at [1152, 416] on div at bounding box center [1206, 408] width 694 height 637
